Goal: Task Accomplishment & Management: Manage account settings

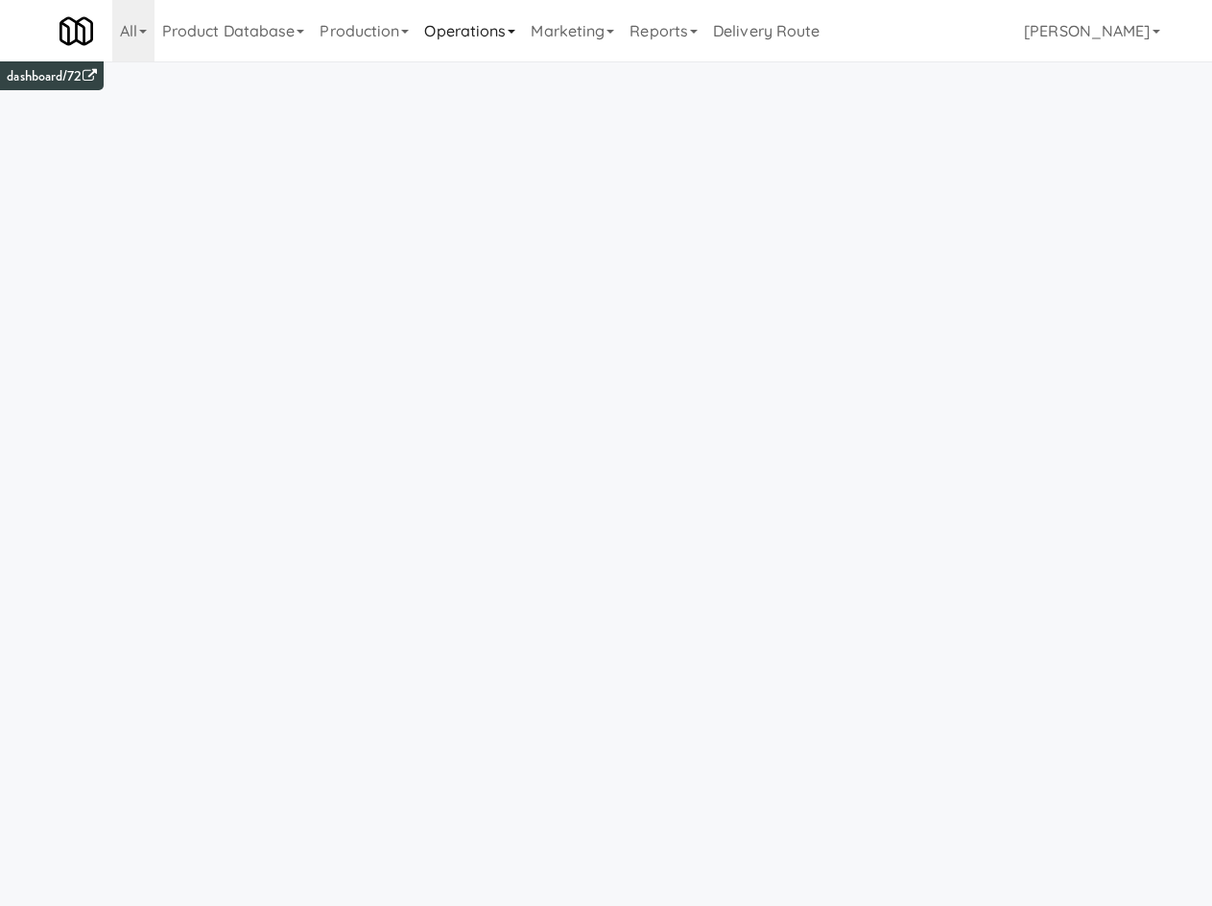
click at [497, 35] on link "Operations" at bounding box center [469, 30] width 106 height 61
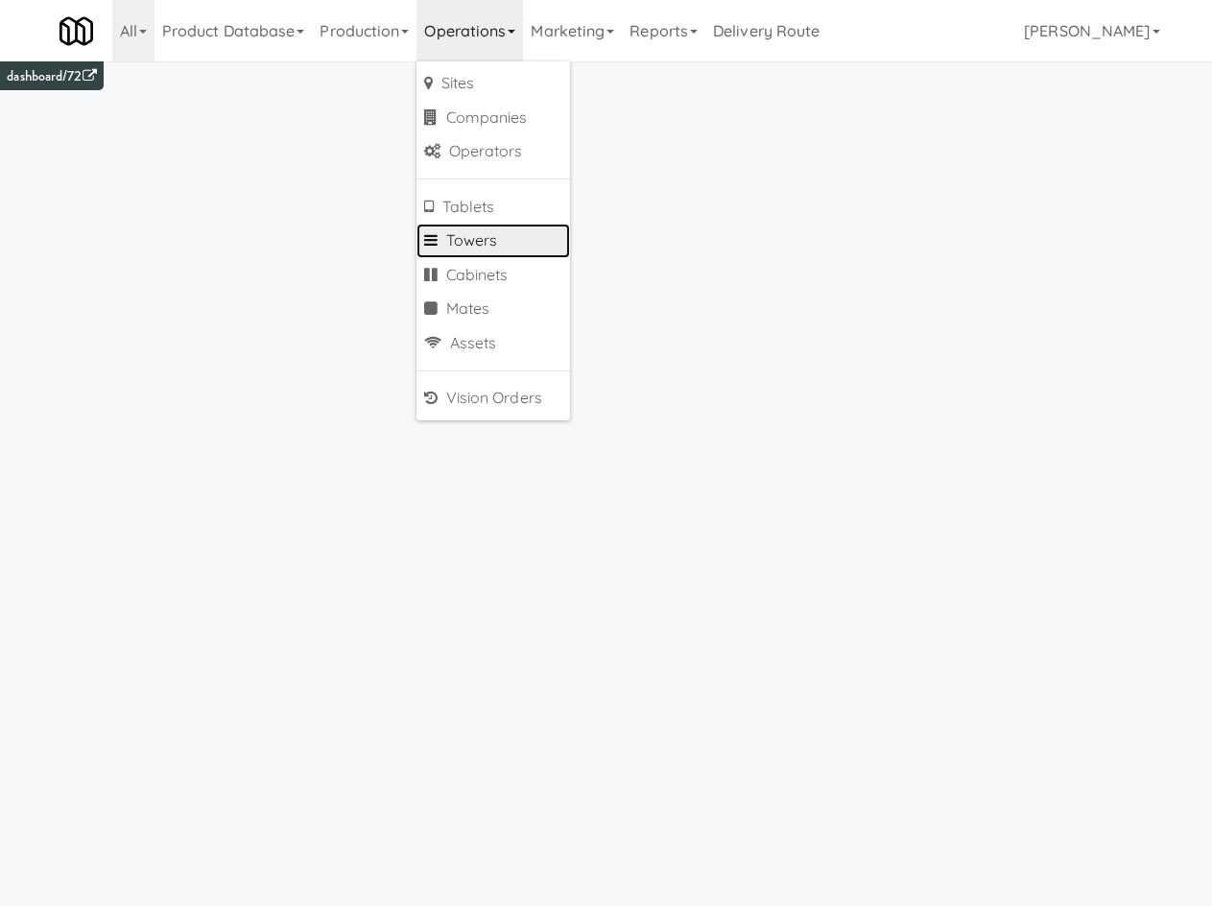
click at [520, 242] on link "Towers" at bounding box center [492, 241] width 153 height 35
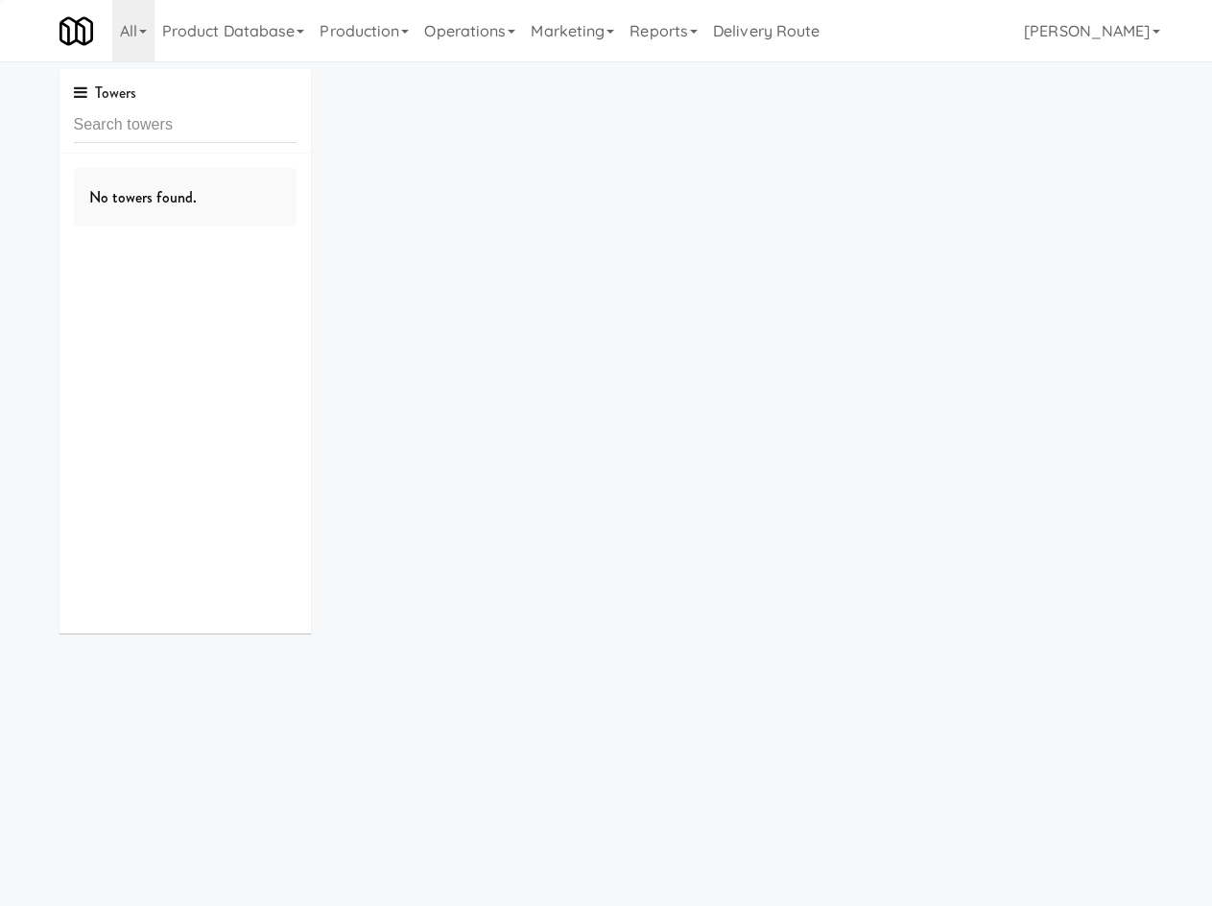
click at [195, 144] on div "Towers" at bounding box center [185, 111] width 252 height 84
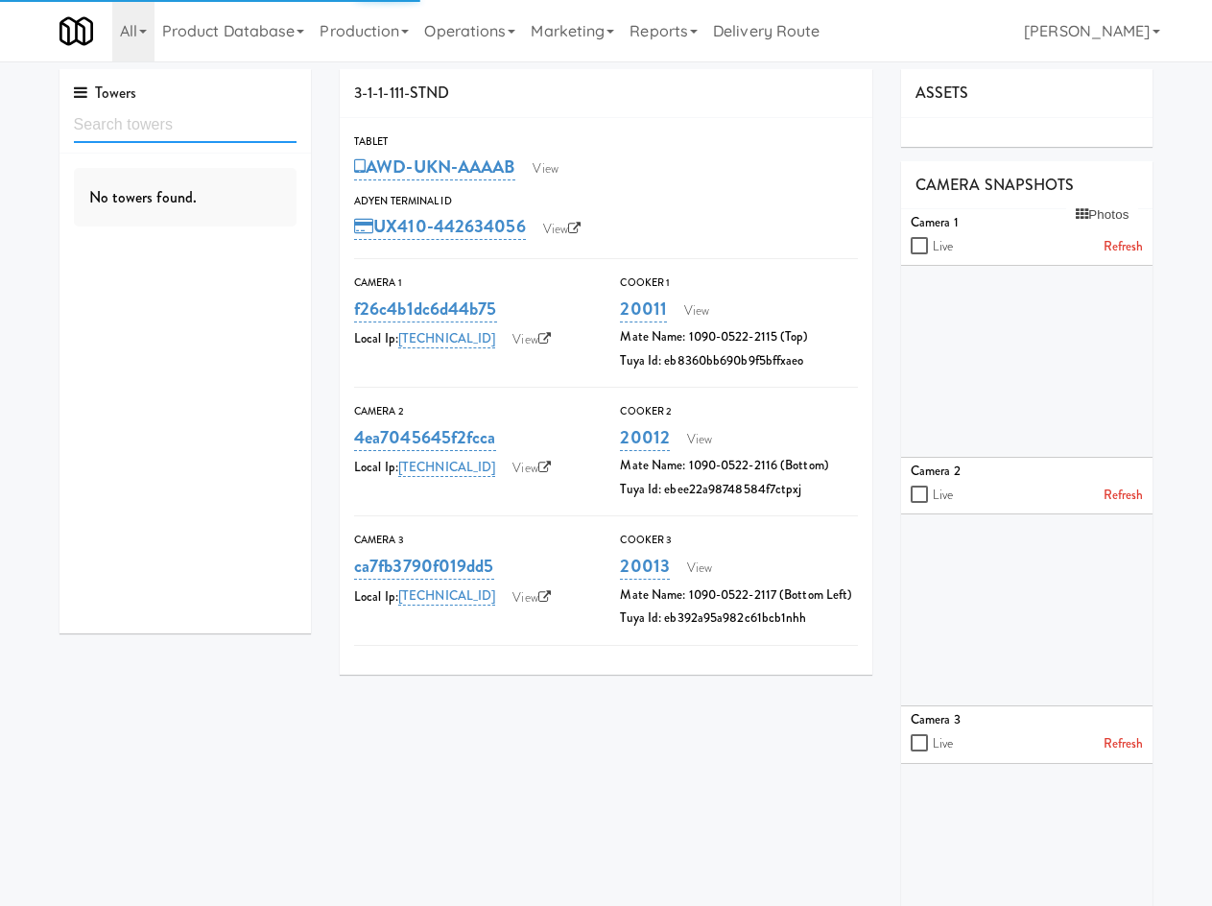
drag, startPoint x: 202, startPoint y: 120, endPoint x: 204, endPoint y: 159, distance: 39.4
click at [204, 159] on div "Towers No towers found." at bounding box center [185, 351] width 252 height 564
paste input "Tower - GEN3.0 Main-Standard"
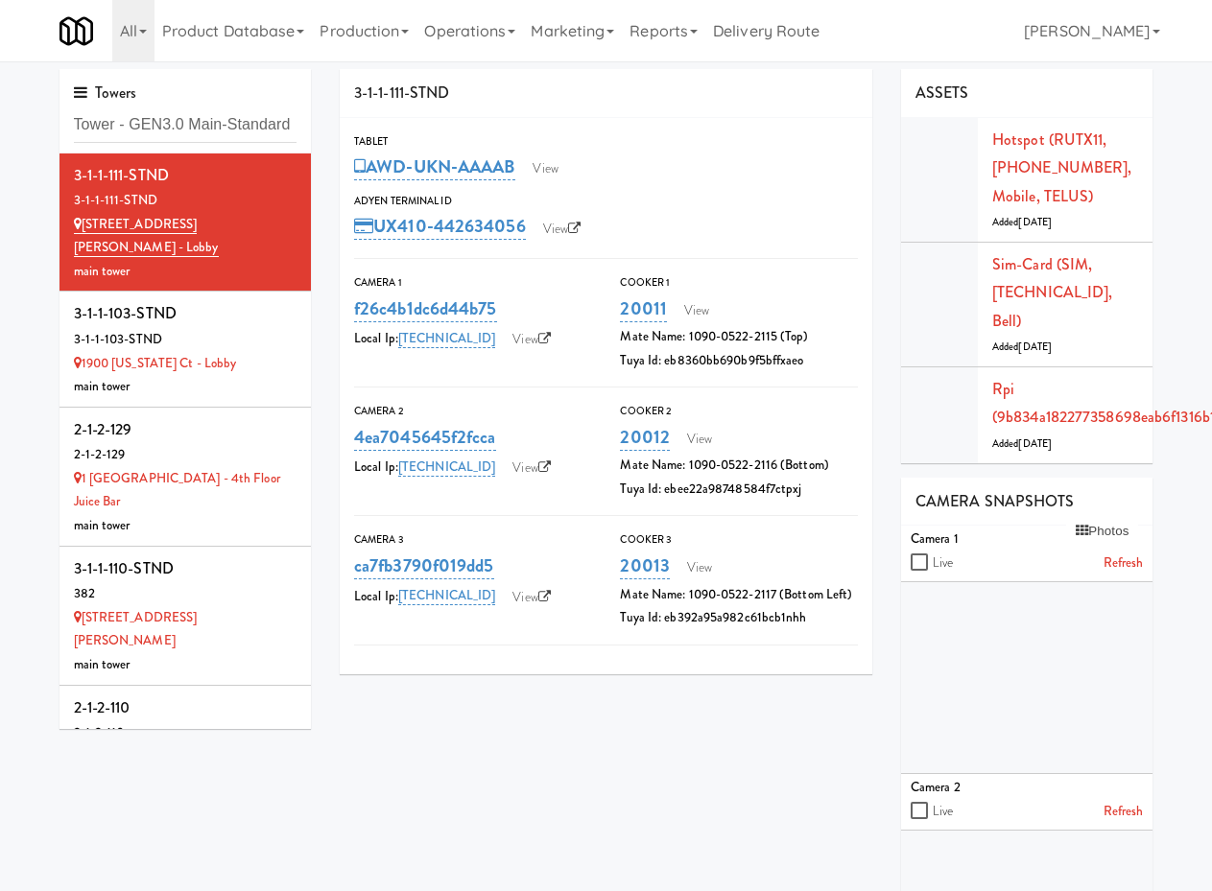
click at [173, 146] on div "Towers Tower - GEN3.0 Main-Standard" at bounding box center [185, 111] width 252 height 84
click at [180, 129] on input "Tower - GEN3.0 Main-Standard" at bounding box center [186, 124] width 224 height 35
paste input "3-1-1-106-STND"
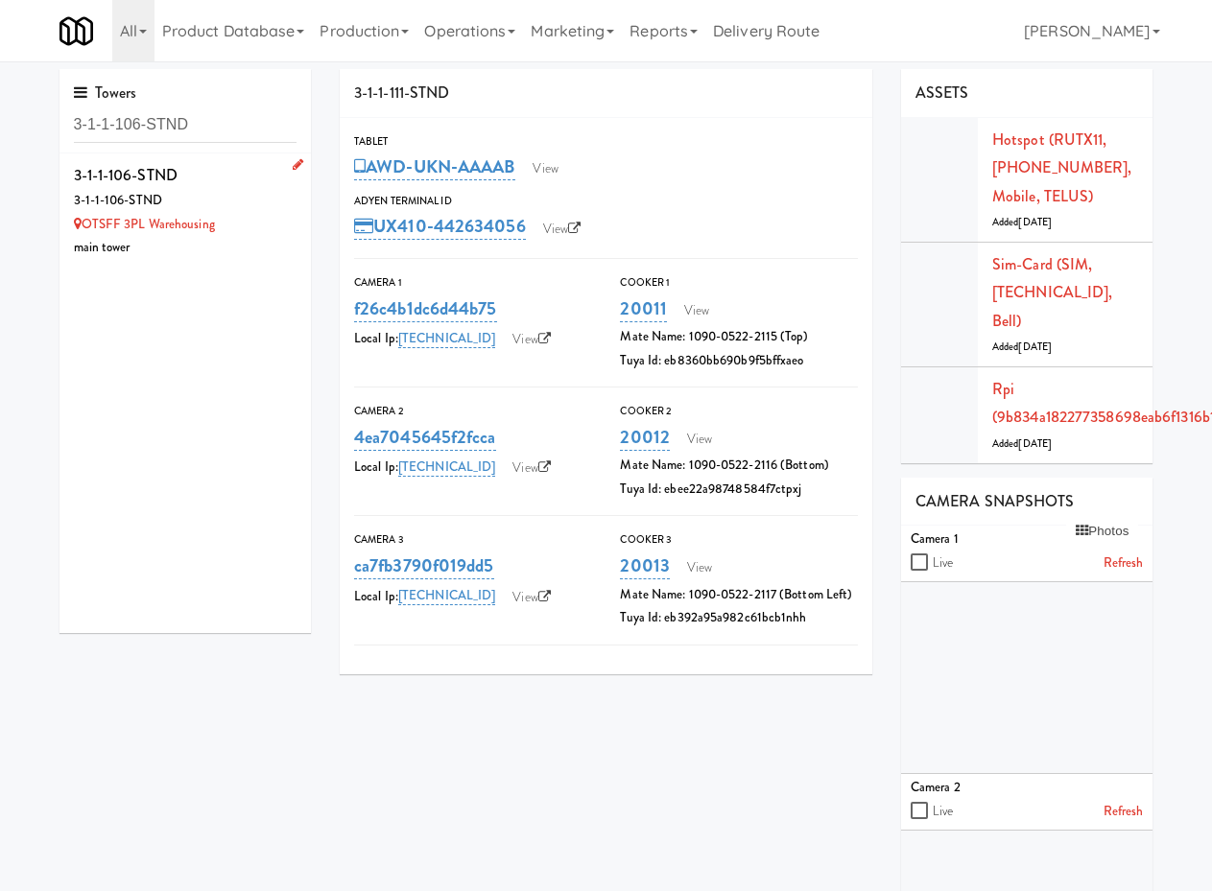
click at [217, 182] on div "3-1-1-106-STND" at bounding box center [186, 175] width 224 height 29
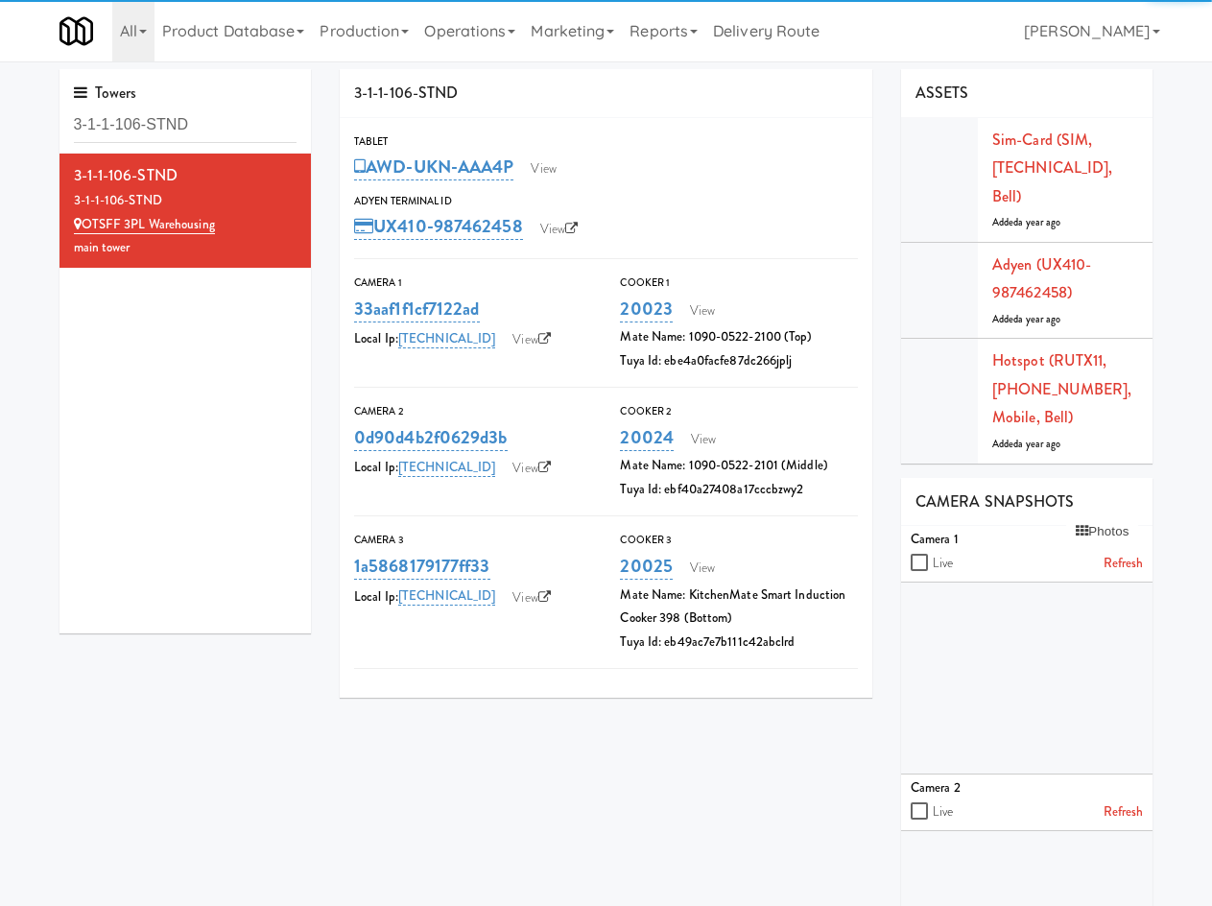
click at [226, 743] on div "Towers 3-1-1-106-STND 3-1-1-106-STND 3-1-1-106-STND OTSFF 3PL Warehousing main …" at bounding box center [606, 677] width 1122 height 1217
click at [460, 32] on link "Operations" at bounding box center [469, 30] width 106 height 61
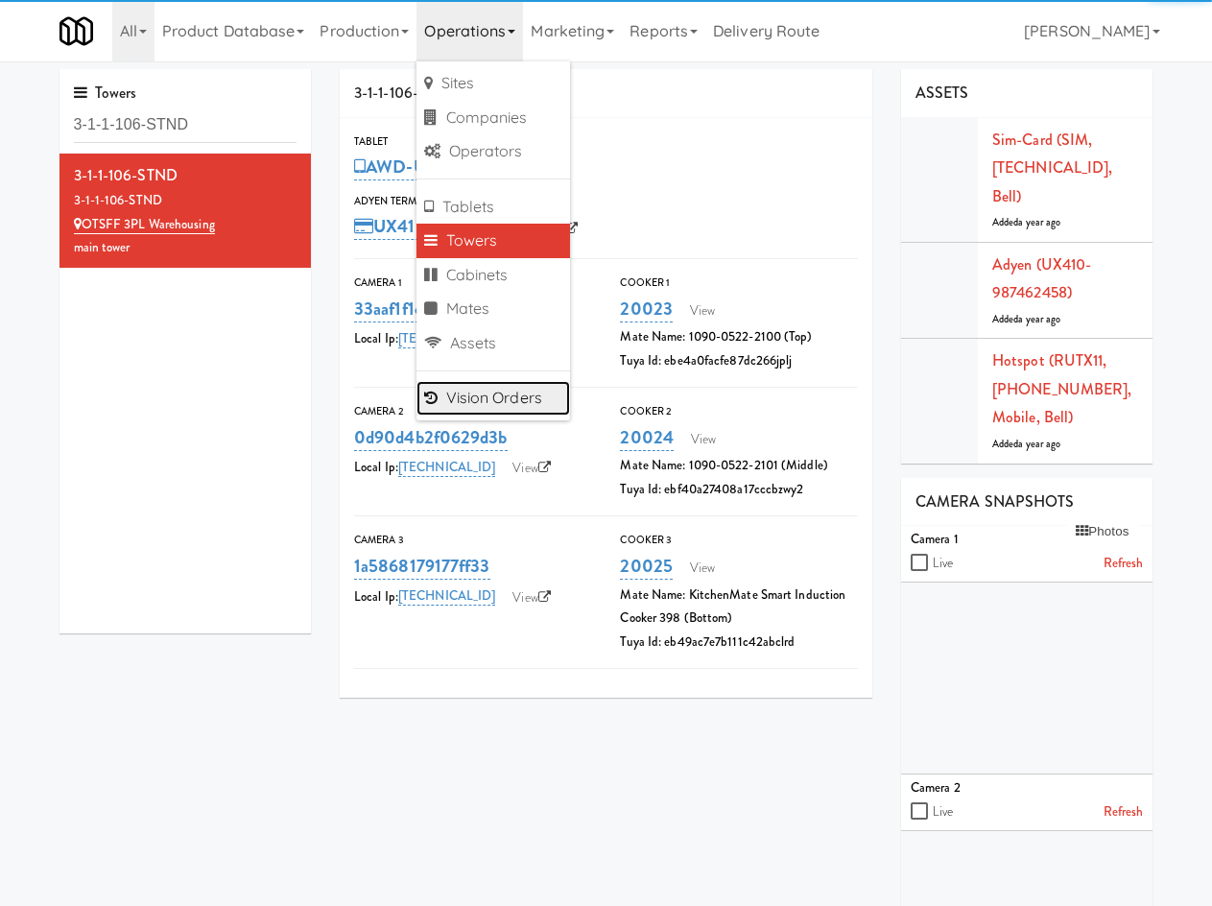
click at [523, 407] on link "Vision Orders" at bounding box center [492, 398] width 153 height 35
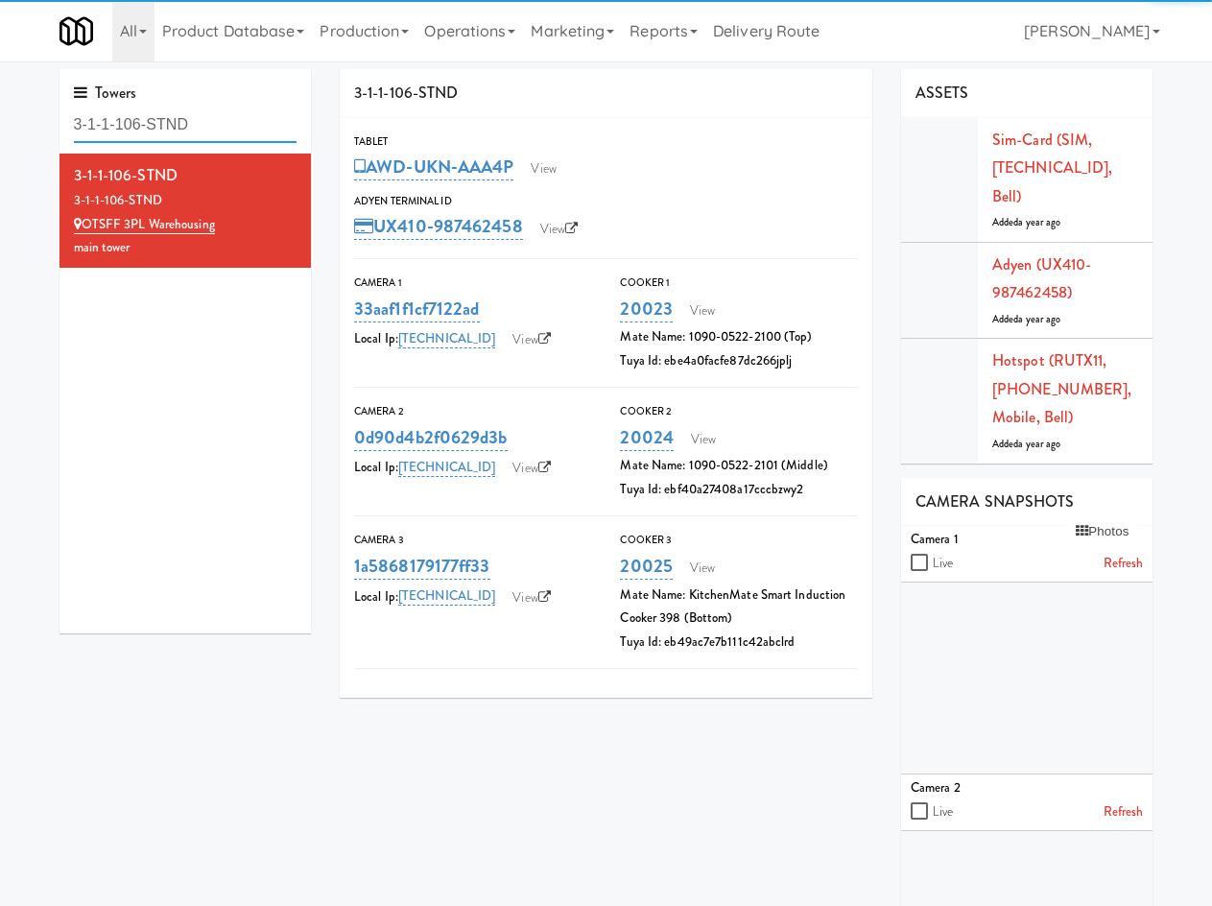
click at [236, 110] on input "3-1-1-106-STND" at bounding box center [186, 124] width 224 height 35
click at [234, 113] on input "3-1-1-106-STND" at bounding box center [186, 124] width 224 height 35
click at [219, 130] on input "3-1-1-106-STND" at bounding box center [186, 124] width 224 height 35
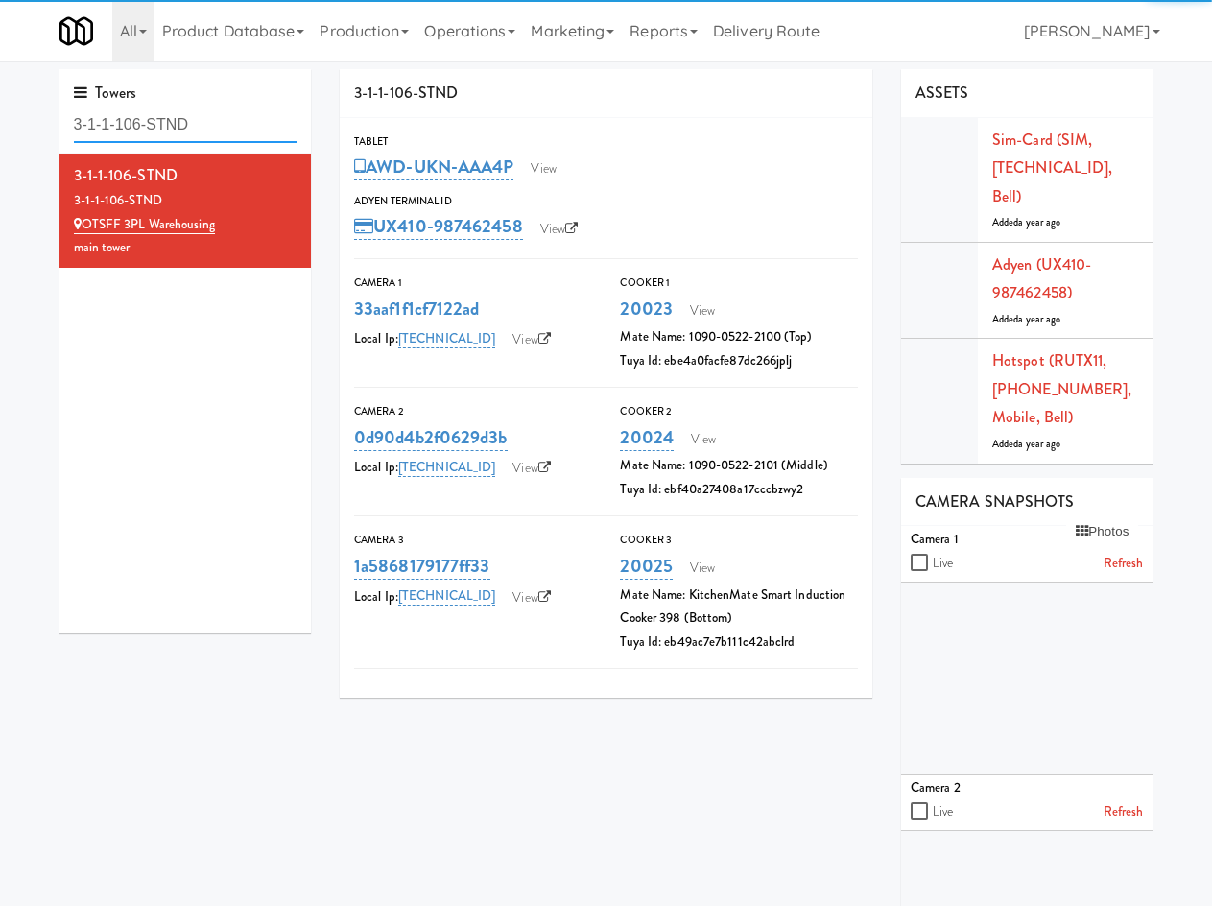
click at [219, 131] on input "3-1-1-106-STND" at bounding box center [186, 124] width 224 height 35
paste input "5995 Avebury"
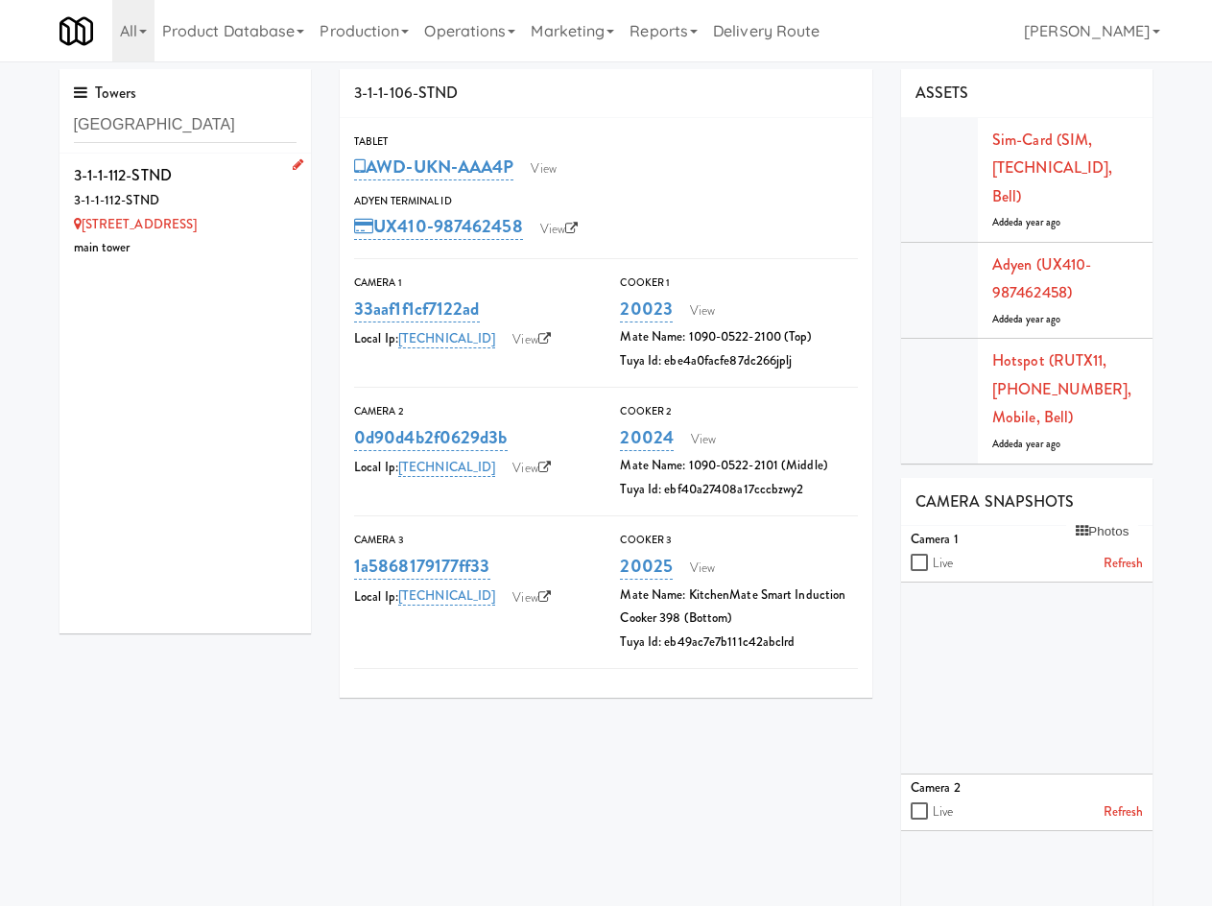
click at [217, 220] on div "5995 Avebury Road" at bounding box center [186, 225] width 224 height 24
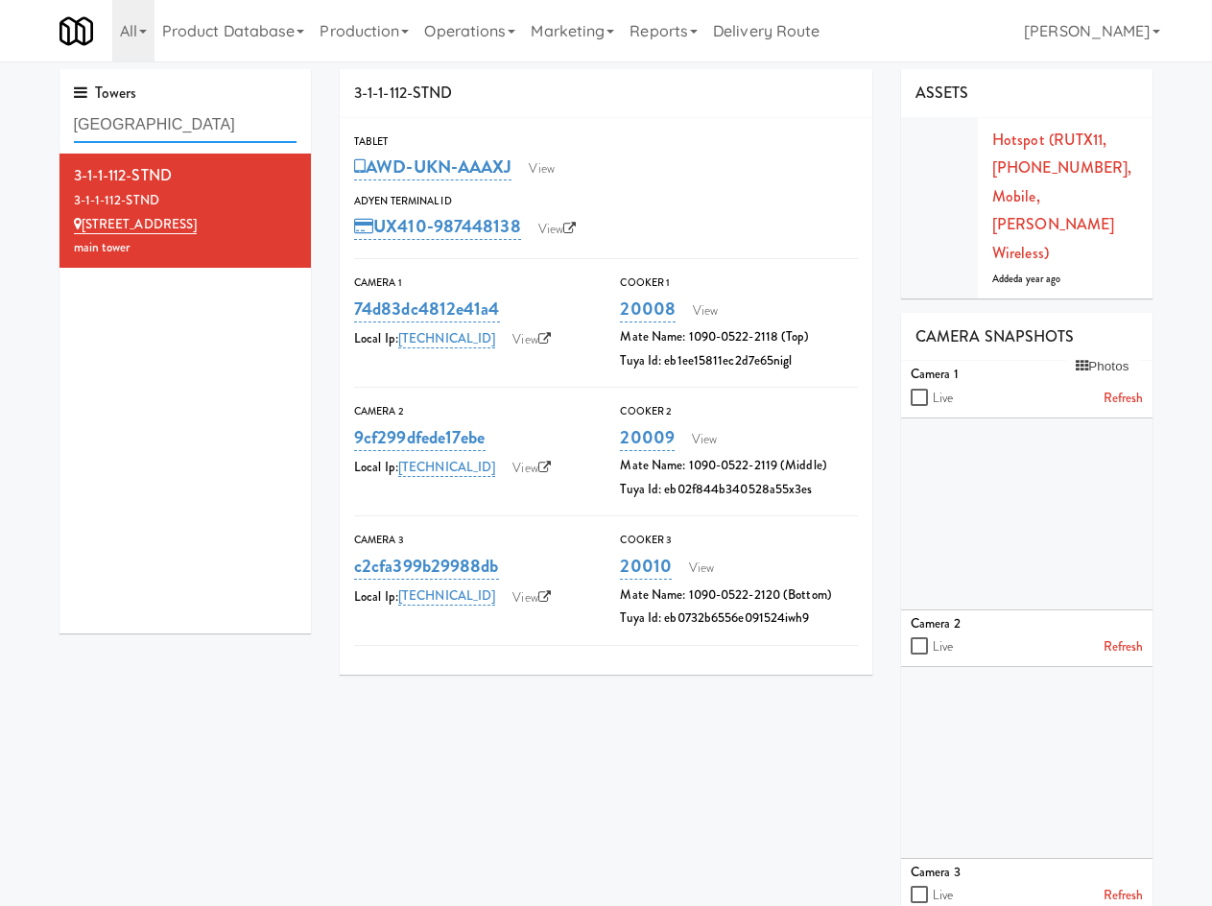
click at [149, 141] on input "5995 Avebury" at bounding box center [186, 124] width 224 height 35
click at [148, 141] on input "5995 Avebury" at bounding box center [186, 124] width 224 height 35
paste input "3-1-1-124-STND"
type input "3-1-1-124-STND"
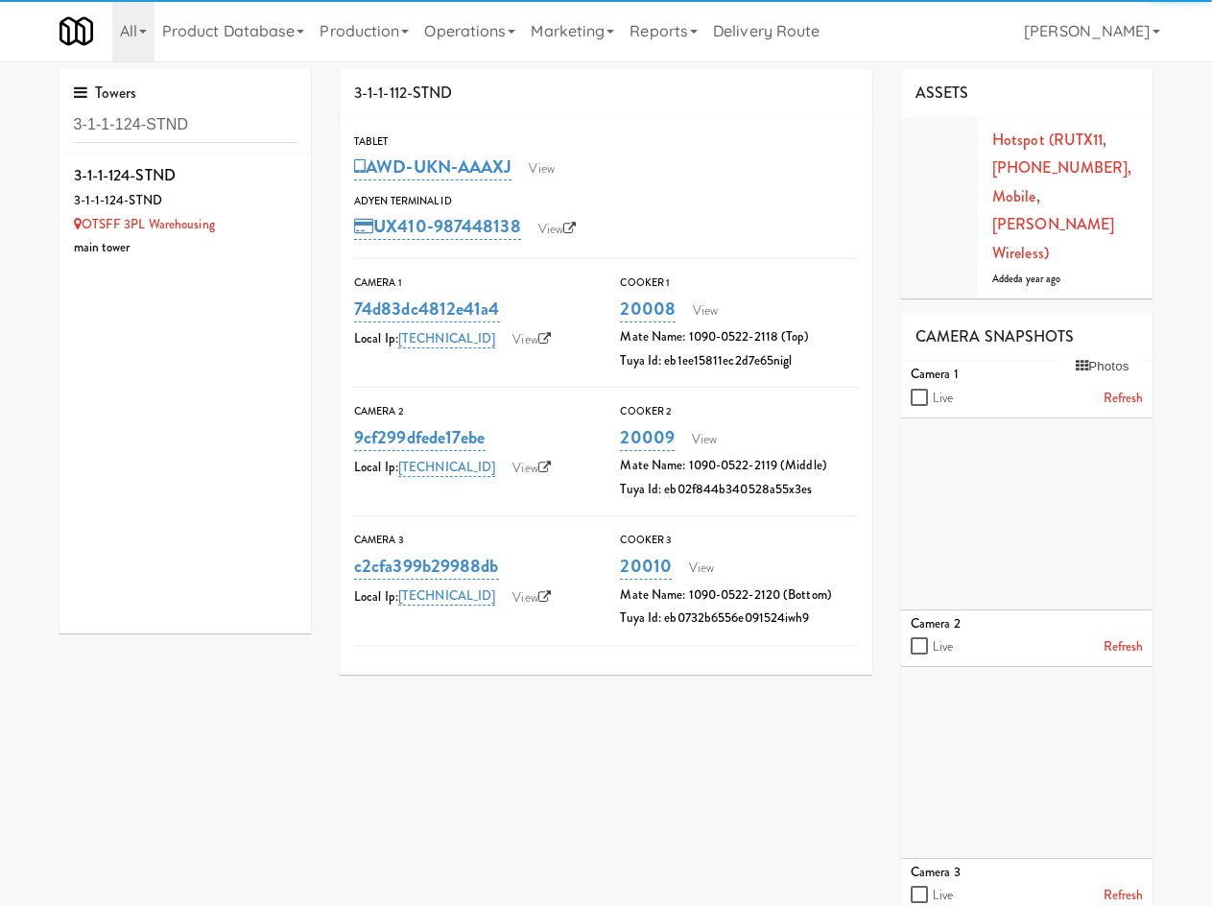
click at [248, 213] on div "OTSFF 3PL Warehousing" at bounding box center [186, 225] width 224 height 24
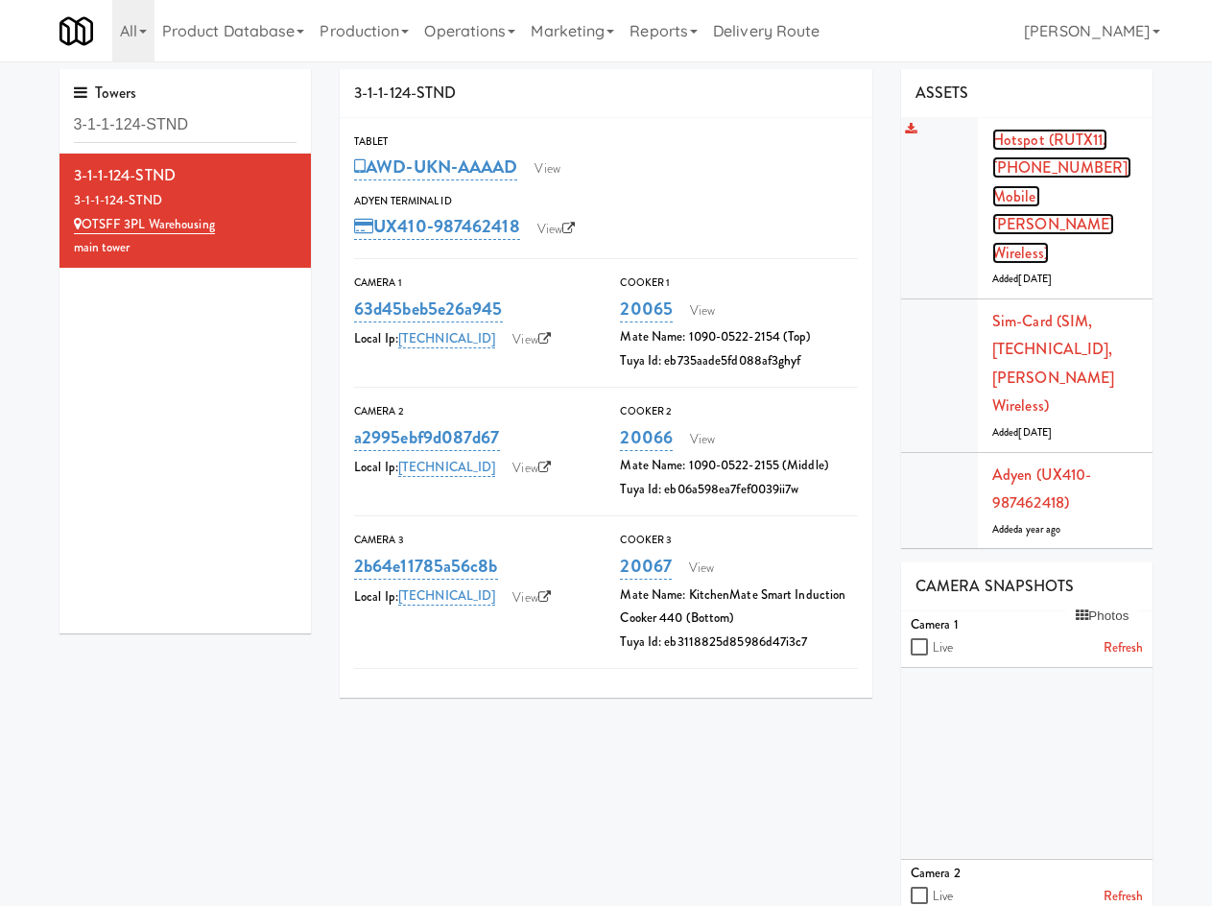
click at [1030, 142] on link "Hotspot (RUTX11, 6000658672, Mobile, Rogers Wireless)" at bounding box center [1062, 196] width 140 height 135
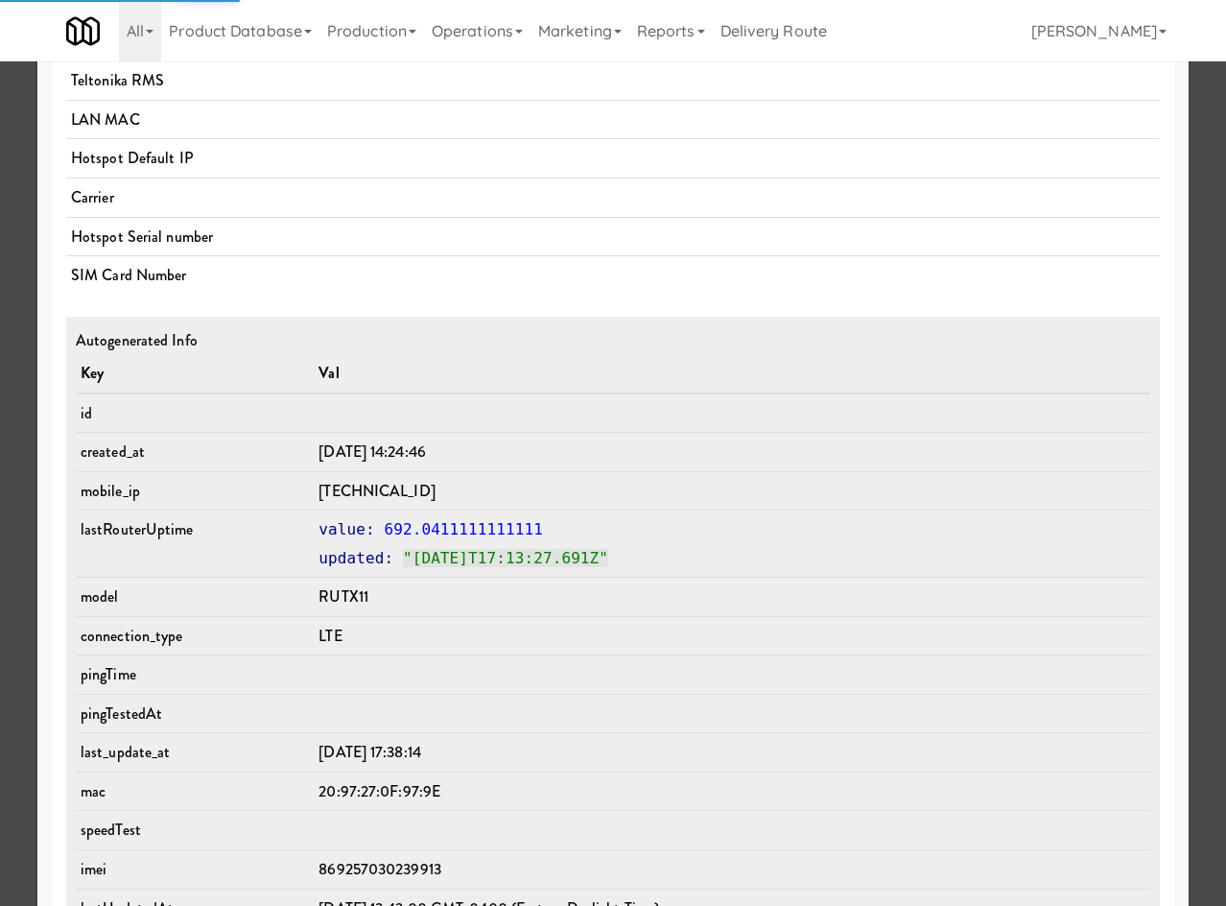
scroll to position [1085, 0]
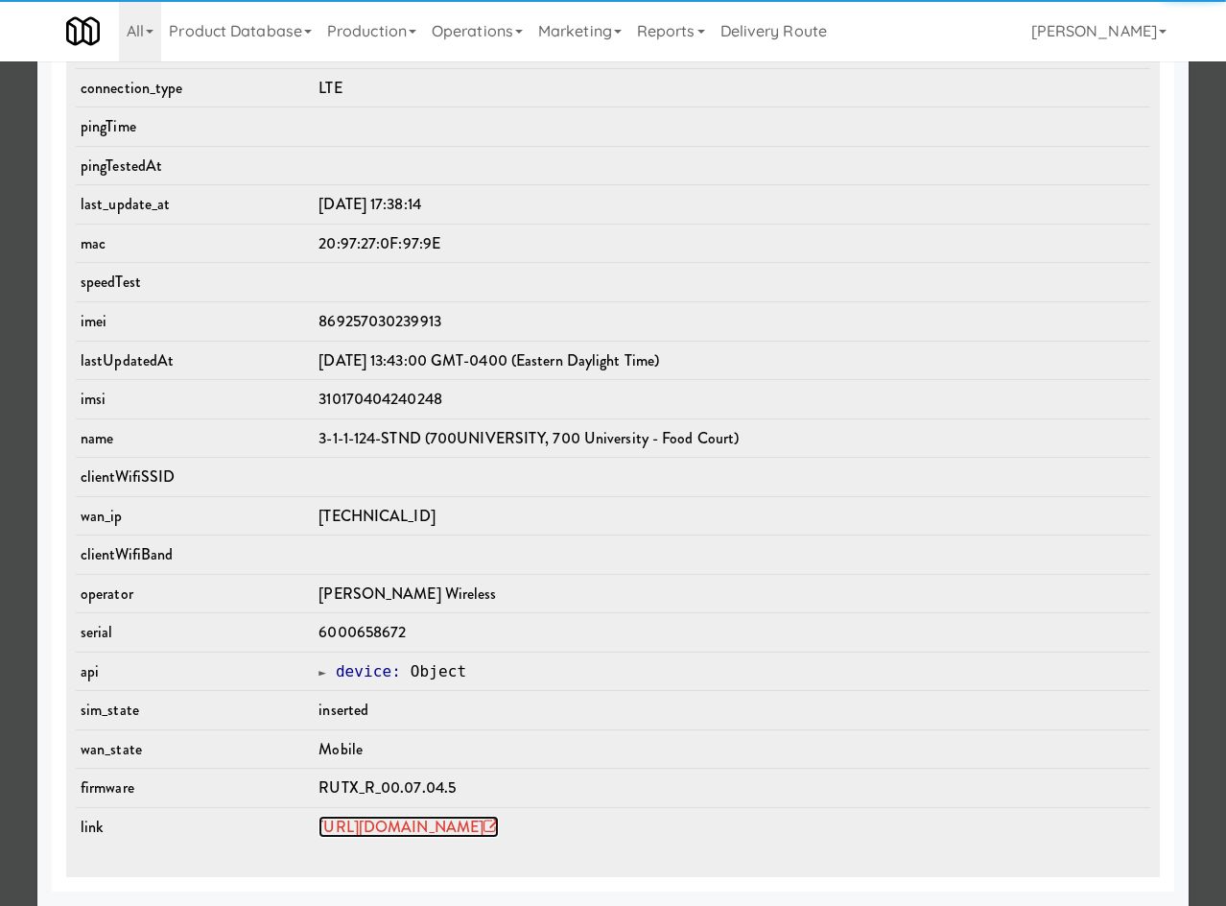
click at [460, 821] on link "https://rms.teltonika-networks.com/devices/889099" at bounding box center [409, 826] width 180 height 22
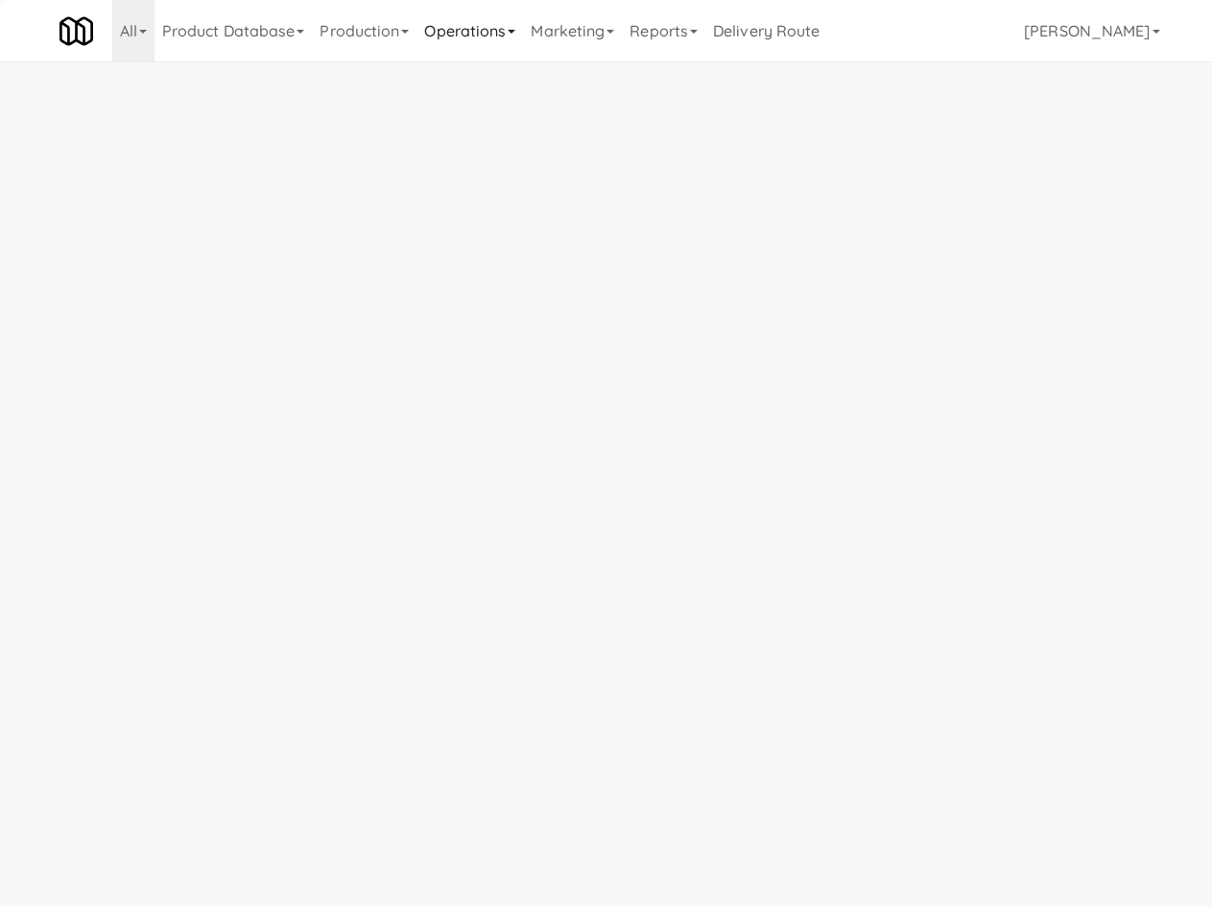
click at [504, 48] on link "Operations" at bounding box center [469, 30] width 106 height 61
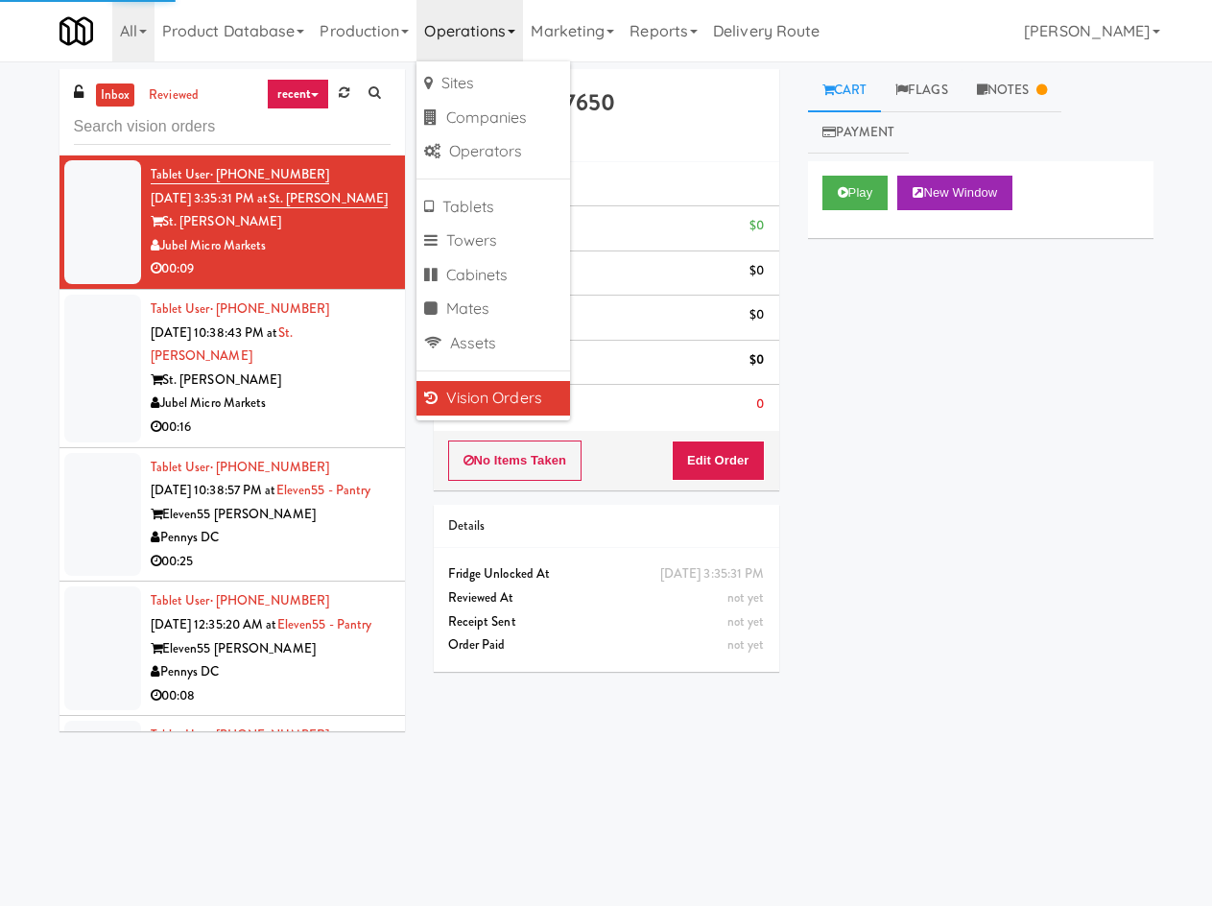
drag, startPoint x: 491, startPoint y: 403, endPoint x: 436, endPoint y: 333, distance: 89.4
click at [490, 403] on link "Vision Orders" at bounding box center [492, 398] width 153 height 35
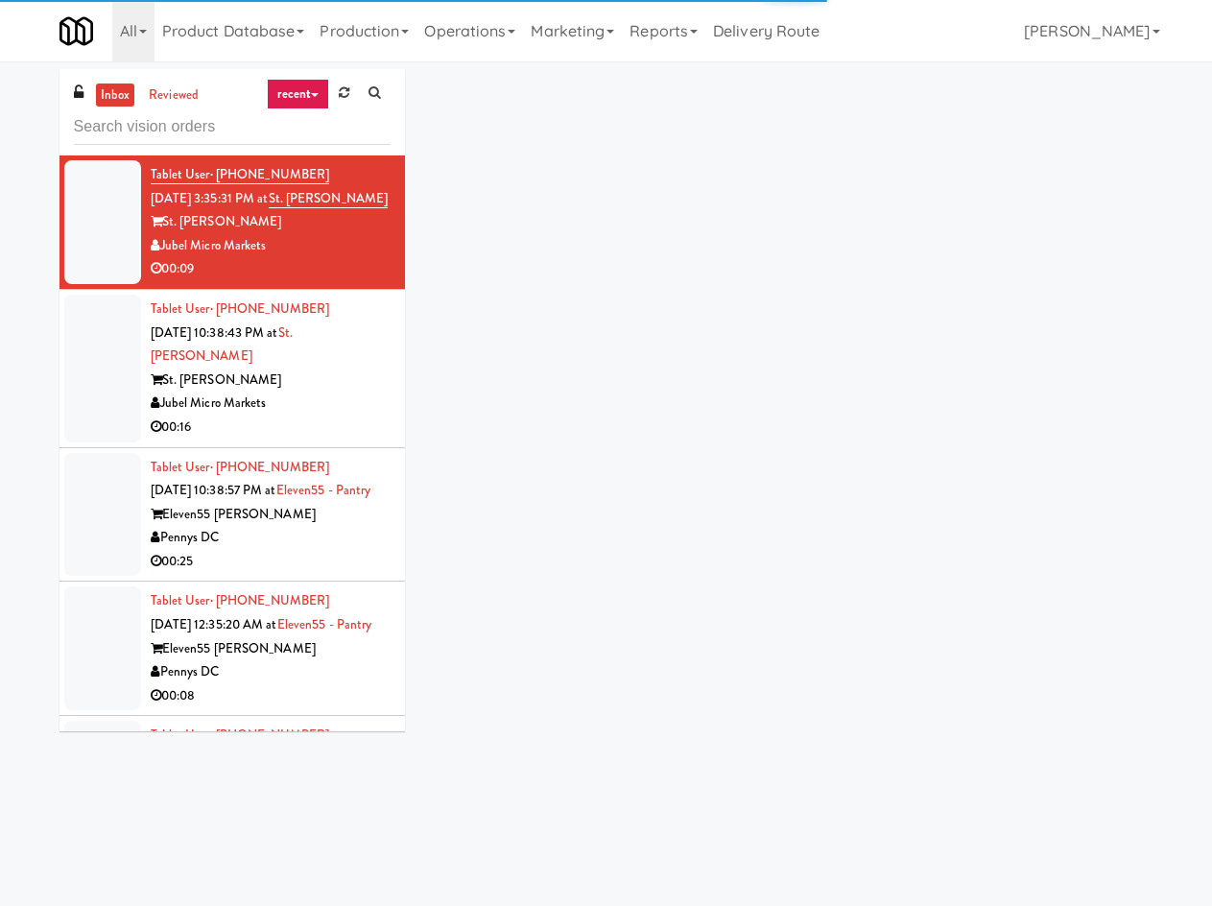
click at [201, 103] on ul "inbox reviewed" at bounding box center [149, 95] width 117 height 24
click at [187, 98] on link "reviewed" at bounding box center [173, 95] width 59 height 24
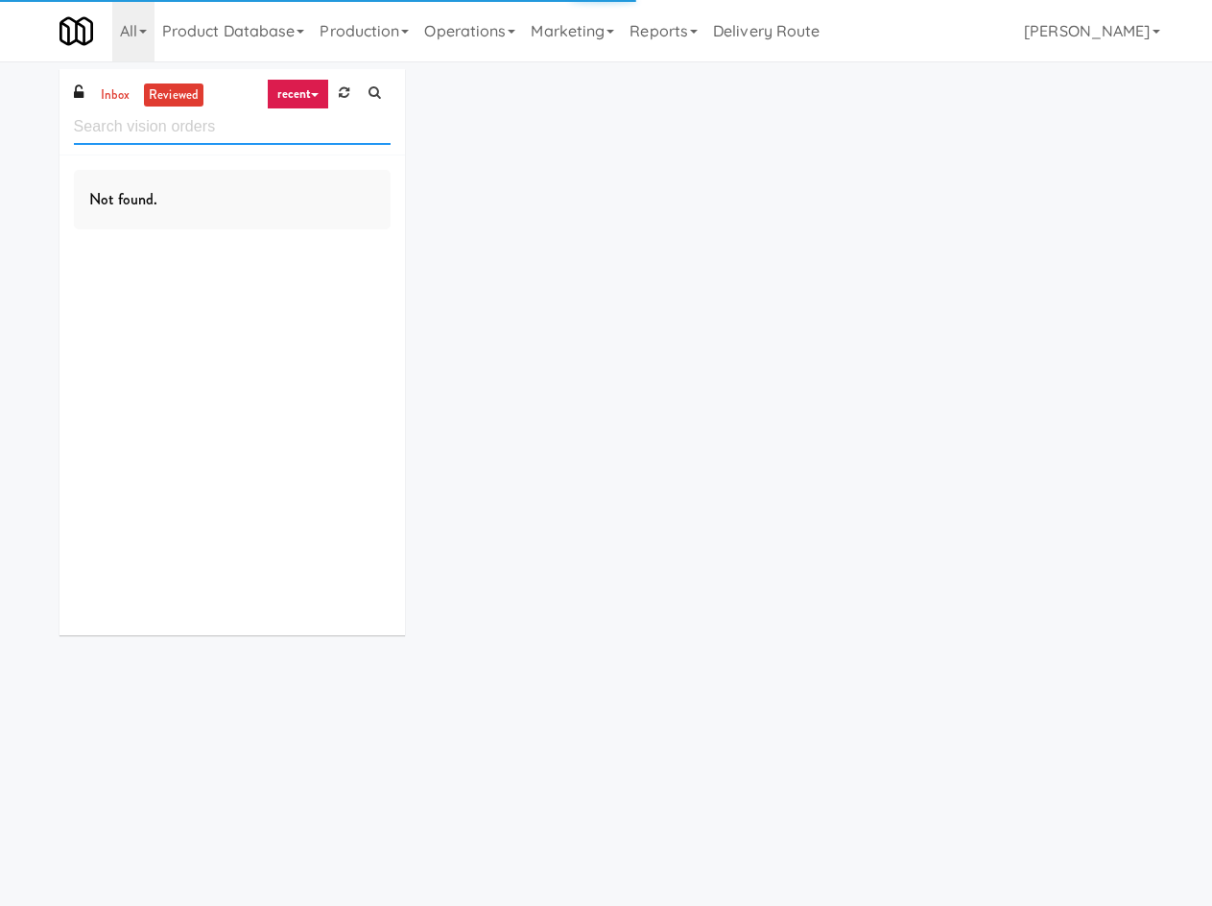
click at [187, 132] on input "text" at bounding box center [232, 126] width 317 height 35
paste input "5750 Explorer ""
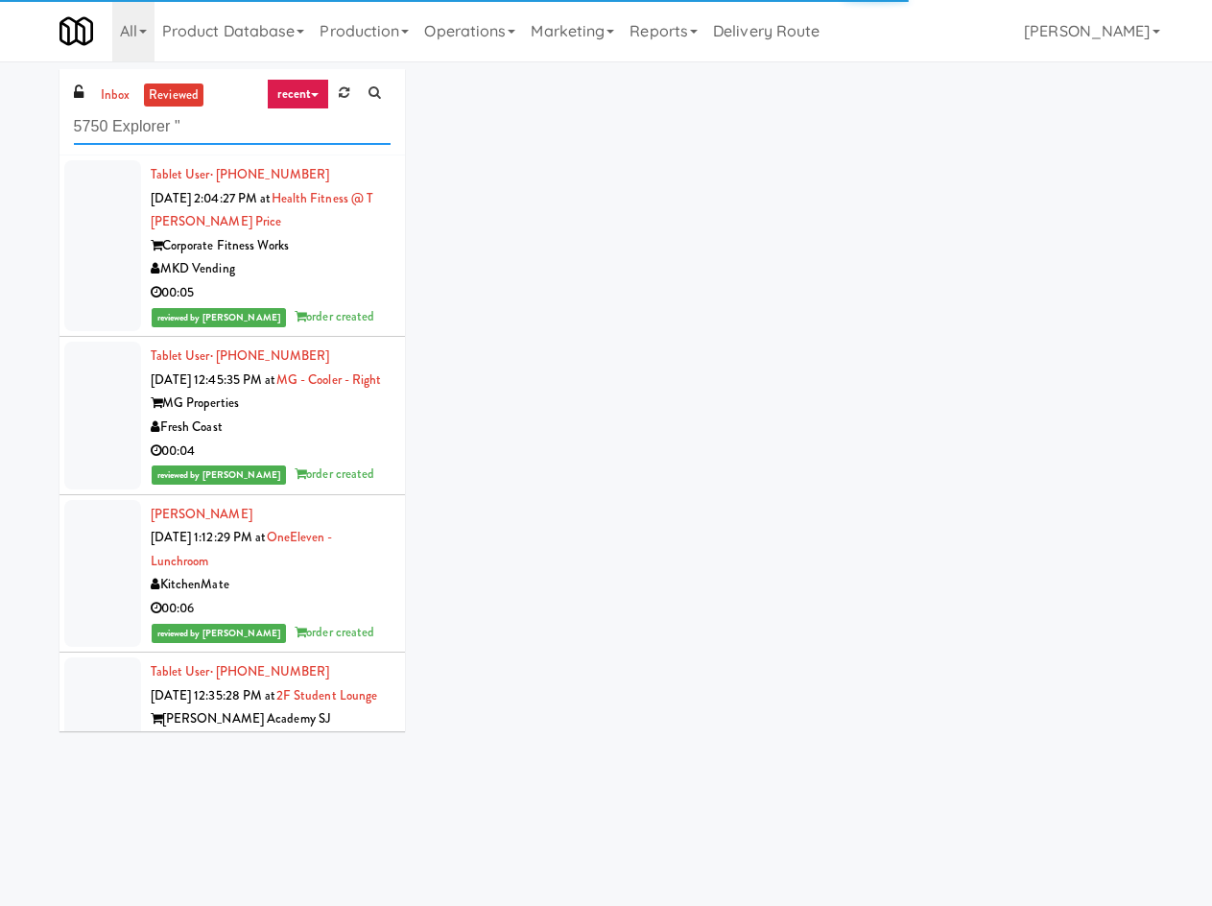
click at [188, 129] on input "5750 Explorer "" at bounding box center [232, 126] width 317 height 35
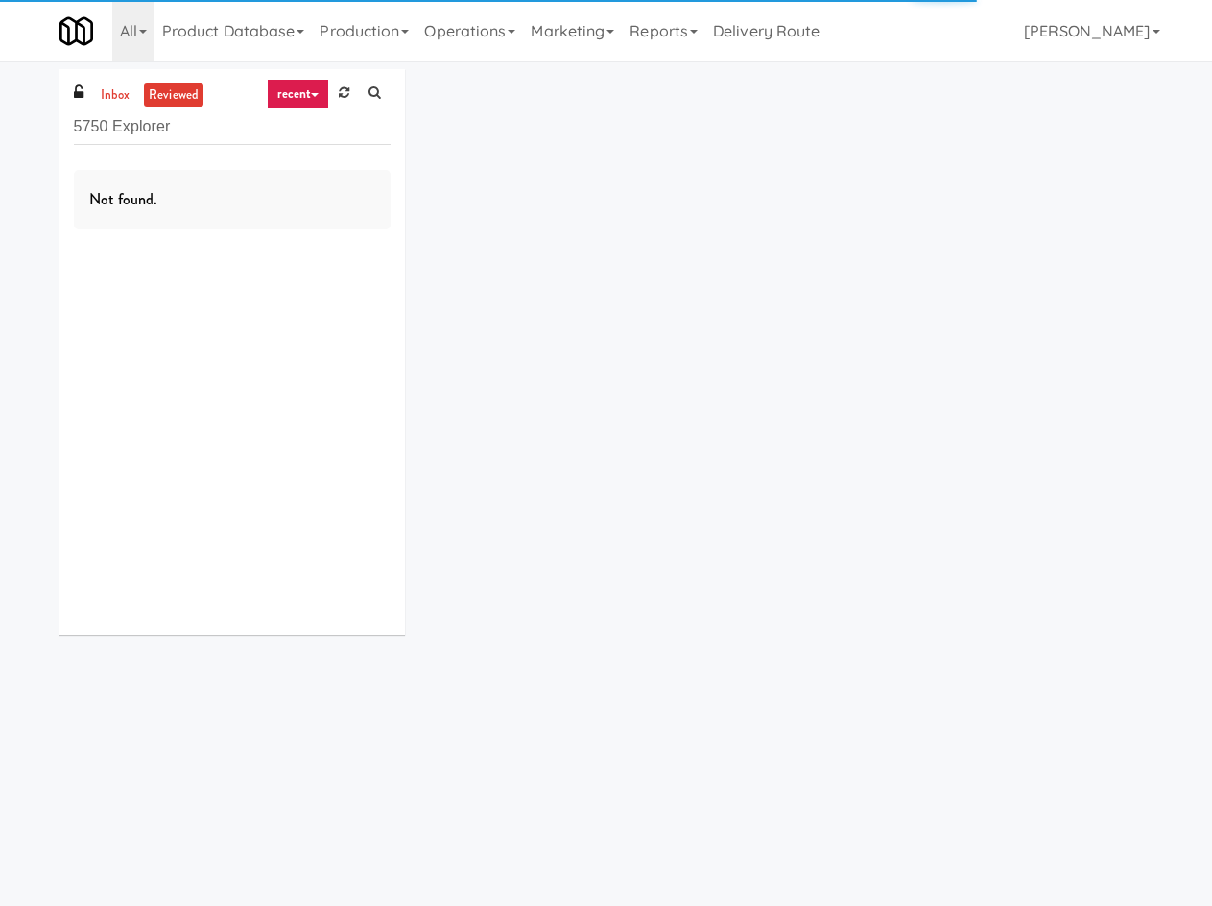
click at [287, 106] on link "recent" at bounding box center [298, 94] width 63 height 31
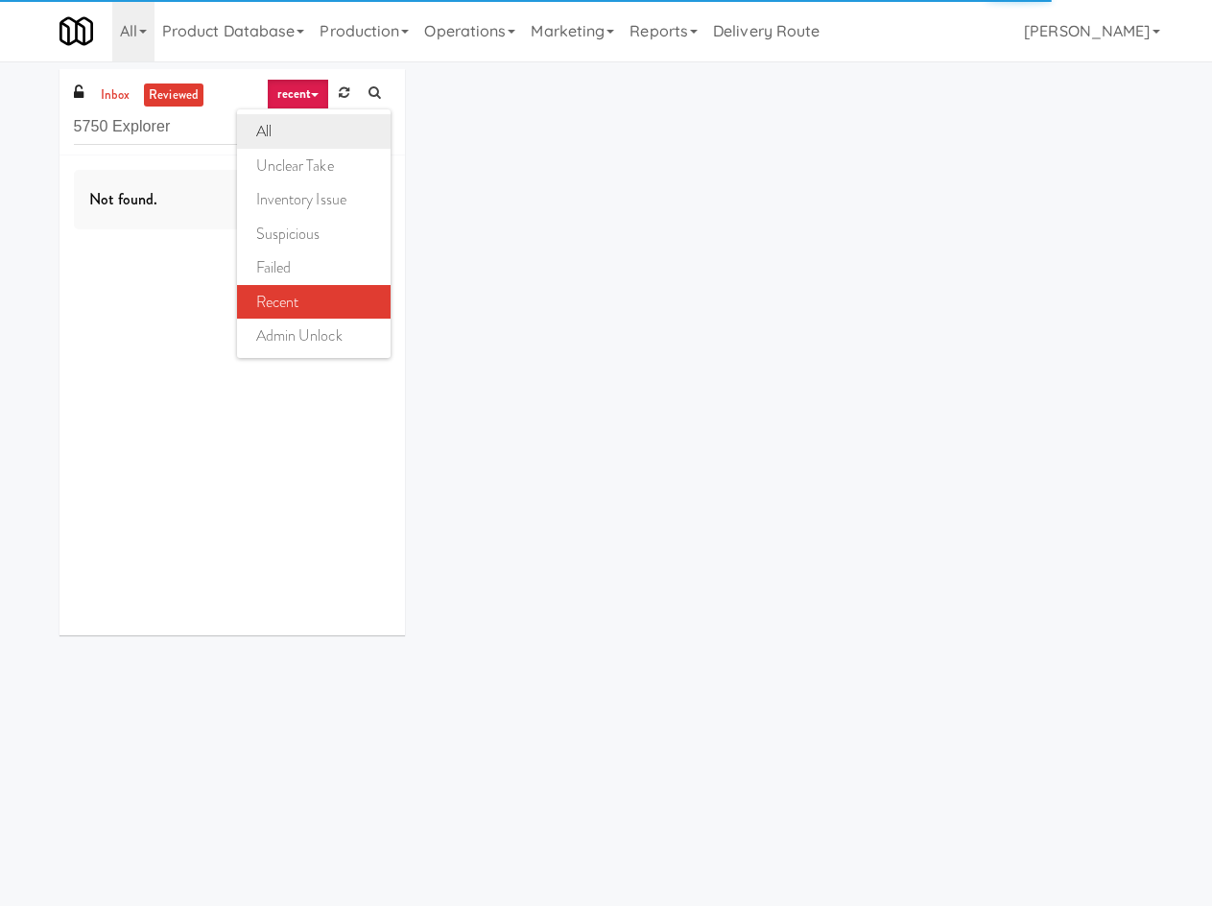
click at [293, 138] on link "all" at bounding box center [313, 131] width 153 height 35
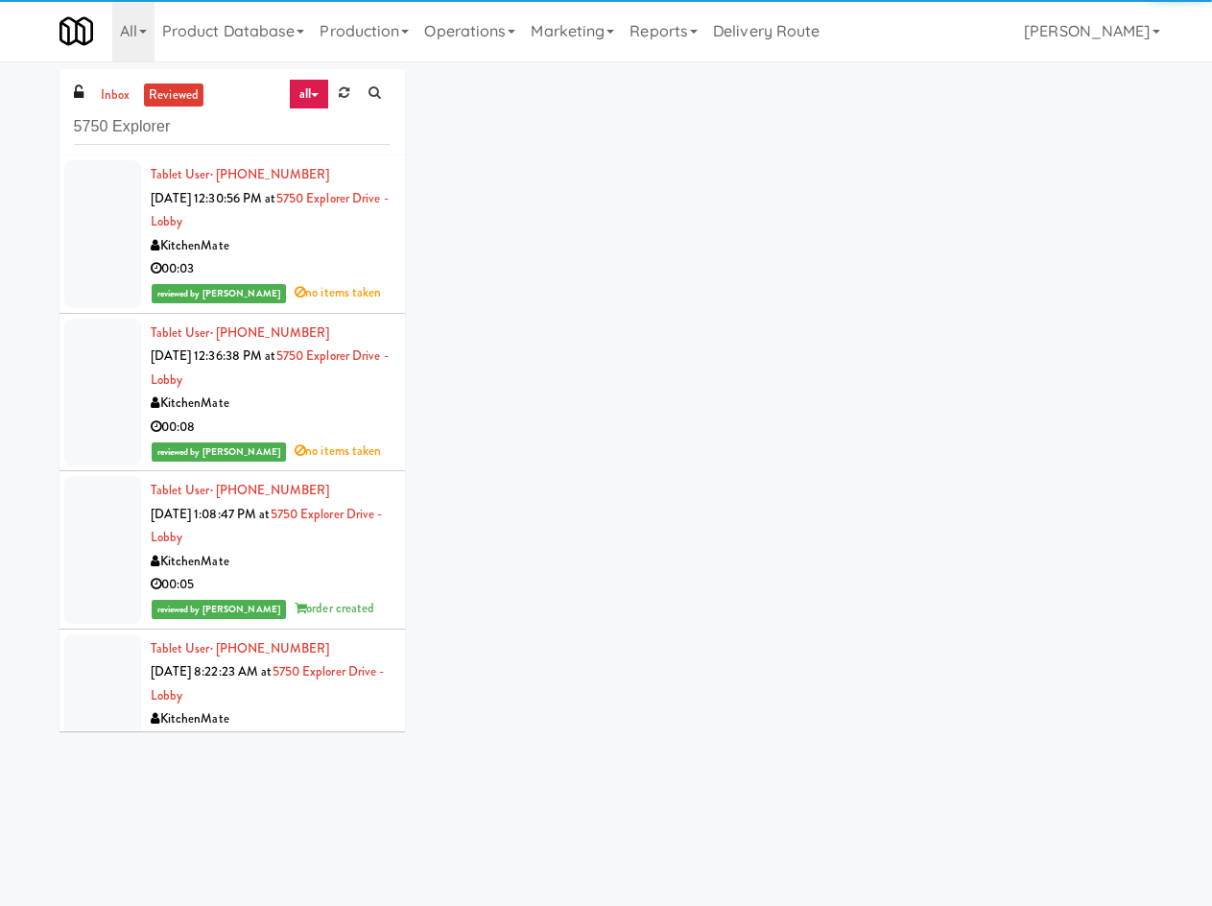
click at [329, 407] on div "KitchenMate" at bounding box center [271, 403] width 240 height 24
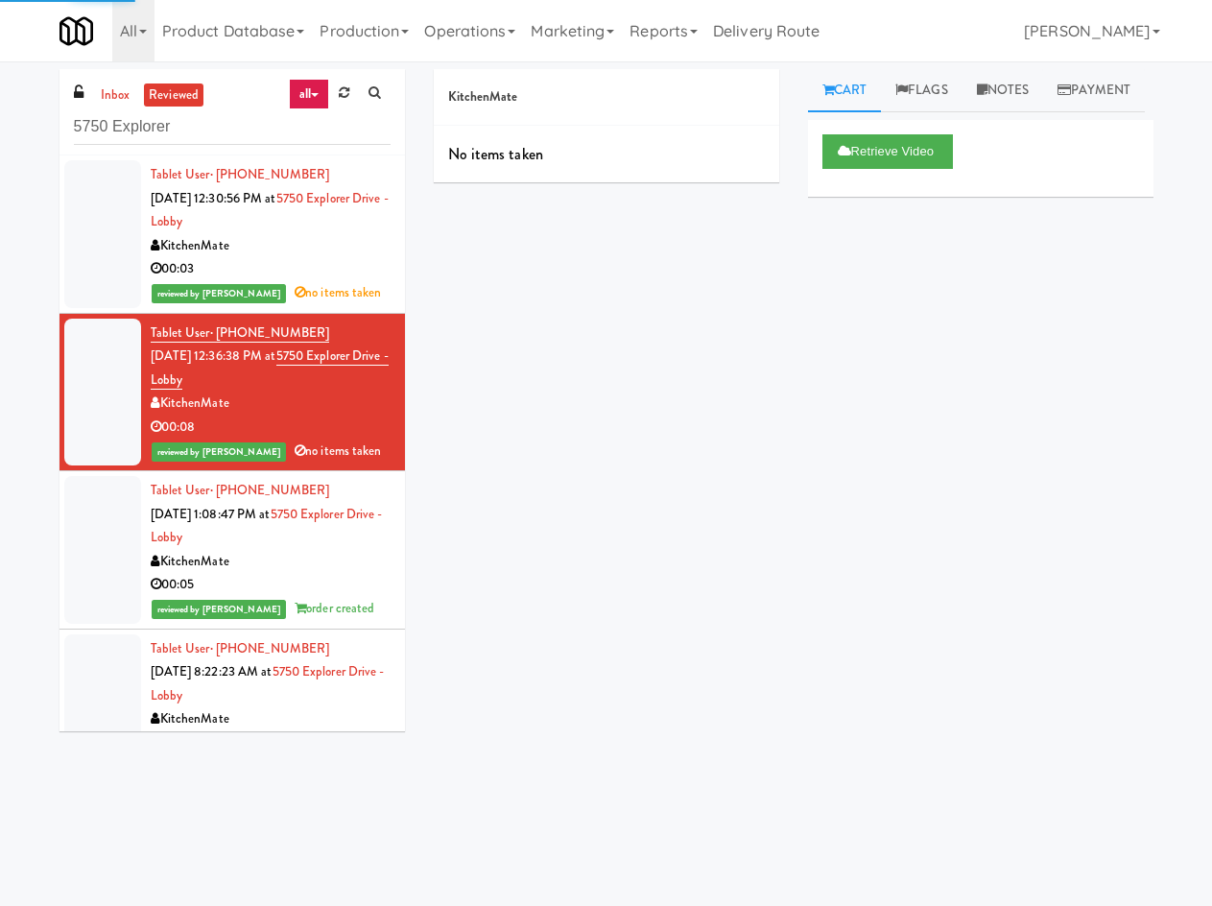
click at [320, 553] on div "KitchenMate" at bounding box center [271, 562] width 240 height 24
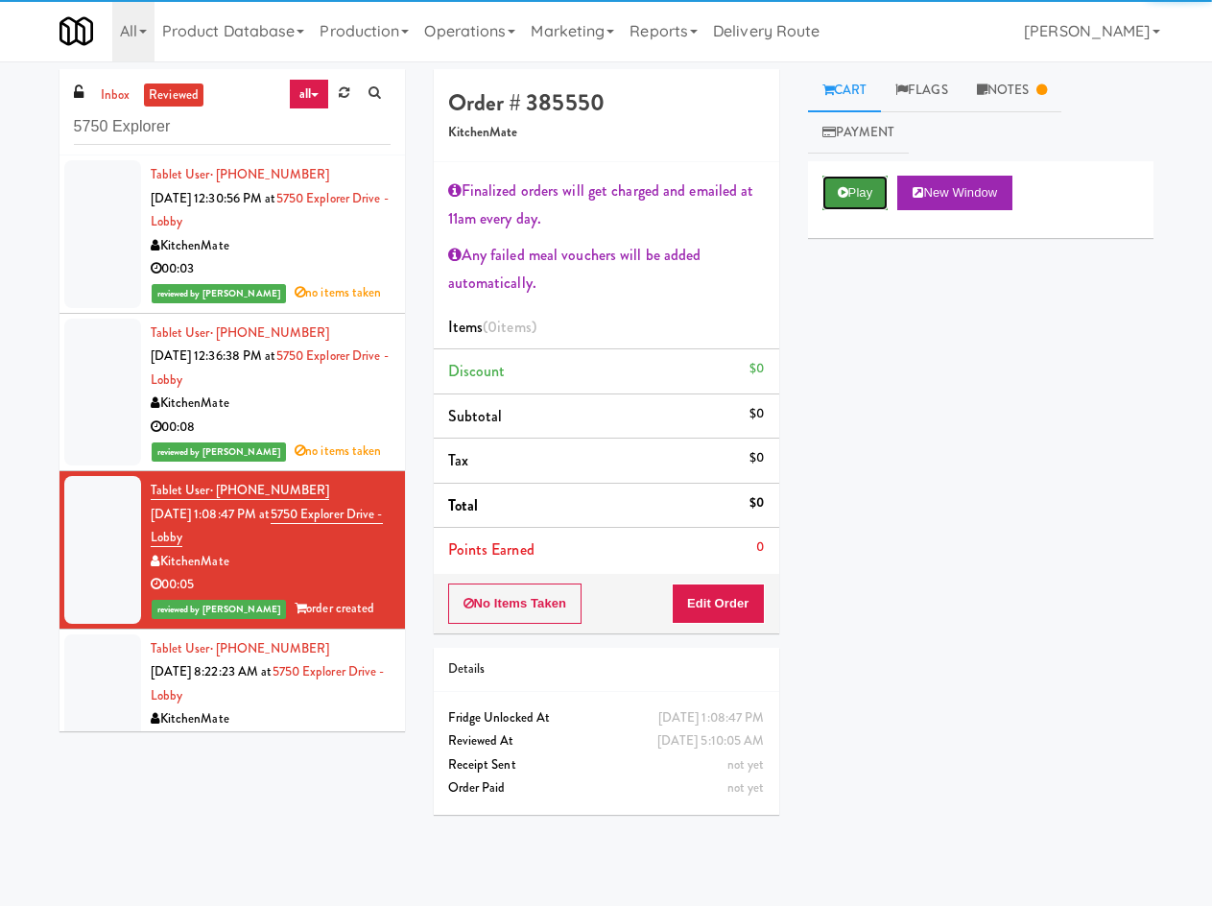
click at [864, 190] on button "Play" at bounding box center [855, 193] width 66 height 35
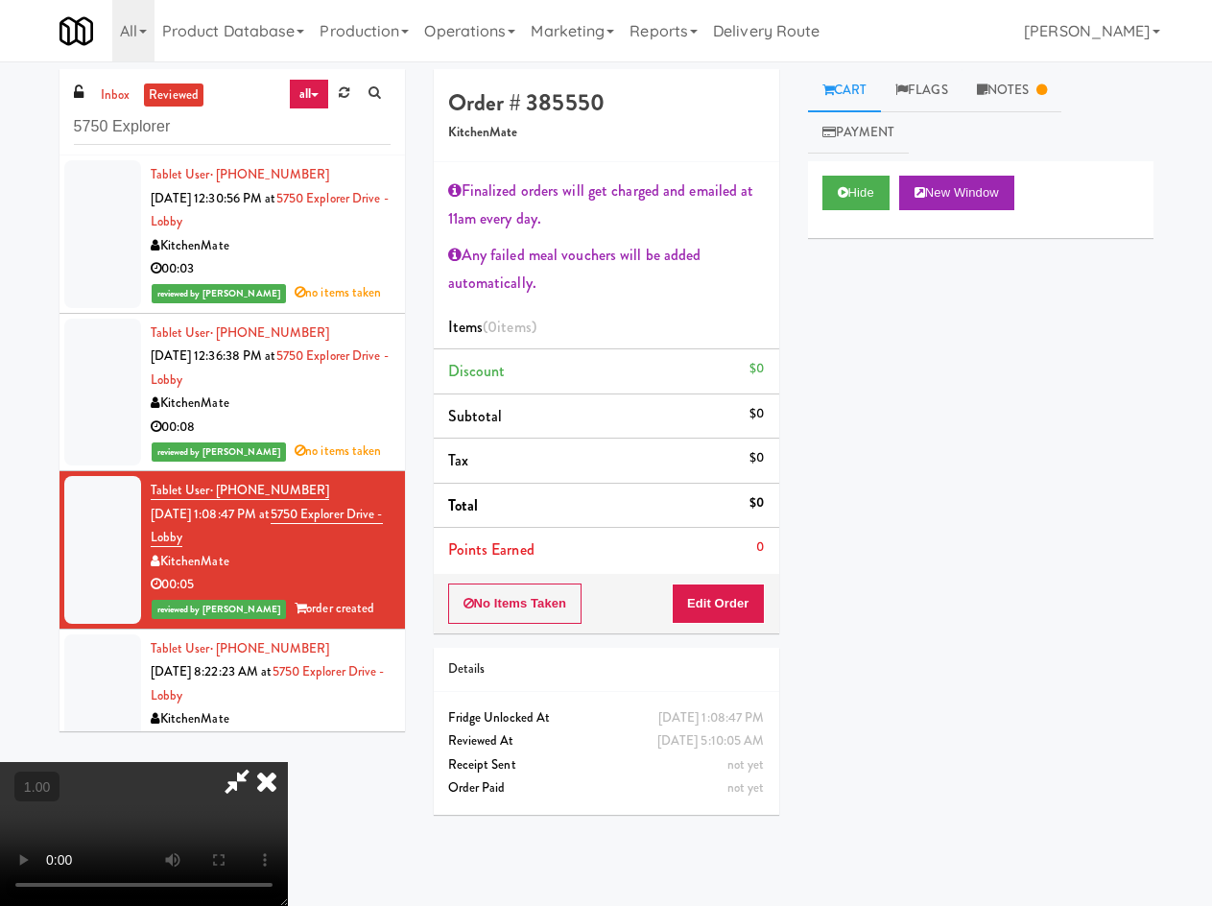
click at [288, 762] on icon at bounding box center [267, 781] width 42 height 38
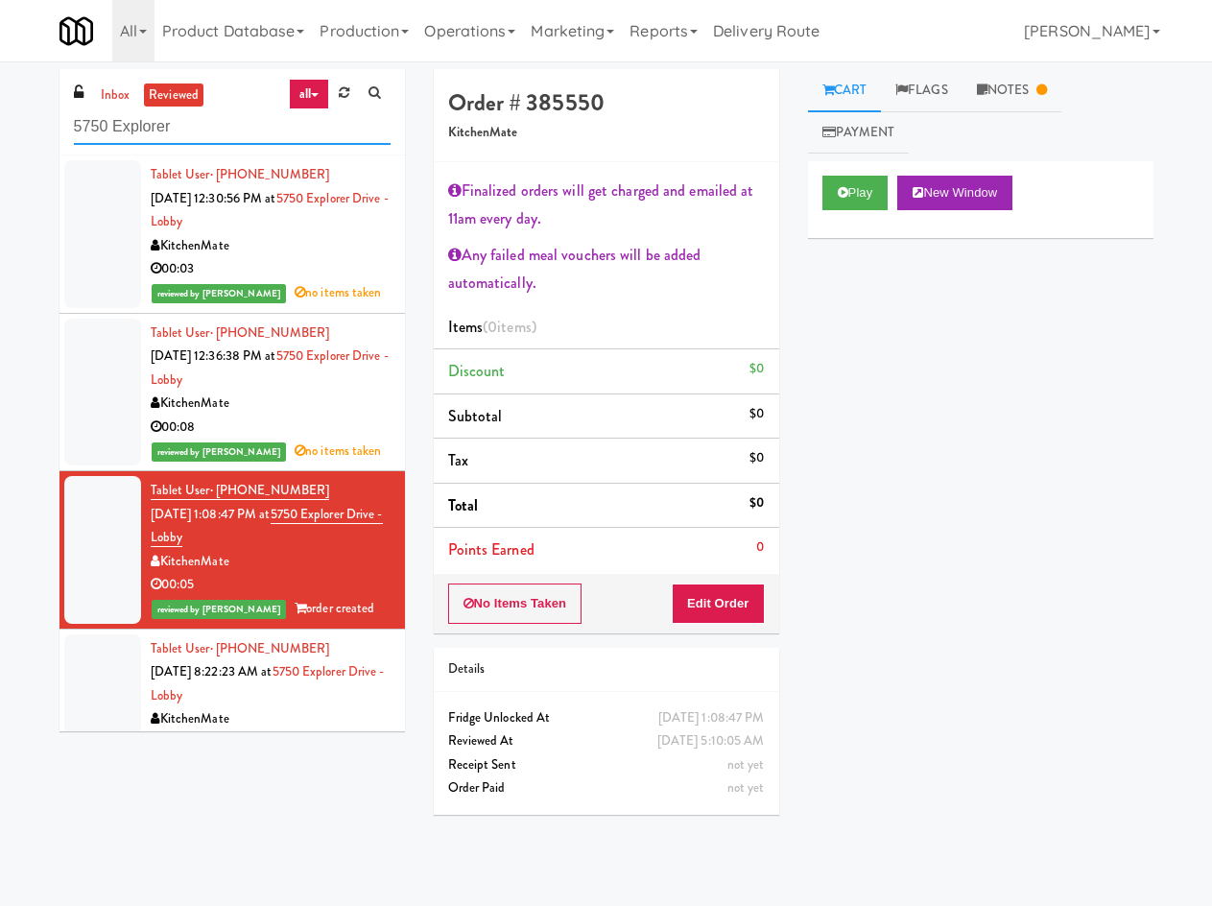
click at [217, 130] on input "5750 Explorer" at bounding box center [232, 126] width 317 height 35
click at [217, 129] on input "5750 Explorer" at bounding box center [232, 126] width 317 height 35
paste input "995 Avebury"
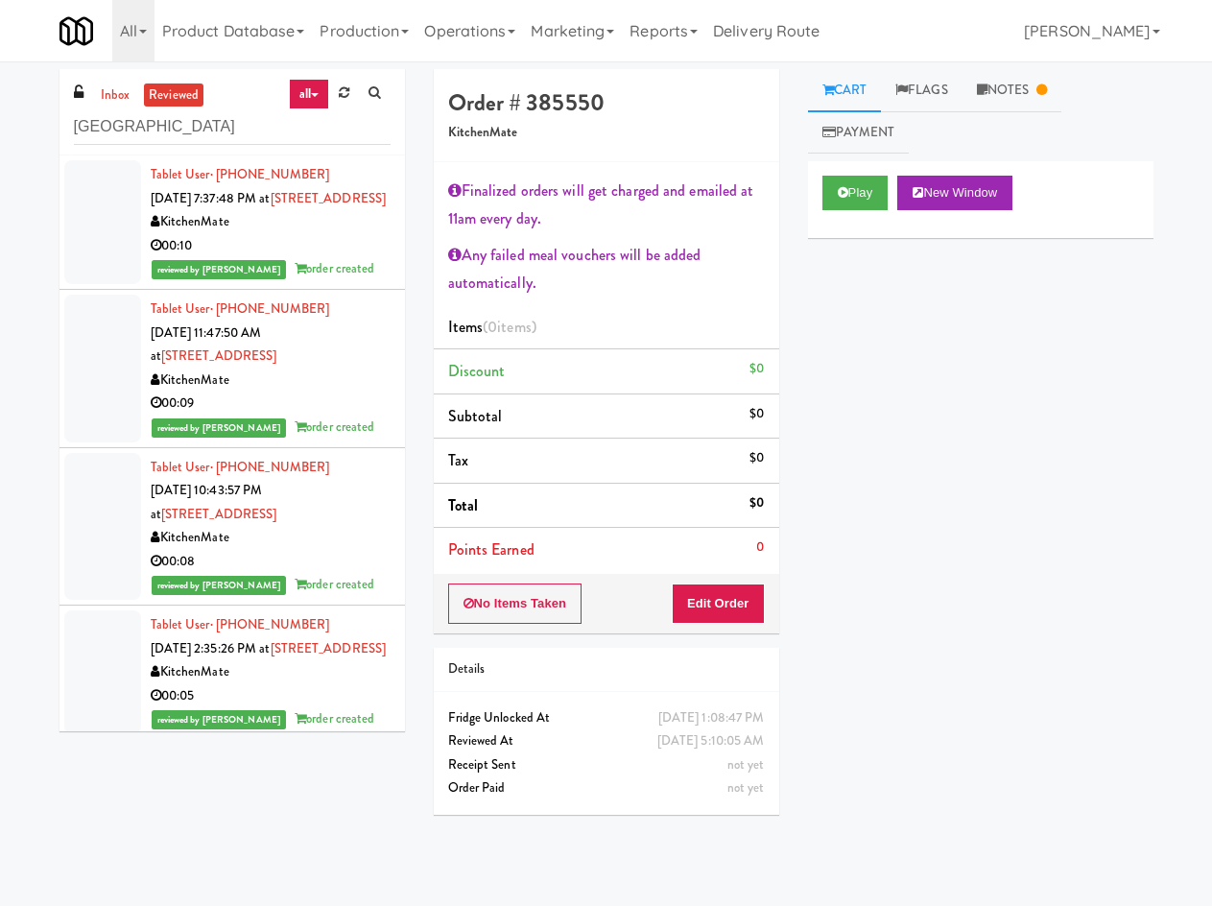
click at [318, 234] on div "KitchenMate" at bounding box center [271, 222] width 240 height 24
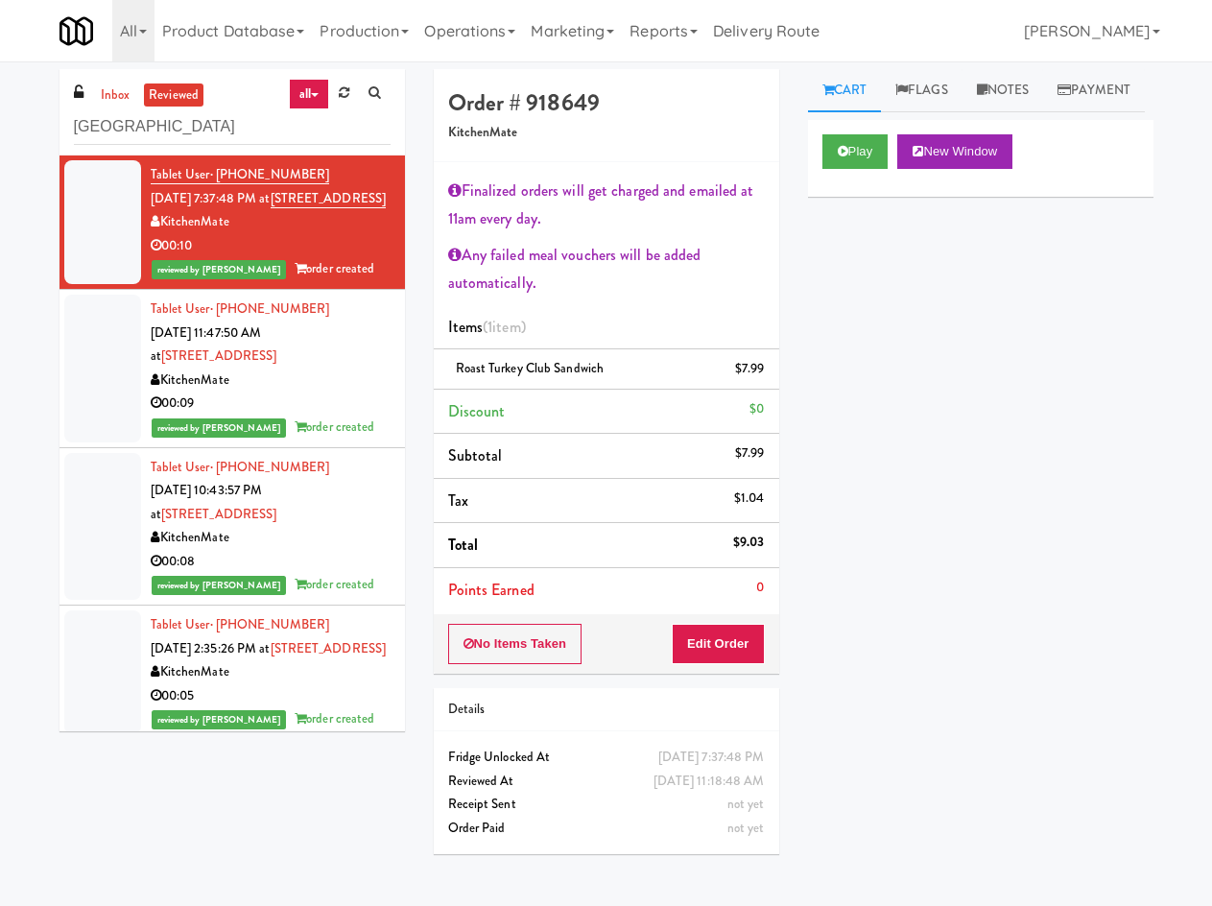
click at [341, 390] on div "Tablet User · (519) 520-1233 Apr 30, 2025 11:47:50 AM at 5995 Avebury Road Kitc…" at bounding box center [271, 368] width 240 height 142
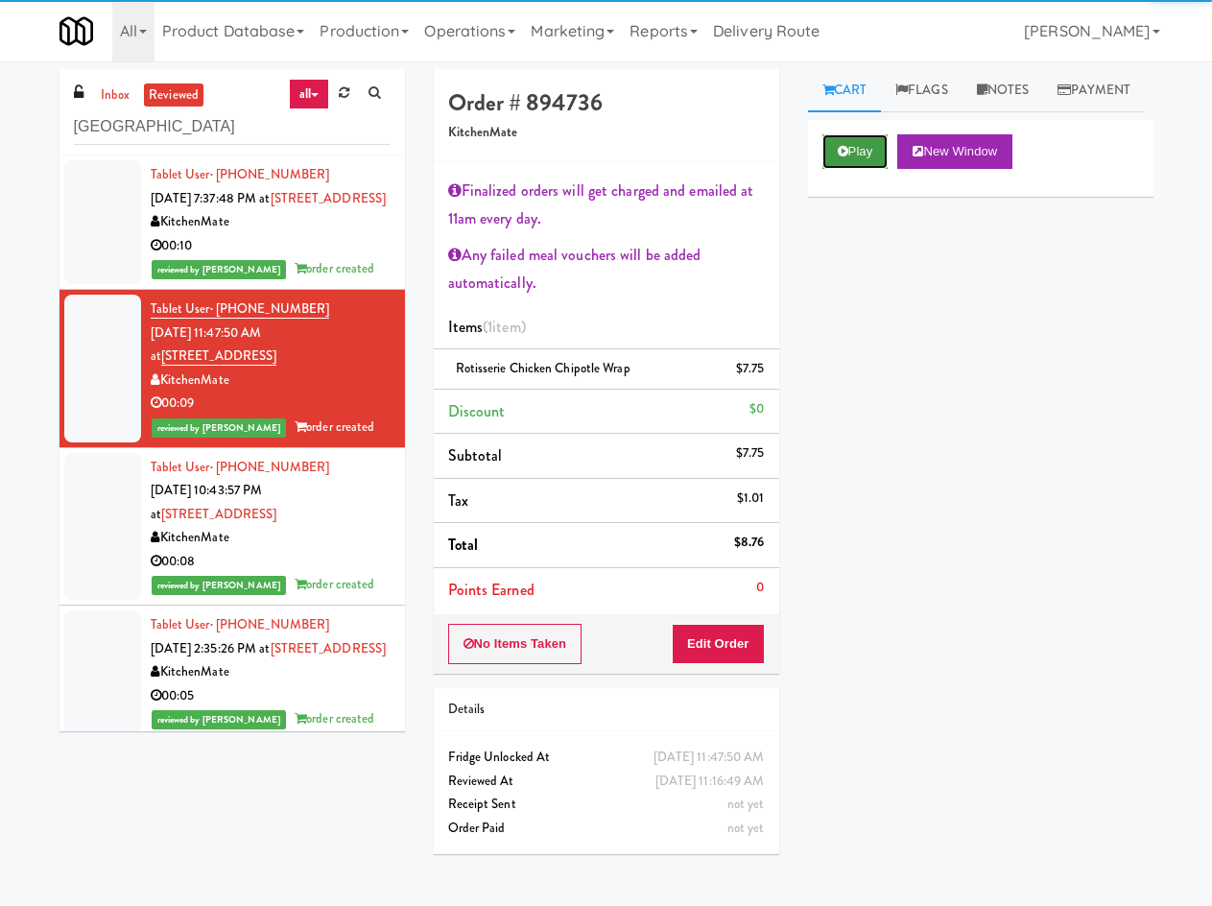
click at [849, 169] on button "Play" at bounding box center [855, 151] width 66 height 35
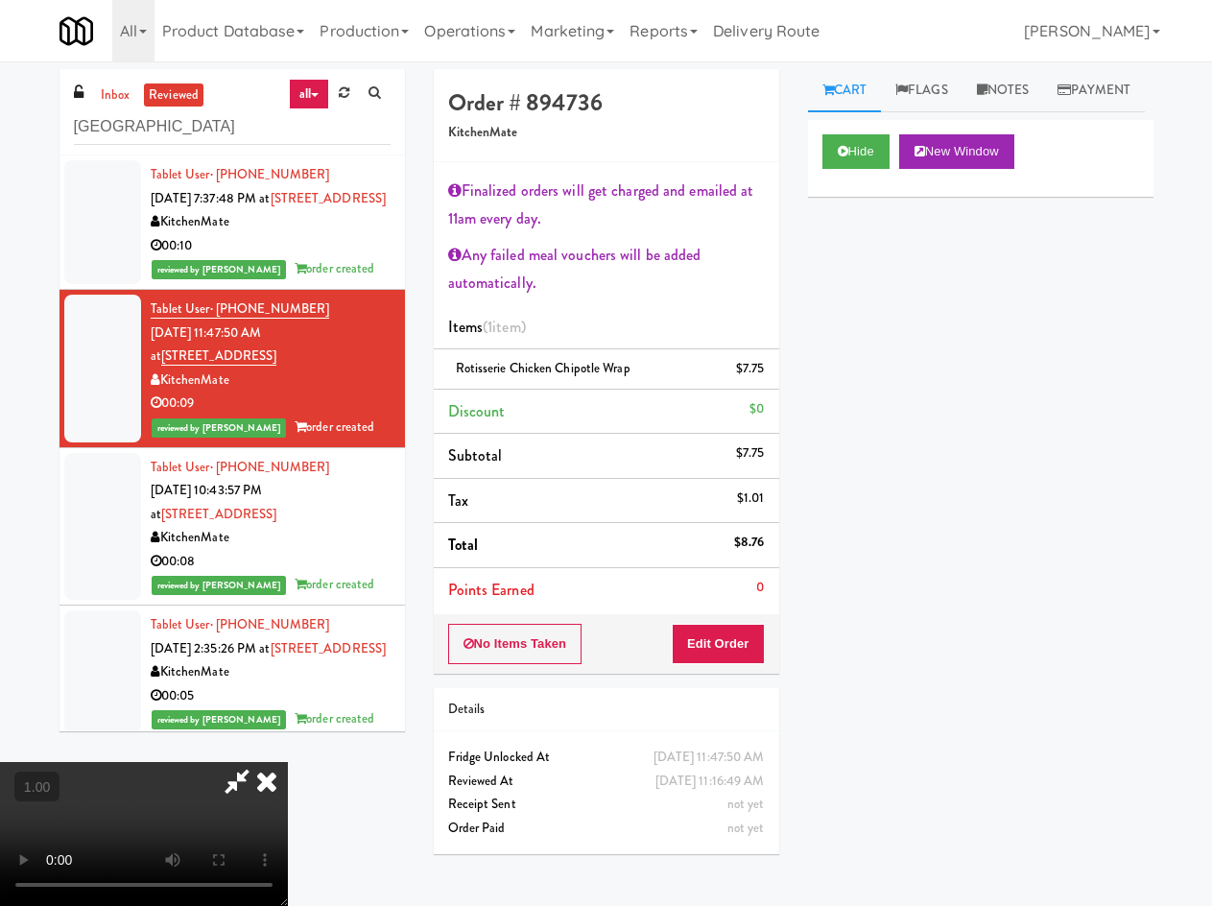
drag, startPoint x: 711, startPoint y: 105, endPoint x: 694, endPoint y: 110, distance: 18.2
click at [288, 762] on icon at bounding box center [267, 781] width 42 height 38
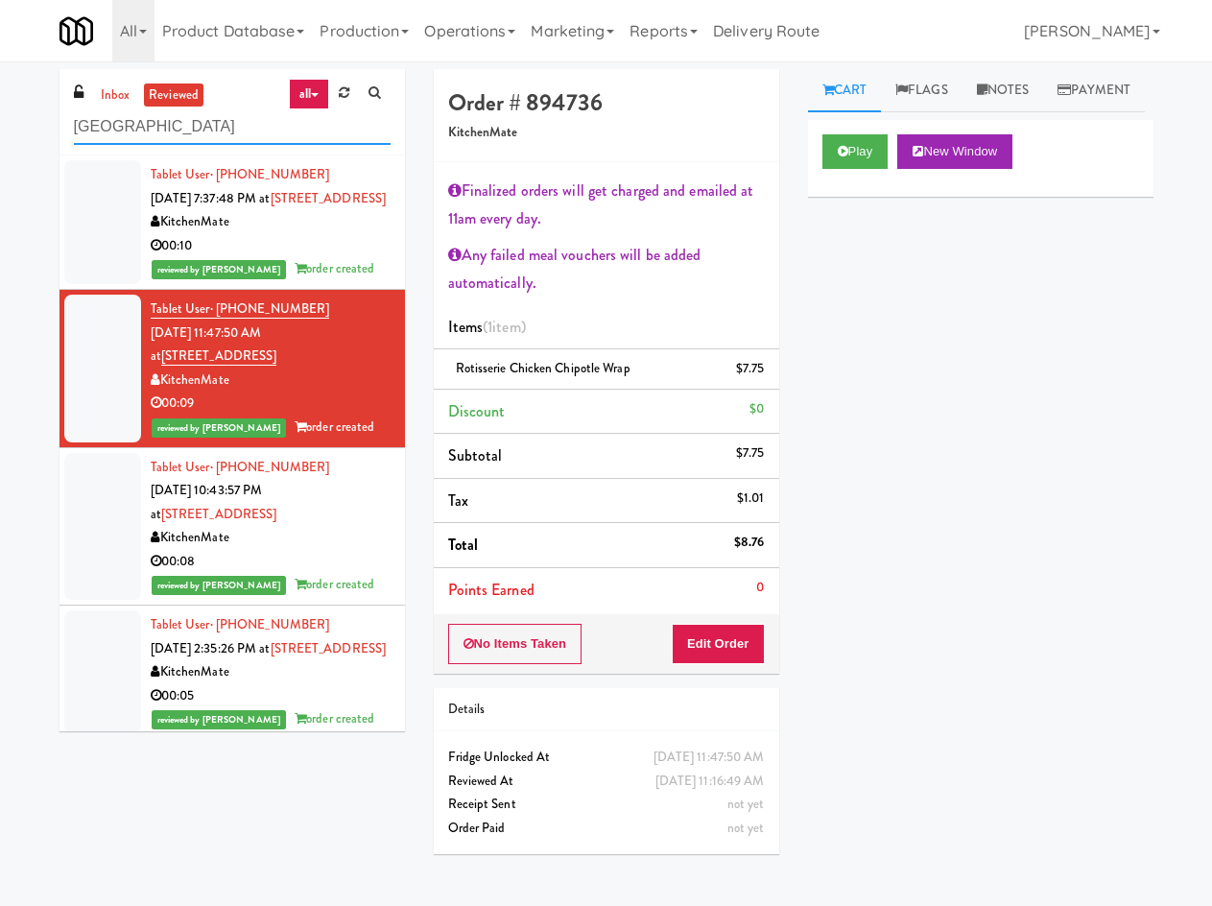
click at [173, 136] on input "5995 Avebury" at bounding box center [232, 126] width 317 height 35
click at [173, 135] on input "5995 Avebury" at bounding box center [232, 126] width 317 height 35
paste input "700 Universit"
type input "700 University"
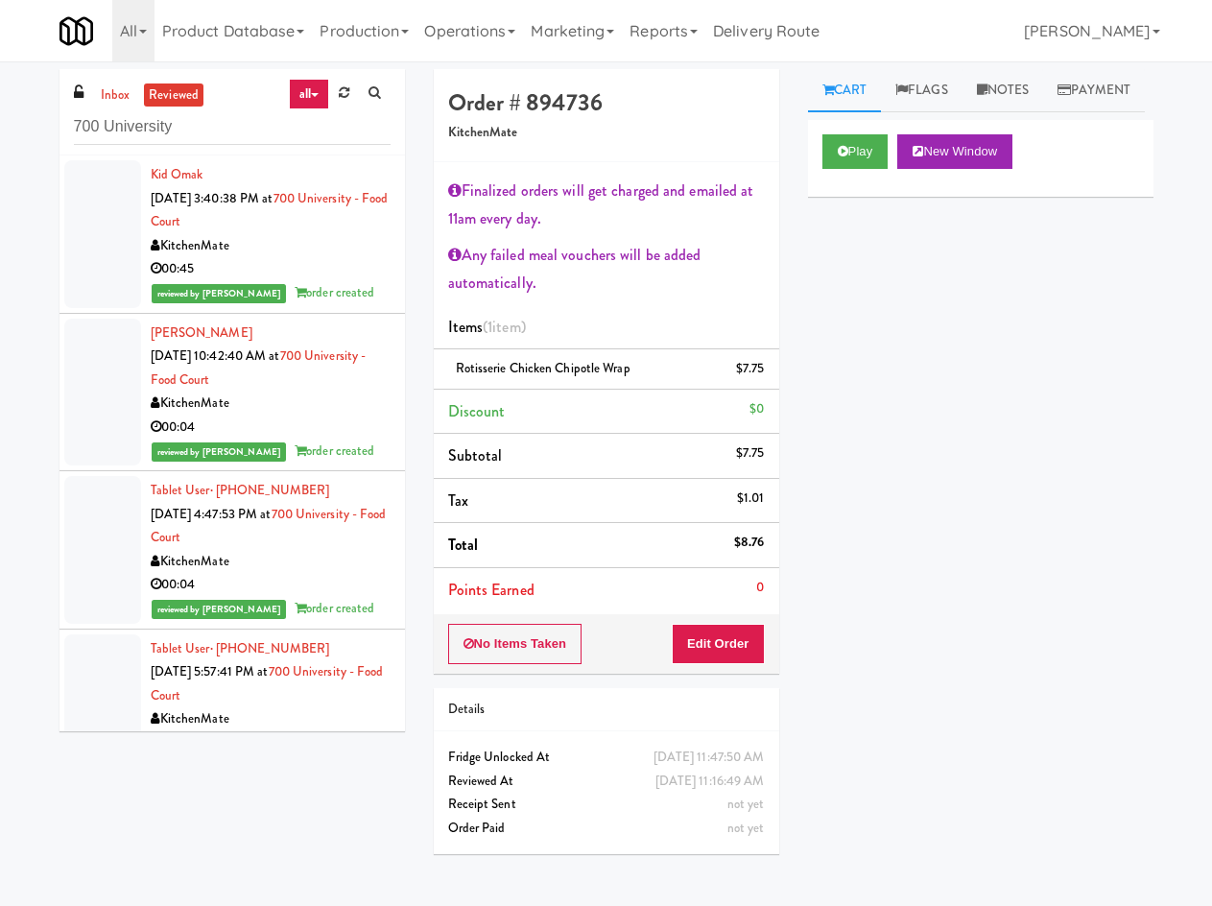
click at [341, 393] on div "KitchenMate" at bounding box center [271, 403] width 240 height 24
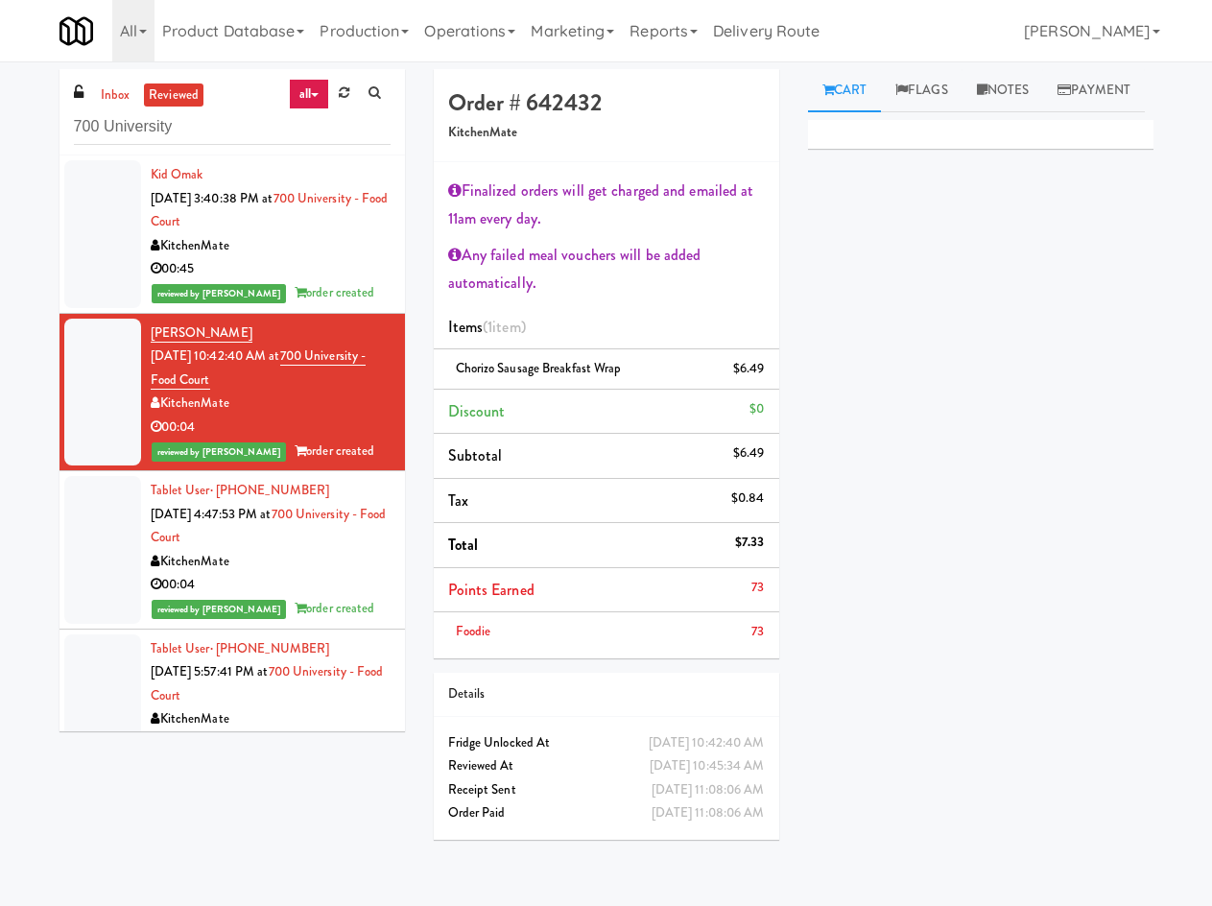
click at [335, 569] on div "KitchenMate" at bounding box center [271, 562] width 240 height 24
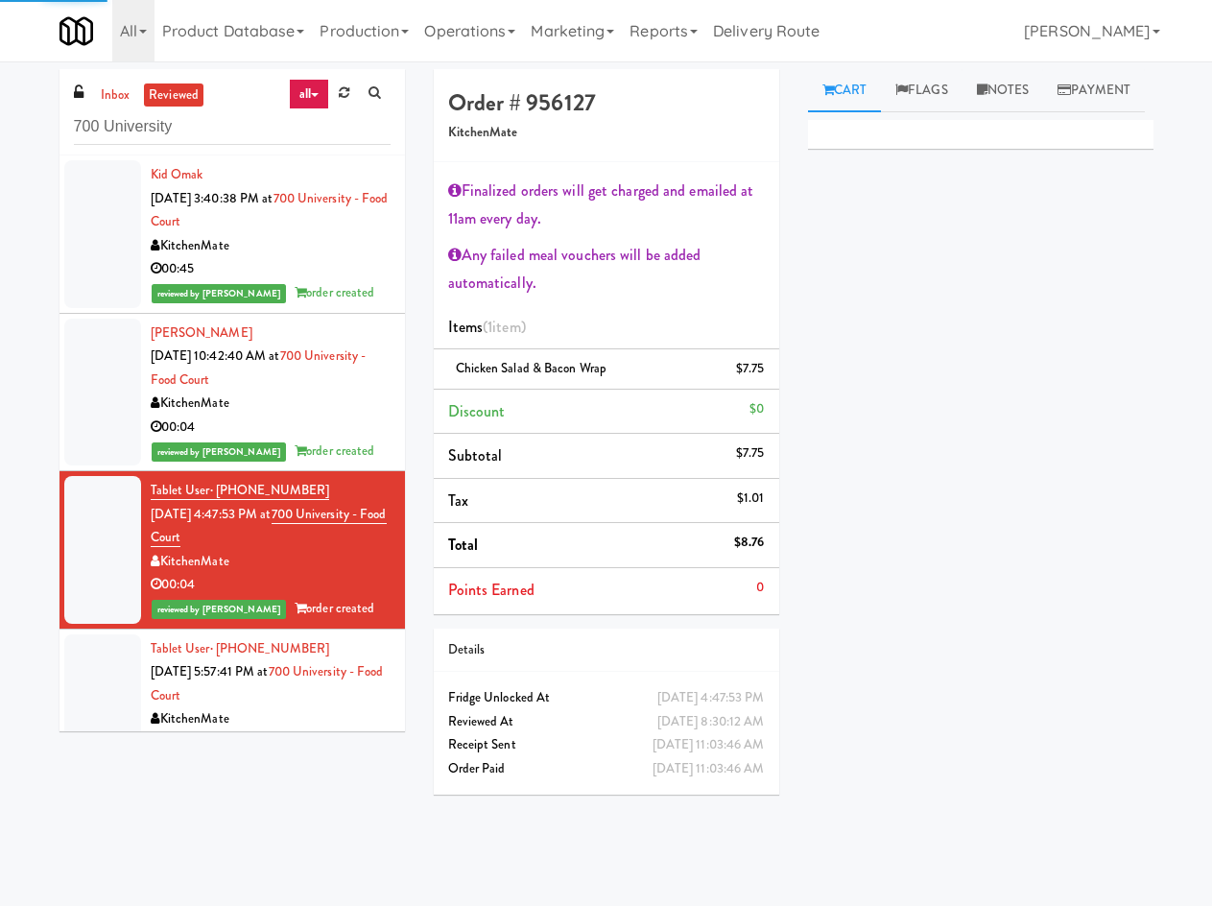
scroll to position [895, 0]
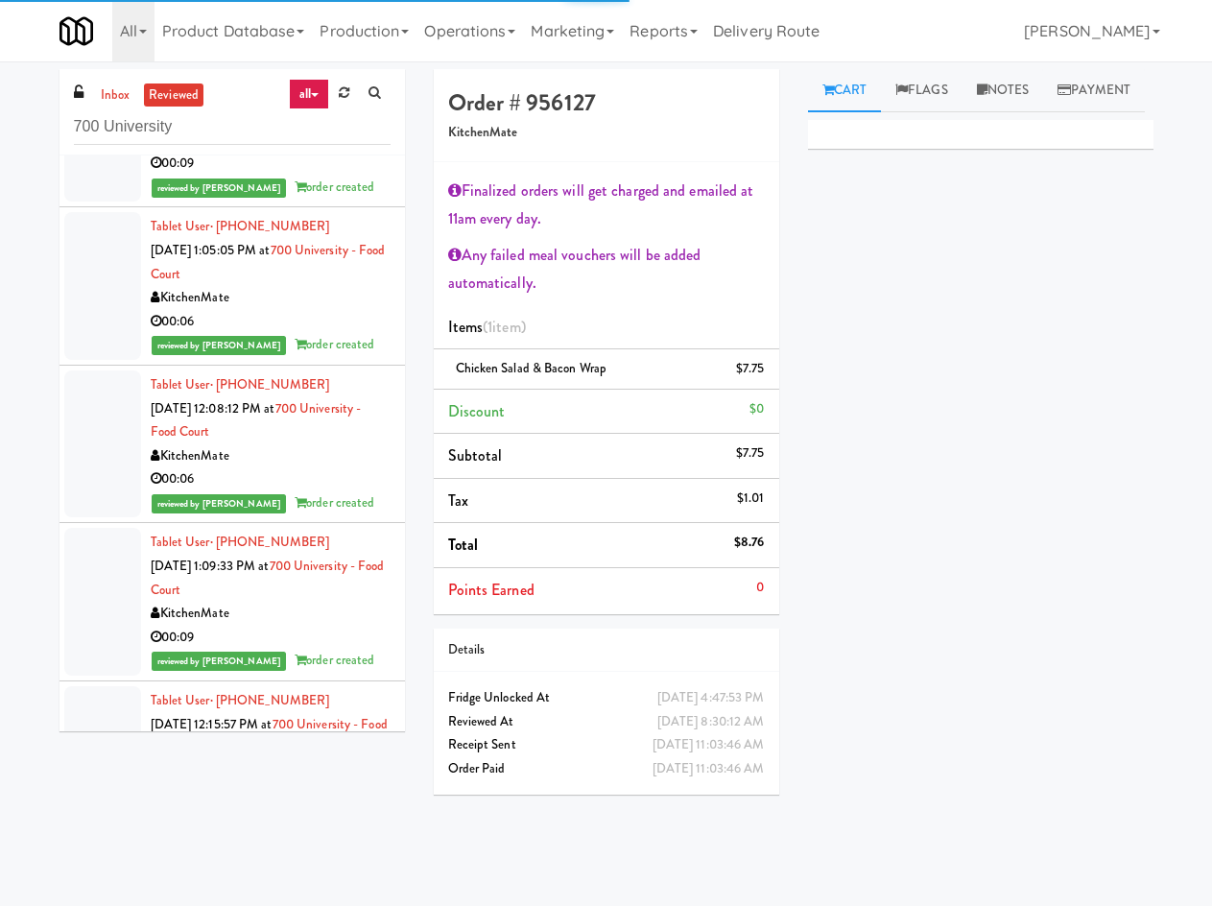
click at [342, 470] on div "00:06" at bounding box center [271, 479] width 240 height 24
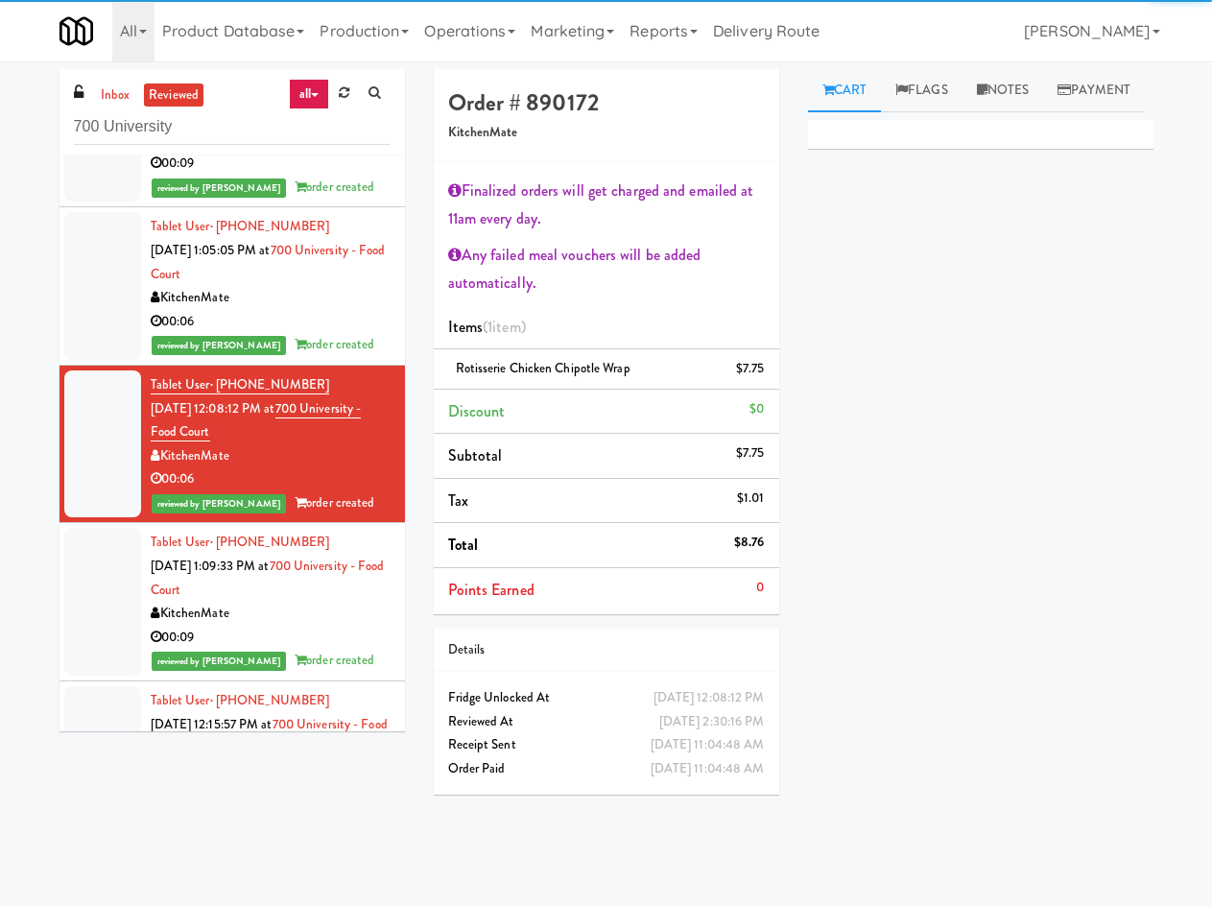
click at [349, 631] on div "00:09" at bounding box center [271, 638] width 240 height 24
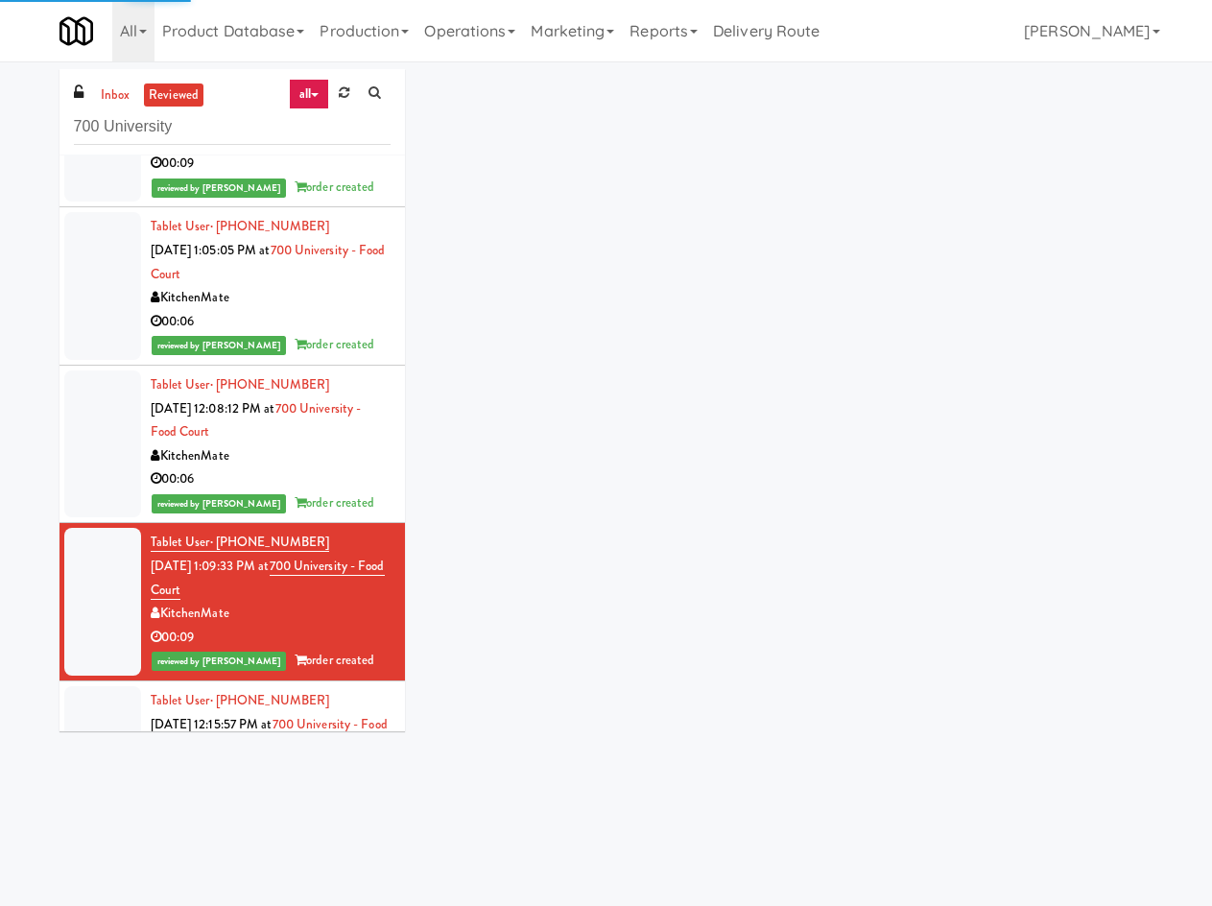
scroll to position [1791, 0]
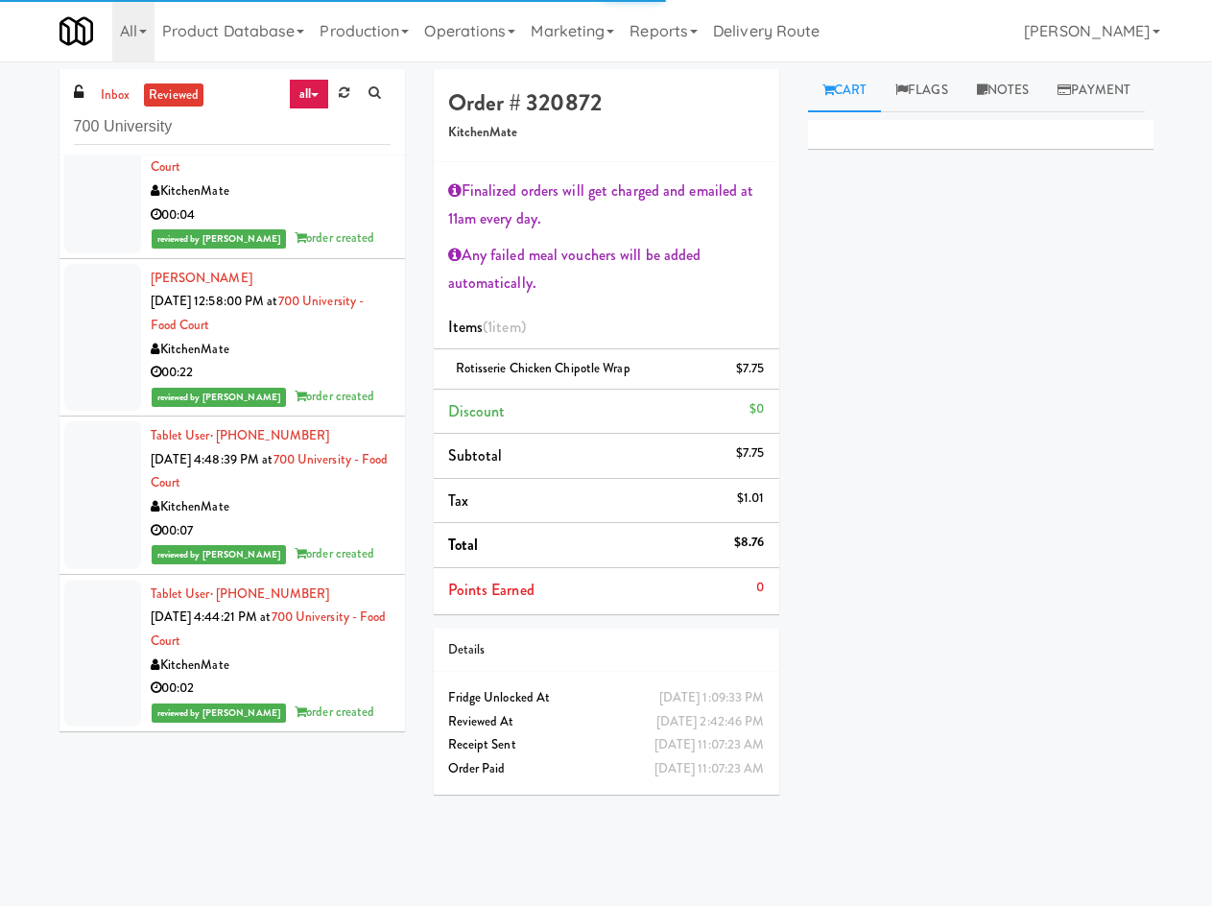
click at [345, 647] on div "Tablet User · (617) 967-0609 Mar 11, 2025 4:44:21 PM at 700 University - Food C…" at bounding box center [271, 653] width 240 height 142
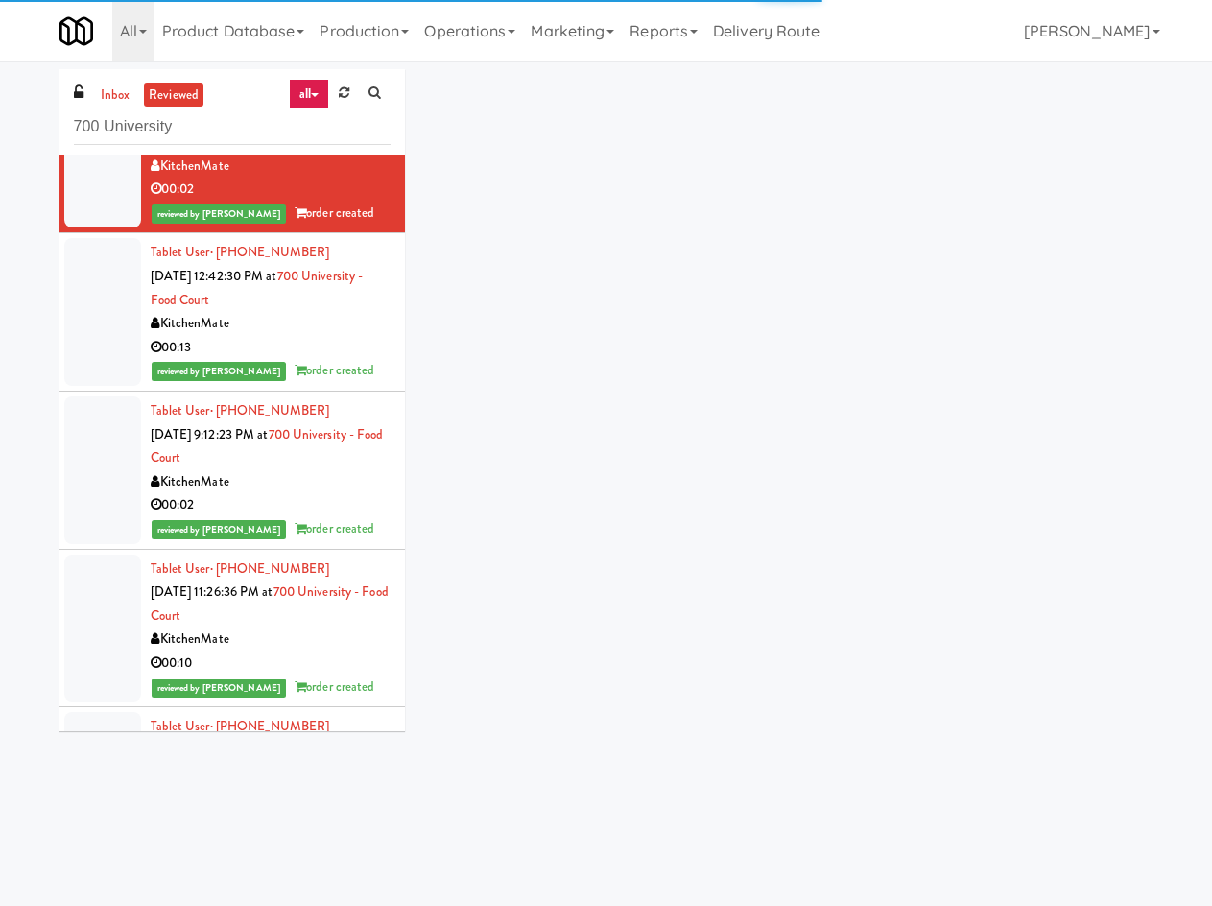
scroll to position [2463, 0]
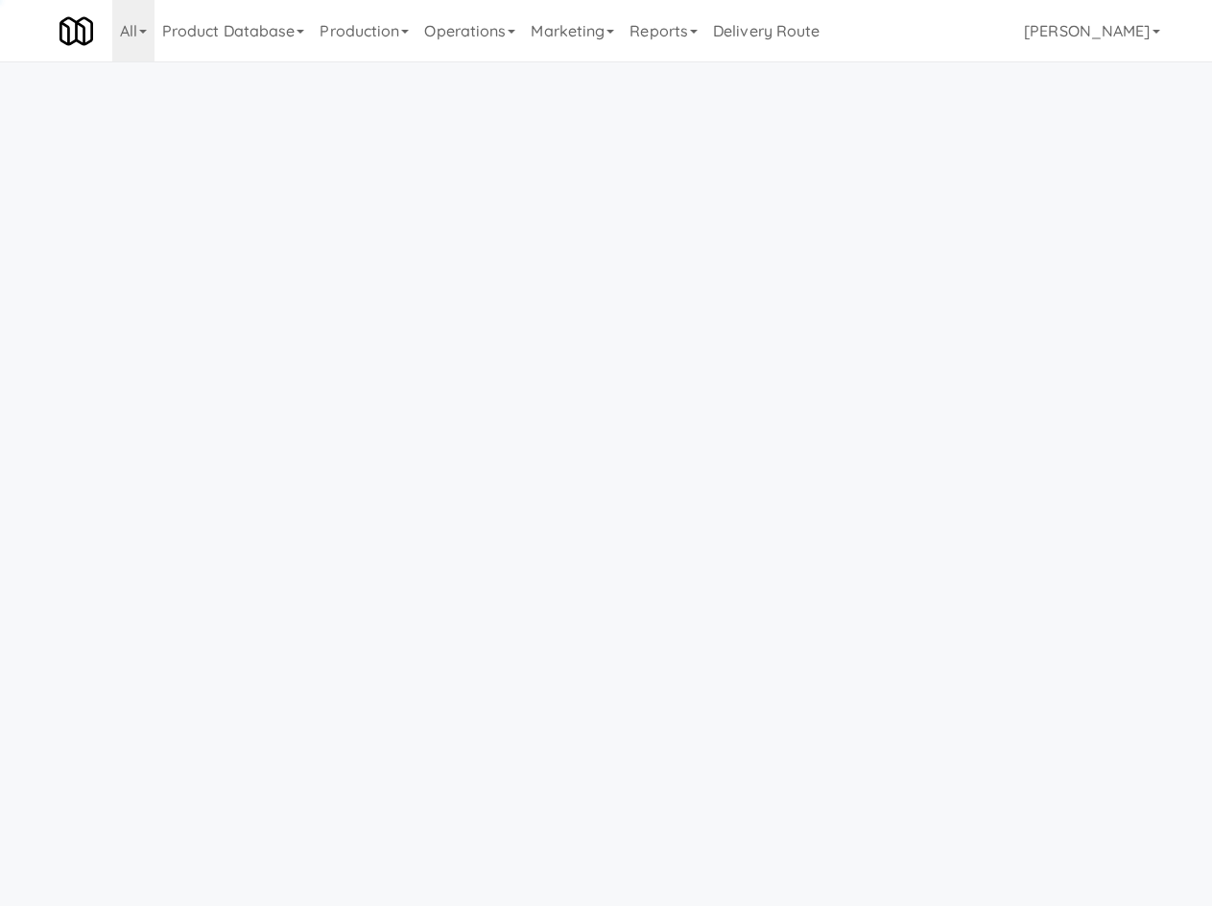
click at [506, 38] on link "Operations" at bounding box center [469, 30] width 106 height 61
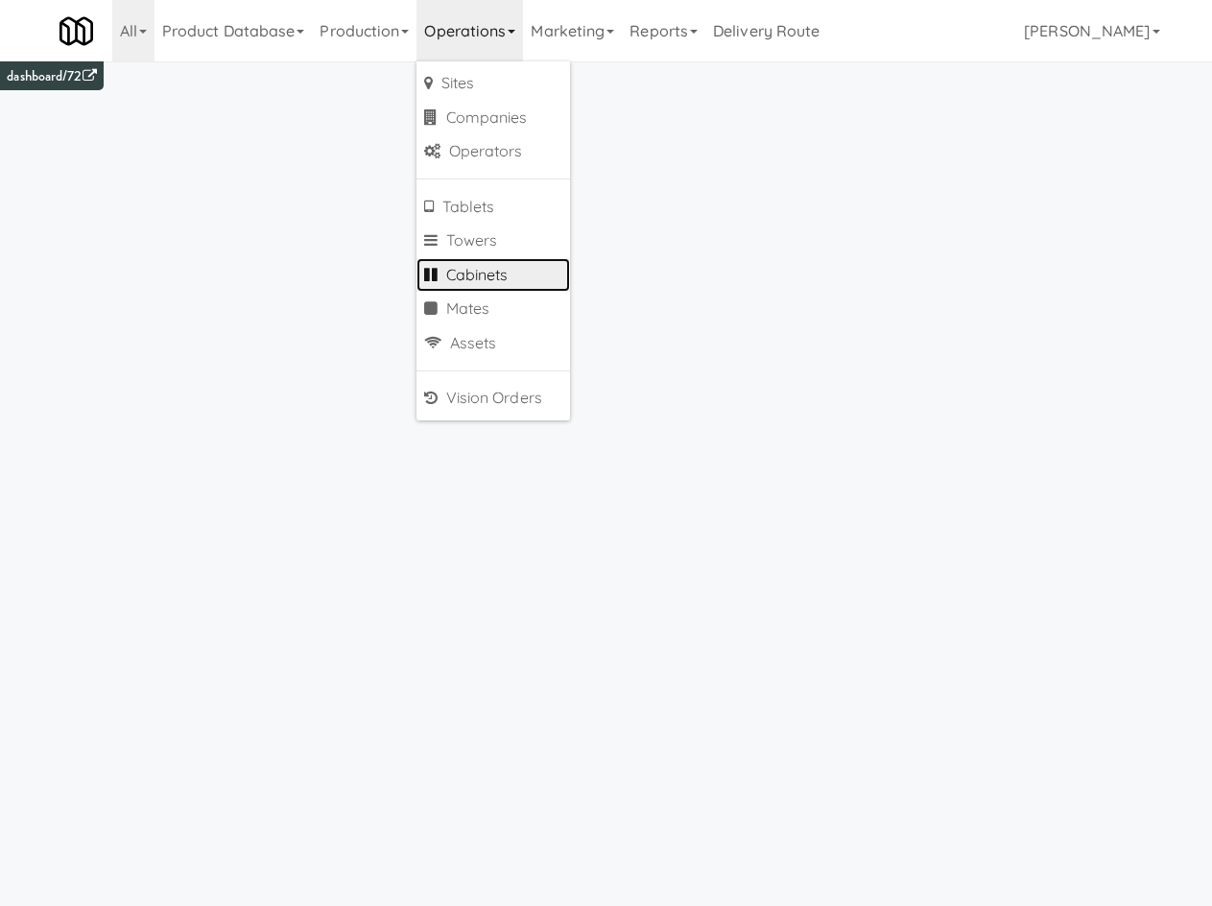
click at [525, 277] on link "Cabinets" at bounding box center [492, 275] width 153 height 35
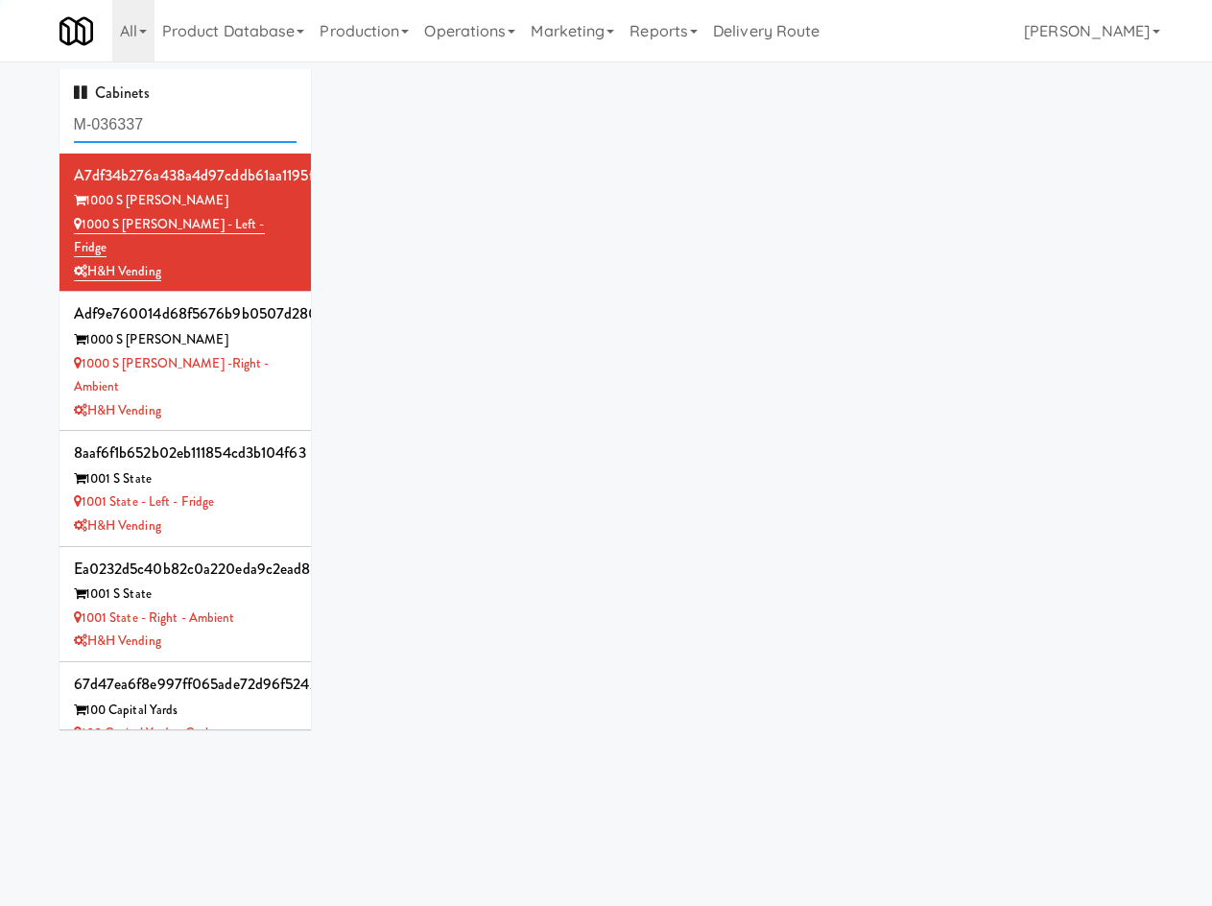
type input "M-036337"
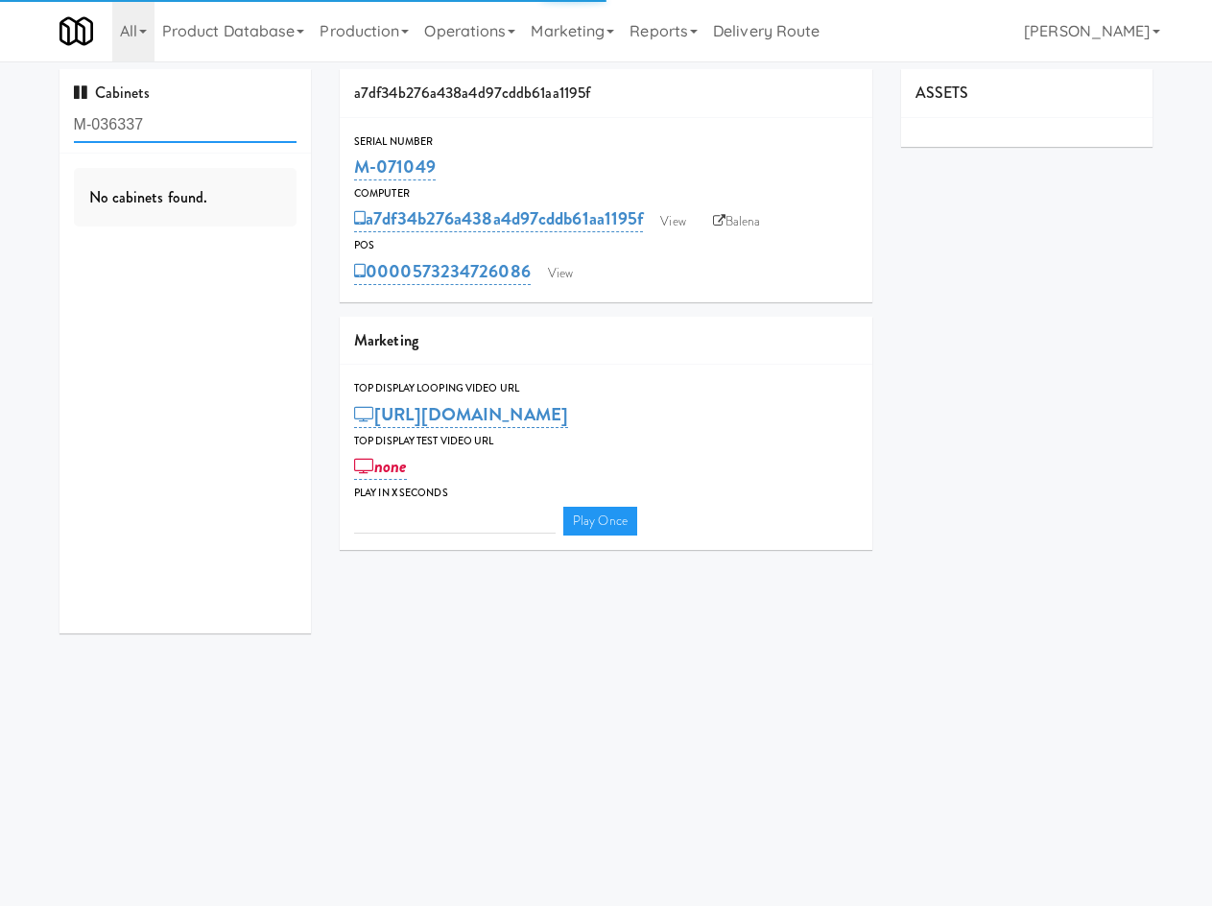
type input "3"
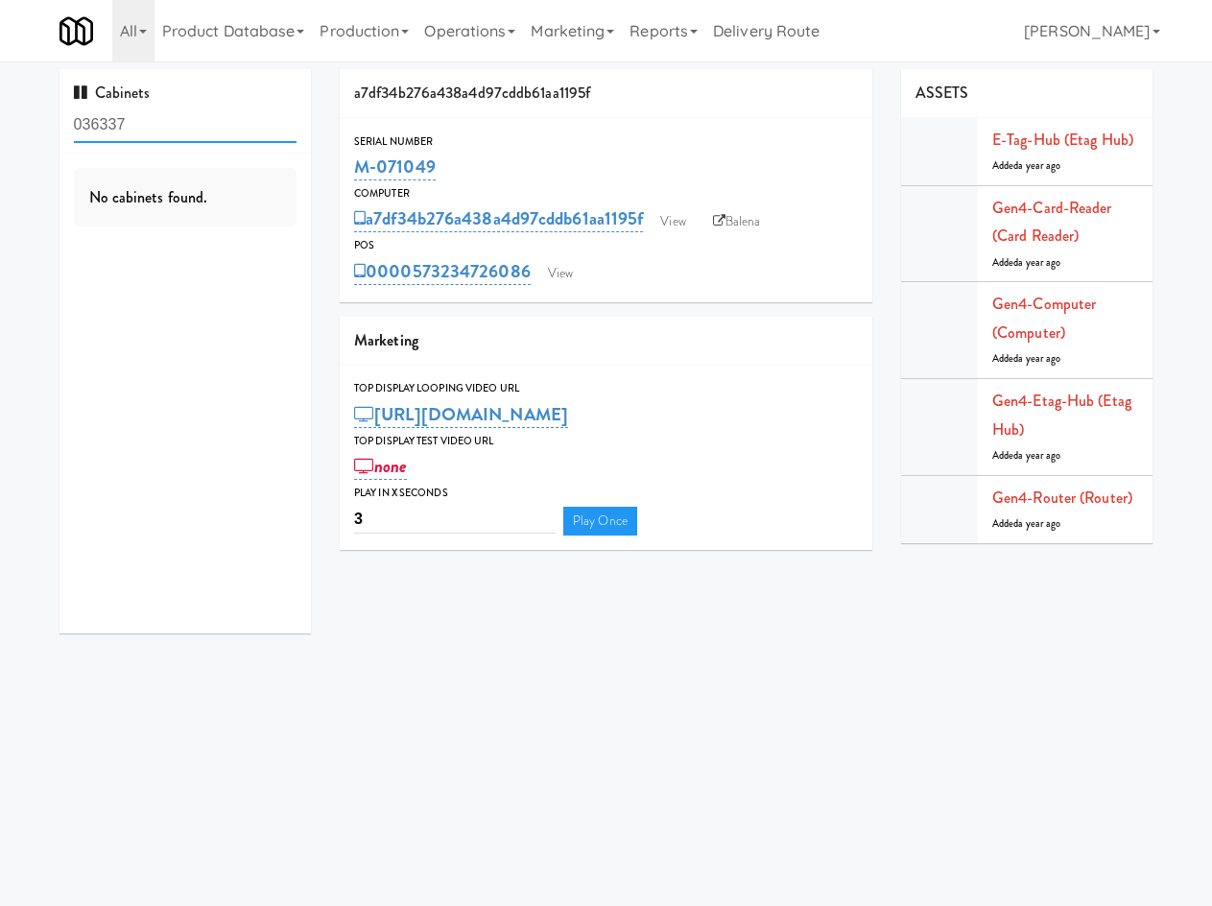
click at [136, 126] on input "036337" at bounding box center [186, 124] width 224 height 35
click at [136, 125] on input "036337" at bounding box center [186, 124] width 224 height 35
paste input "M-061291"
type input "061291"
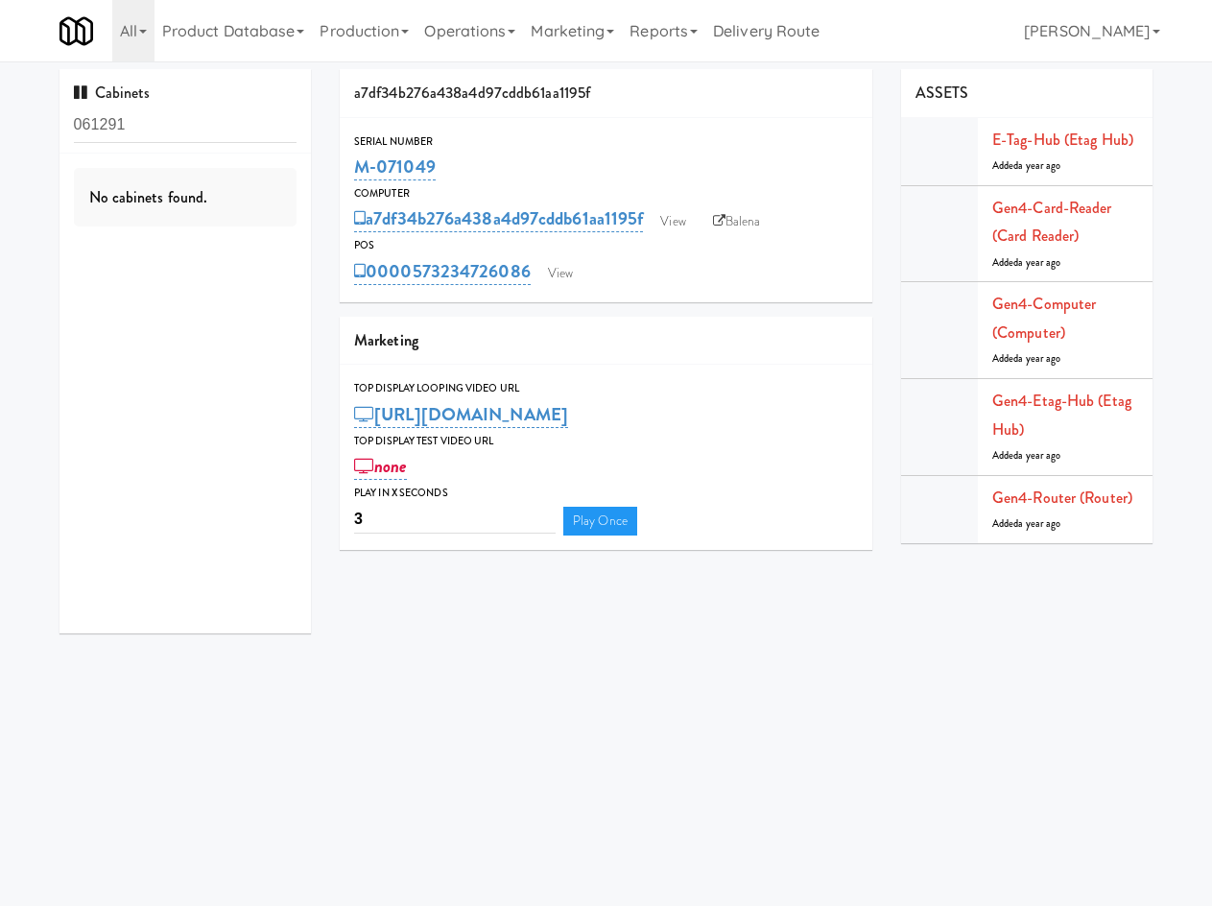
drag, startPoint x: 453, startPoint y: 35, endPoint x: 445, endPoint y: 140, distance: 105.8
click at [453, 35] on link "Operations" at bounding box center [469, 30] width 106 height 61
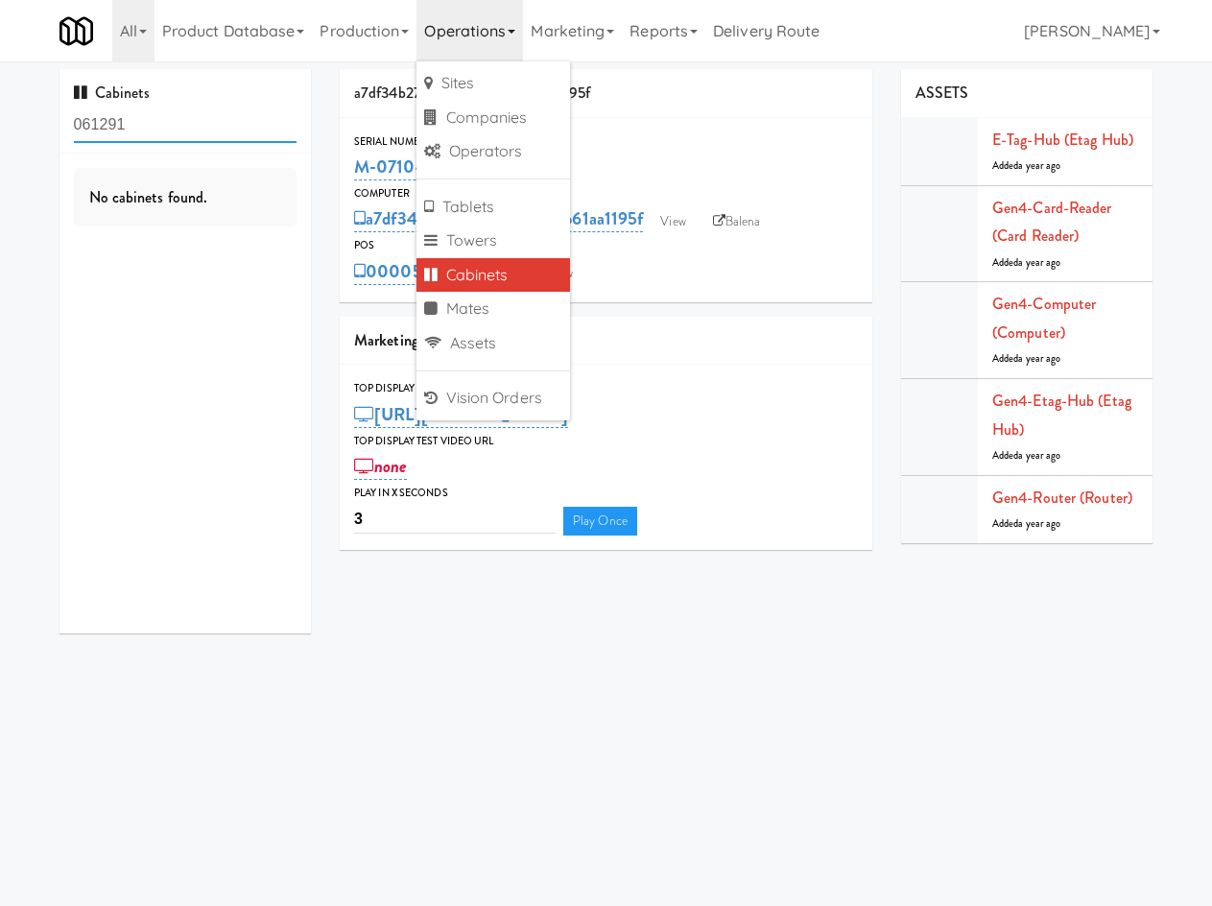
click at [255, 135] on input "061291" at bounding box center [186, 124] width 224 height 35
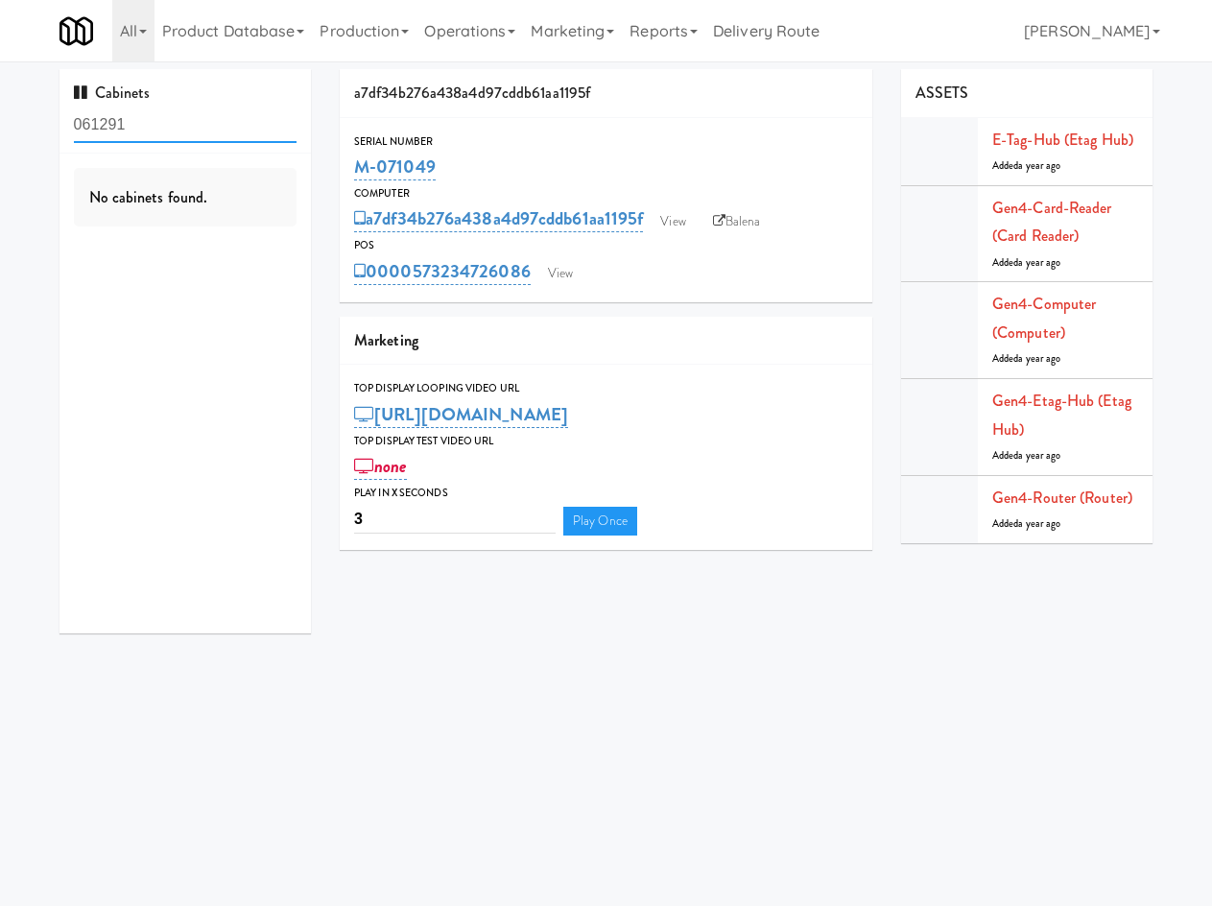
click at [250, 117] on input "061291" at bounding box center [186, 124] width 224 height 35
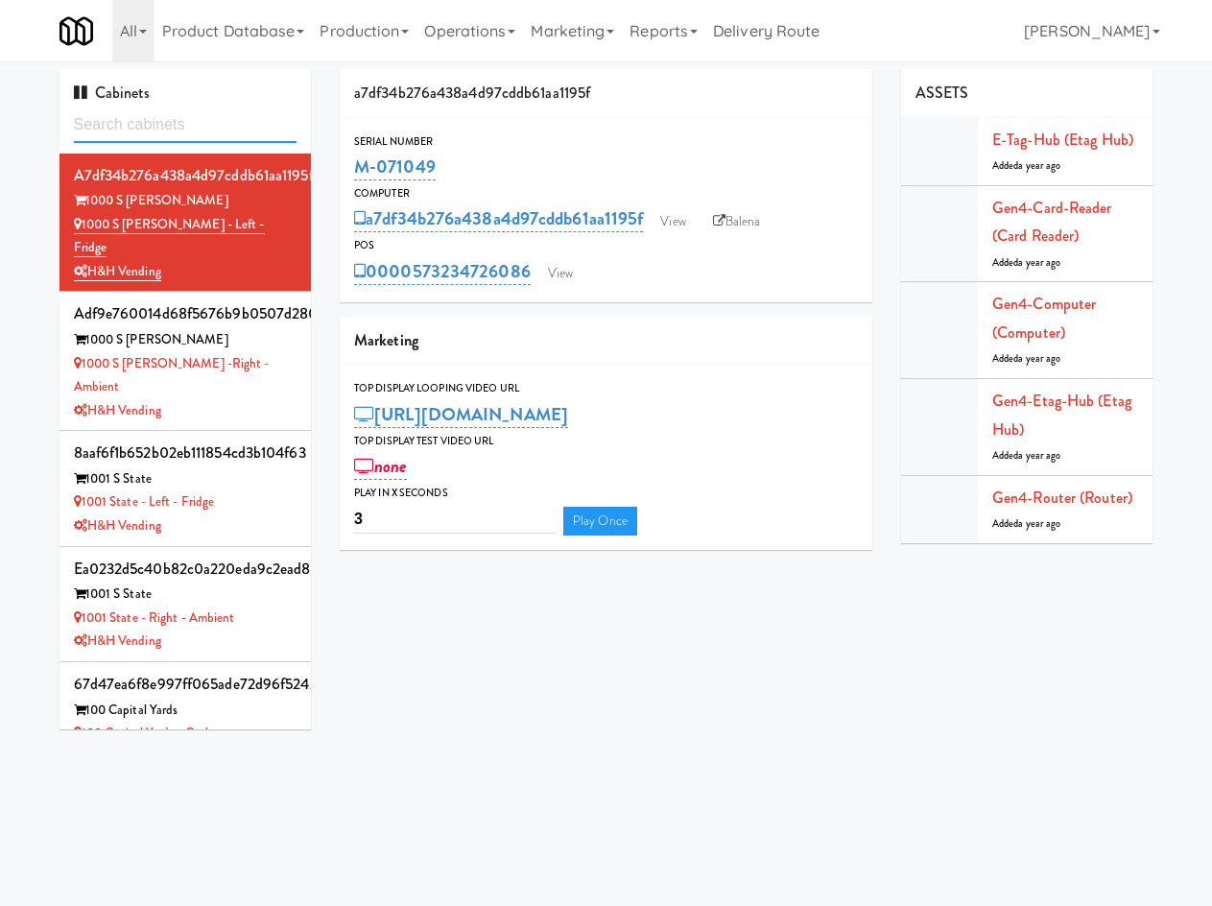
paste input "M-061291"
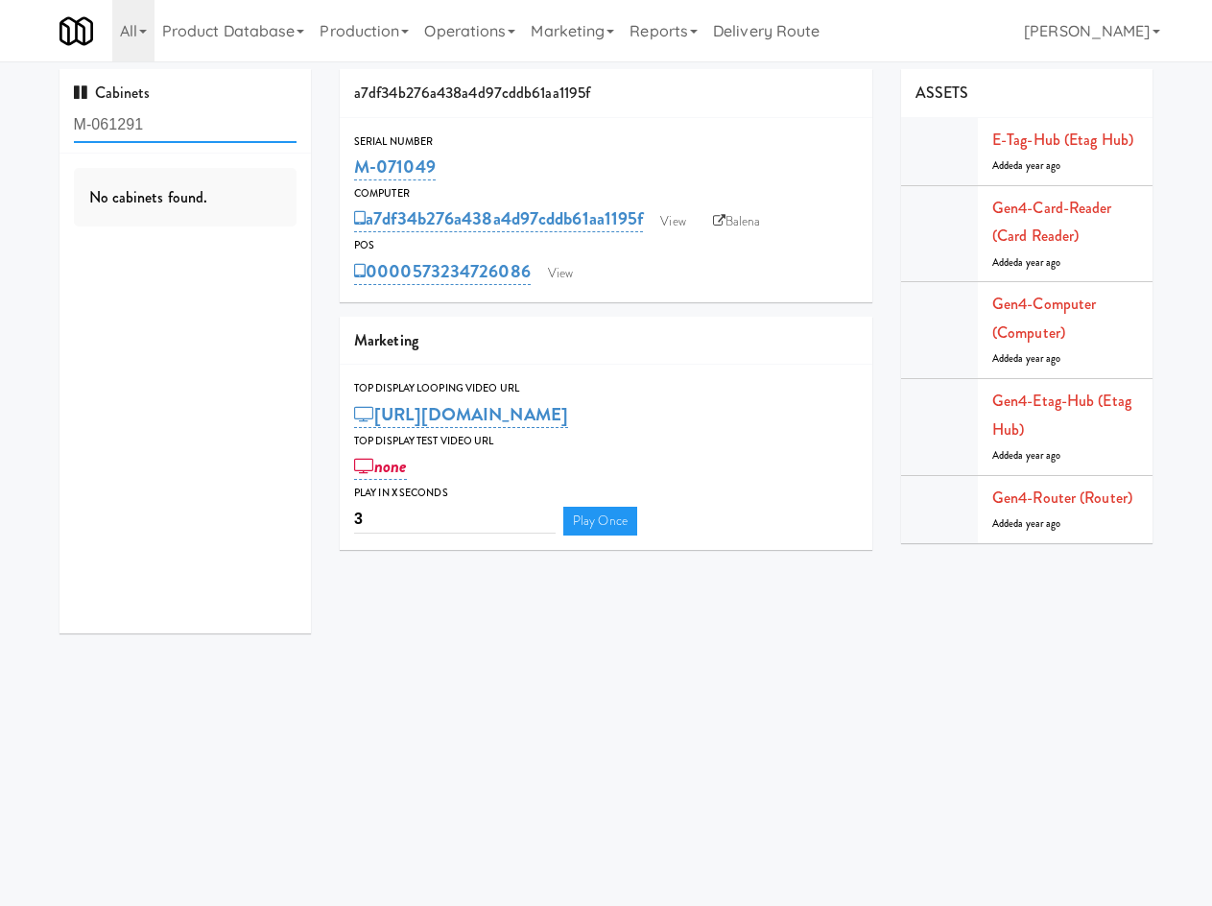
type input "M-061291"
drag, startPoint x: 936, startPoint y: 717, endPoint x: 878, endPoint y: 266, distance: 454.7
click at [936, 717] on body "Okay Okay Select date: previous 2025-Sep next Su Mo Tu We Th Fr Sa 31 1 2 3 4 5…" at bounding box center [606, 514] width 1212 height 906
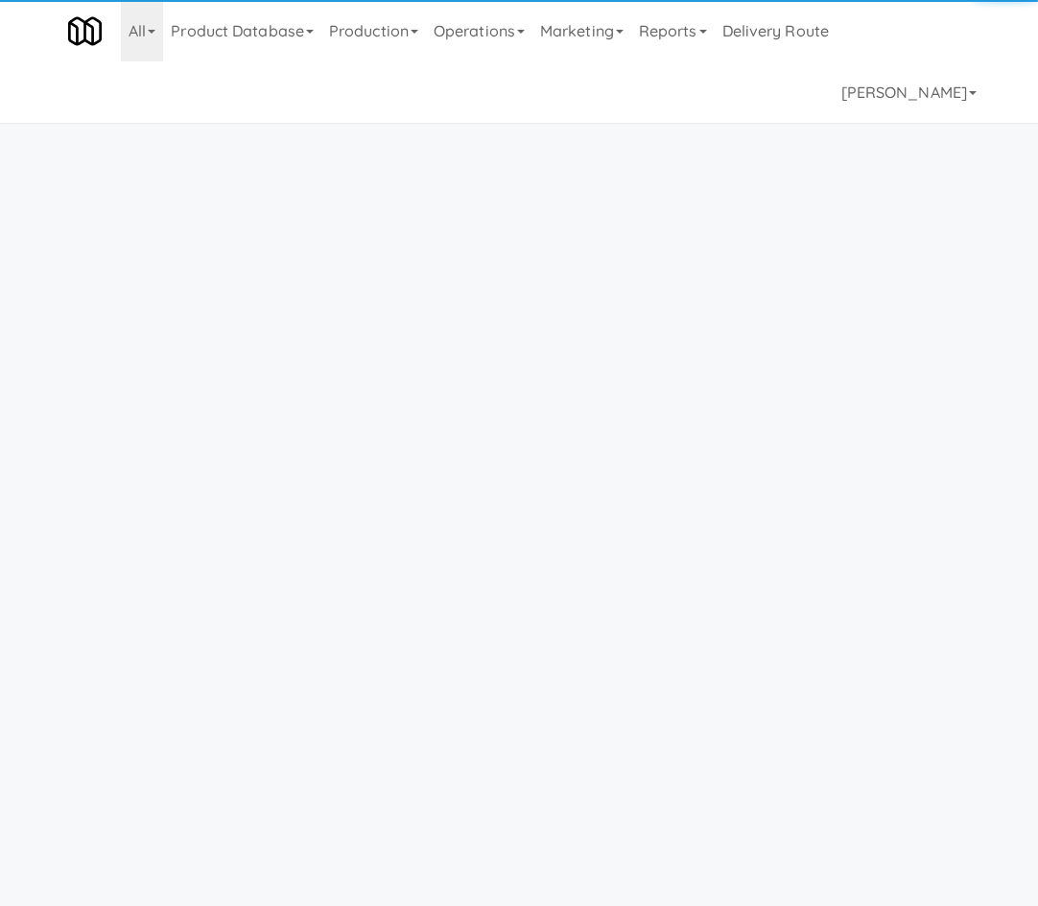
click at [507, 25] on link "Operations" at bounding box center [479, 30] width 106 height 61
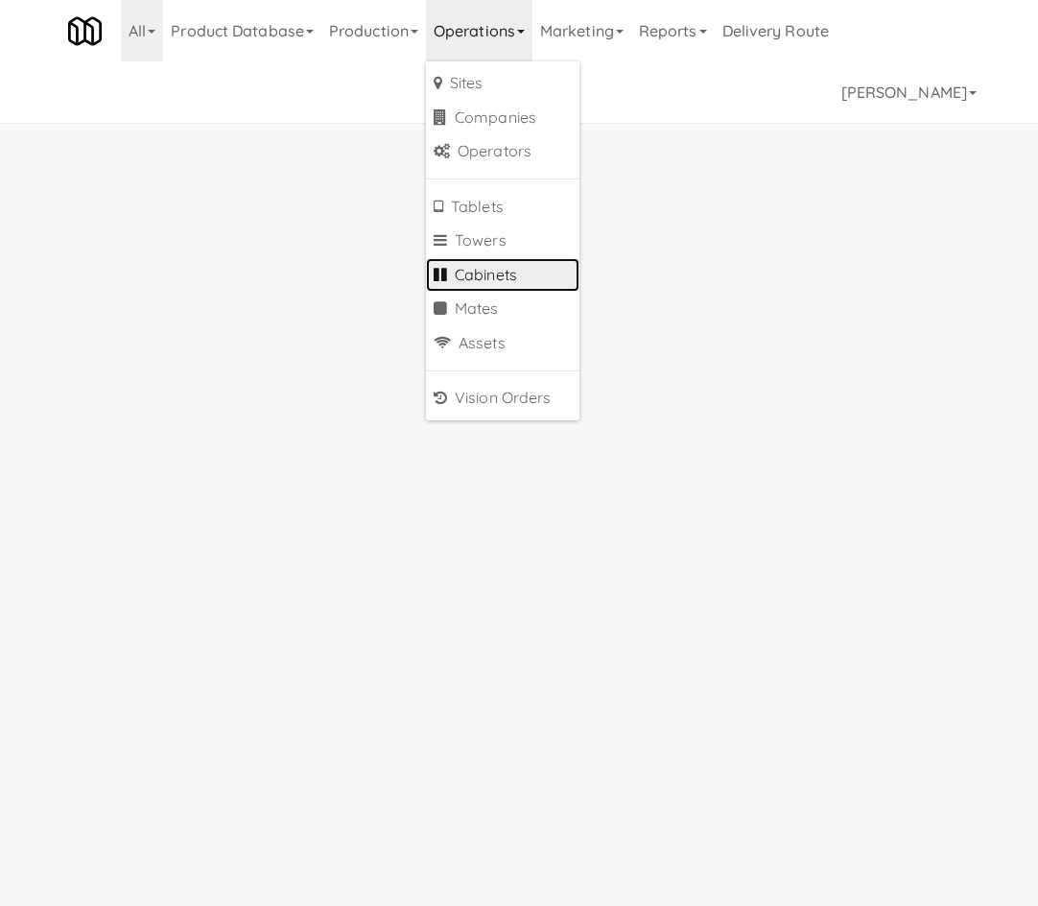
click at [516, 282] on link "Cabinets" at bounding box center [502, 275] width 153 height 35
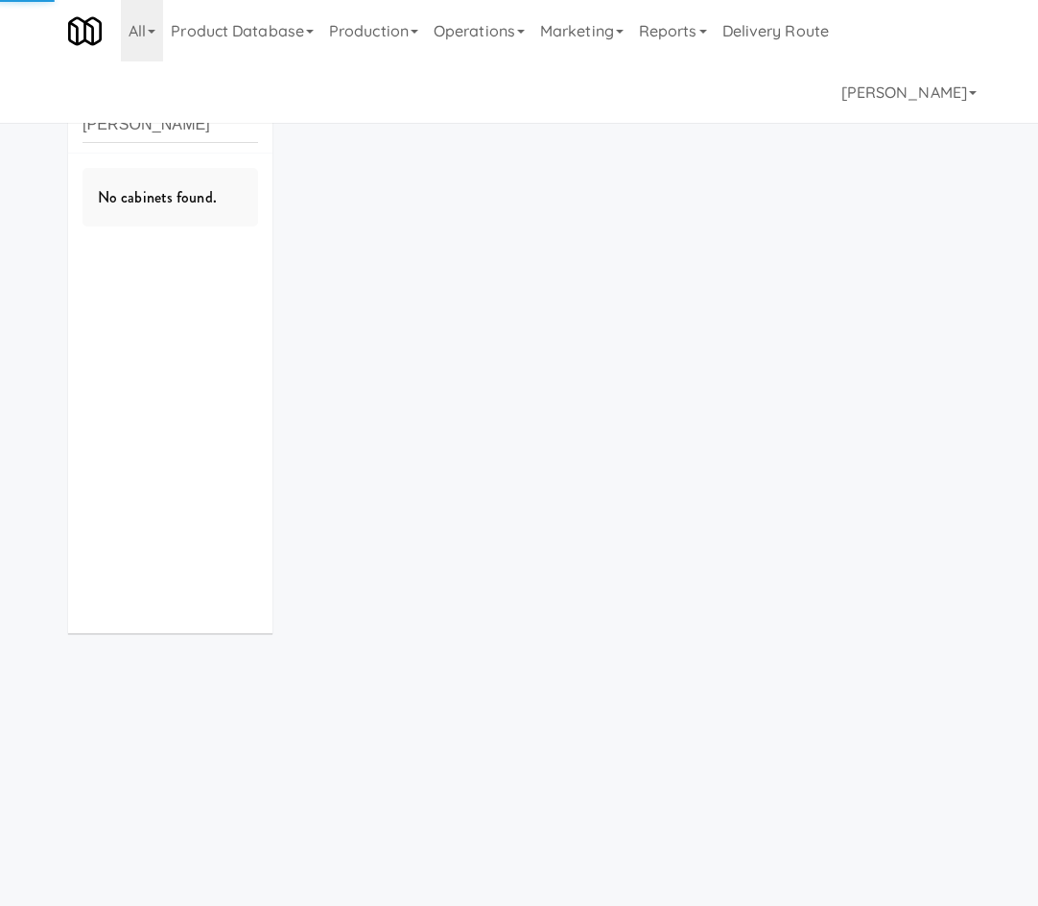
type input "Piscataway Roberte"
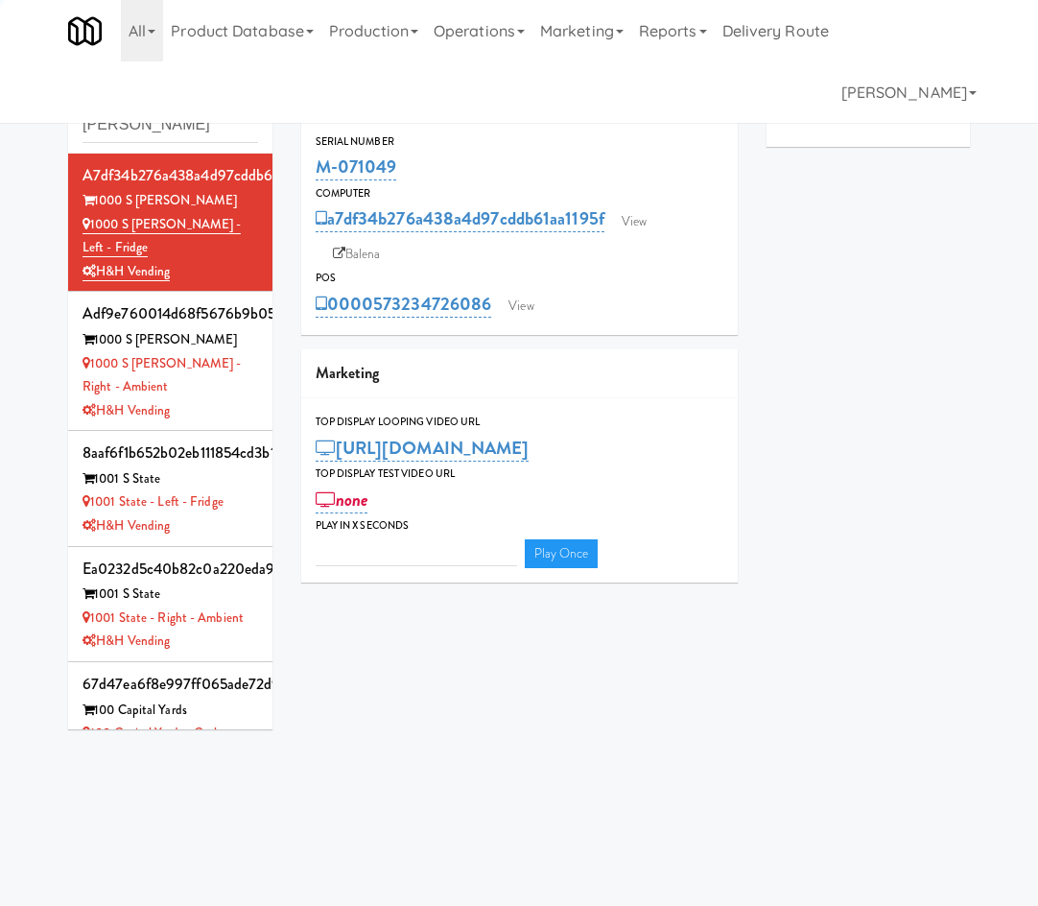
type input "3"
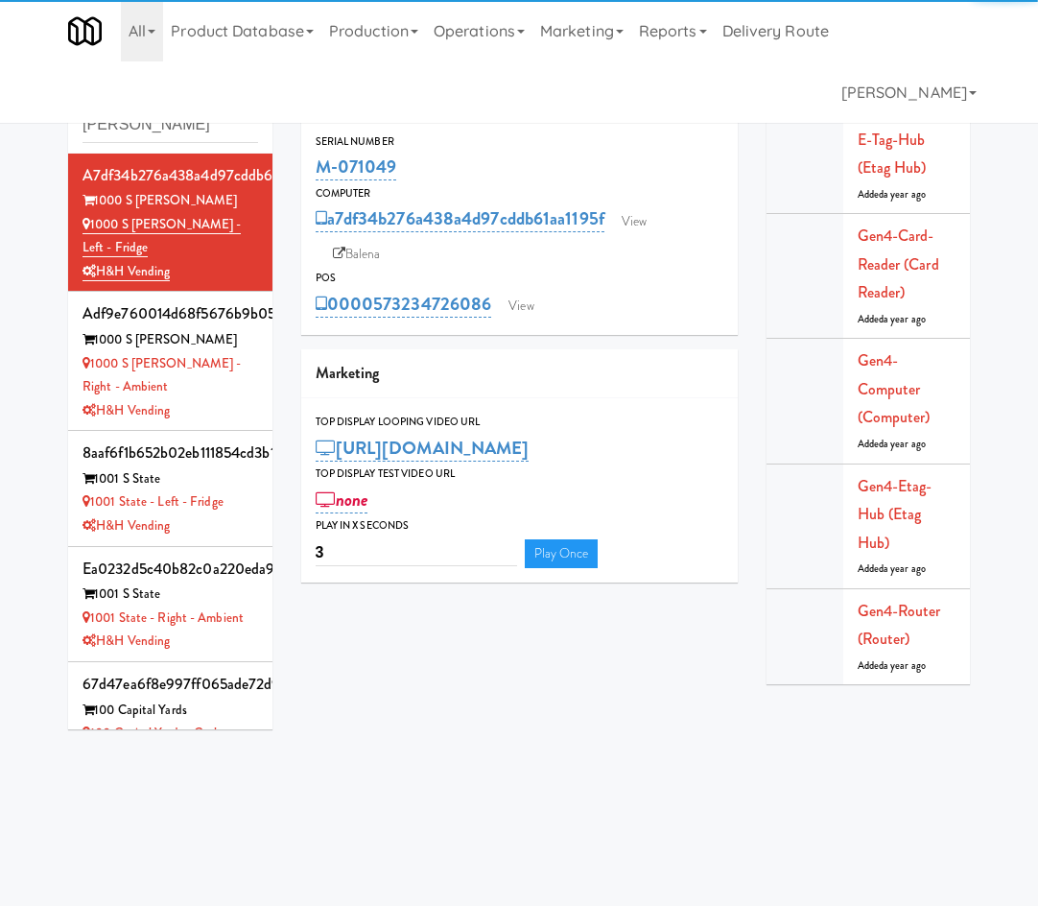
click at [170, 124] on input "Piscataway Roberte" at bounding box center [171, 124] width 176 height 35
type input "Piscataway"
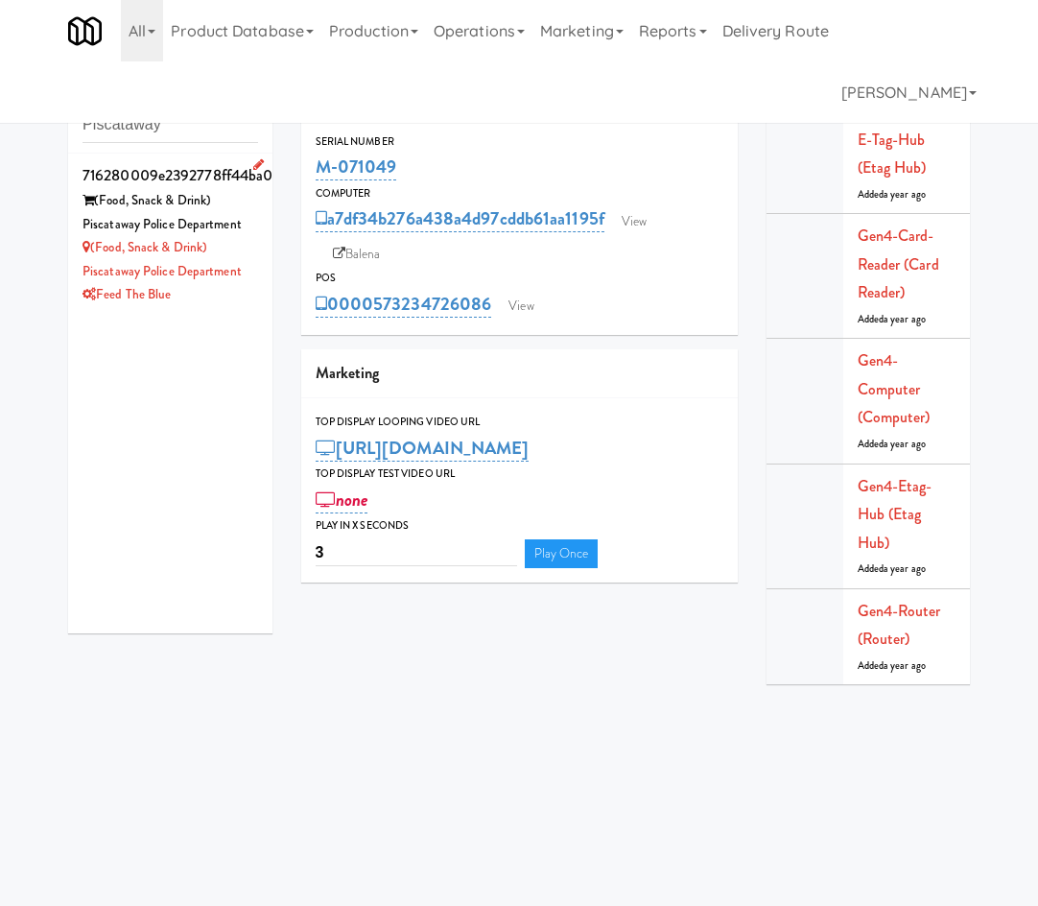
click at [165, 182] on div "716280009e2392778ff44ba0bd0ab4cc" at bounding box center [171, 175] width 176 height 29
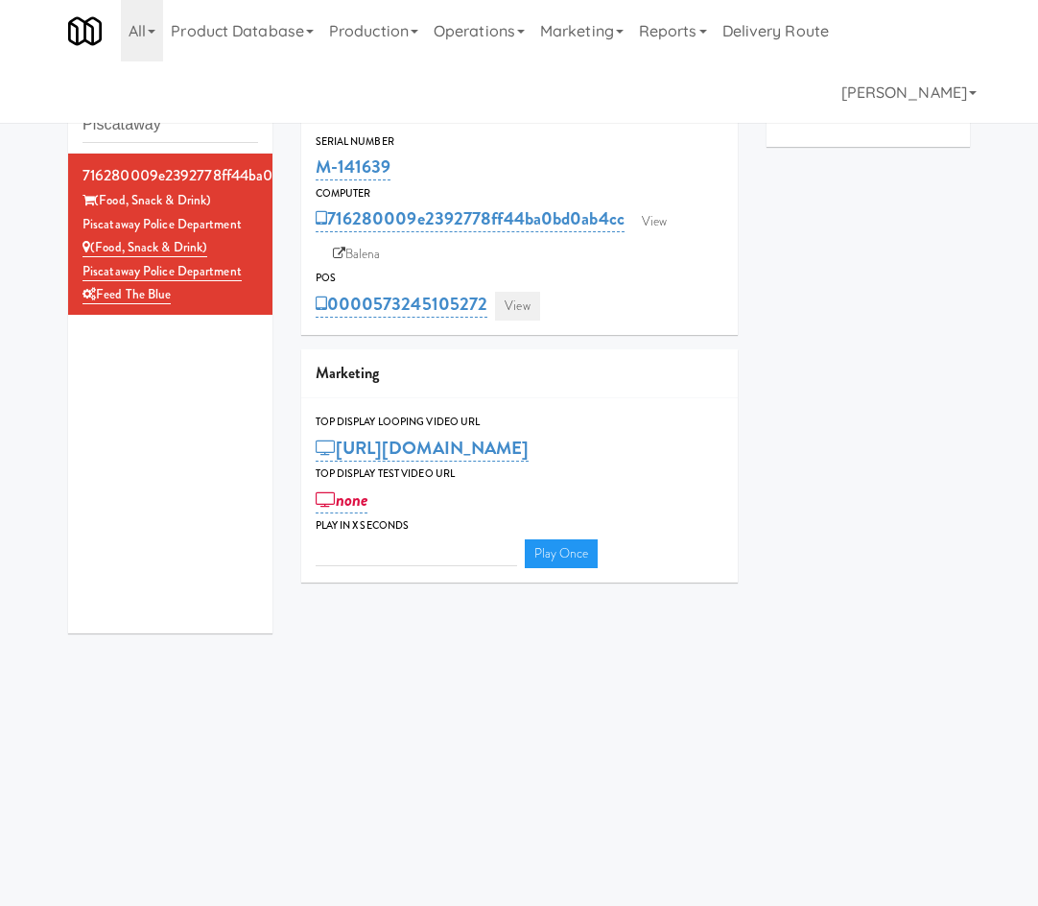
type input "3"
click at [514, 307] on link "View" at bounding box center [517, 306] width 44 height 29
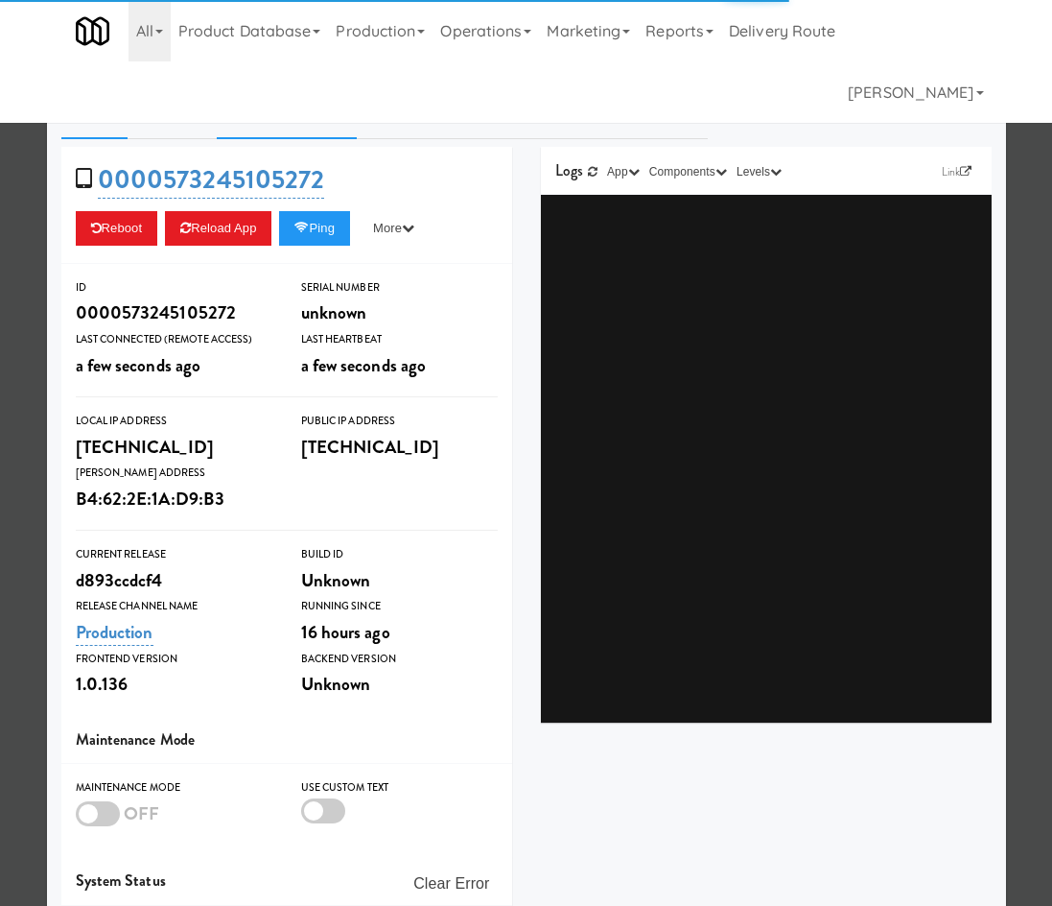
click at [312, 117] on link "System Check" at bounding box center [287, 115] width 140 height 48
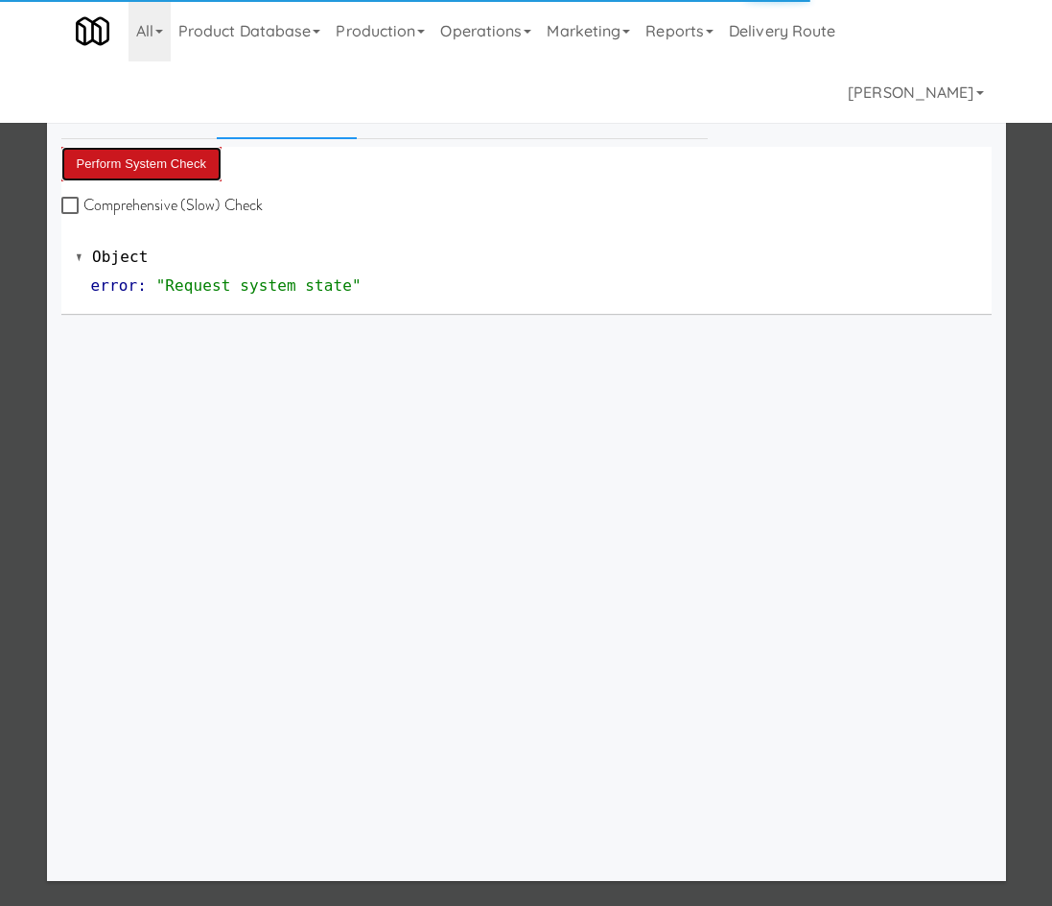
click at [142, 173] on button "Perform System Check" at bounding box center [141, 164] width 161 height 35
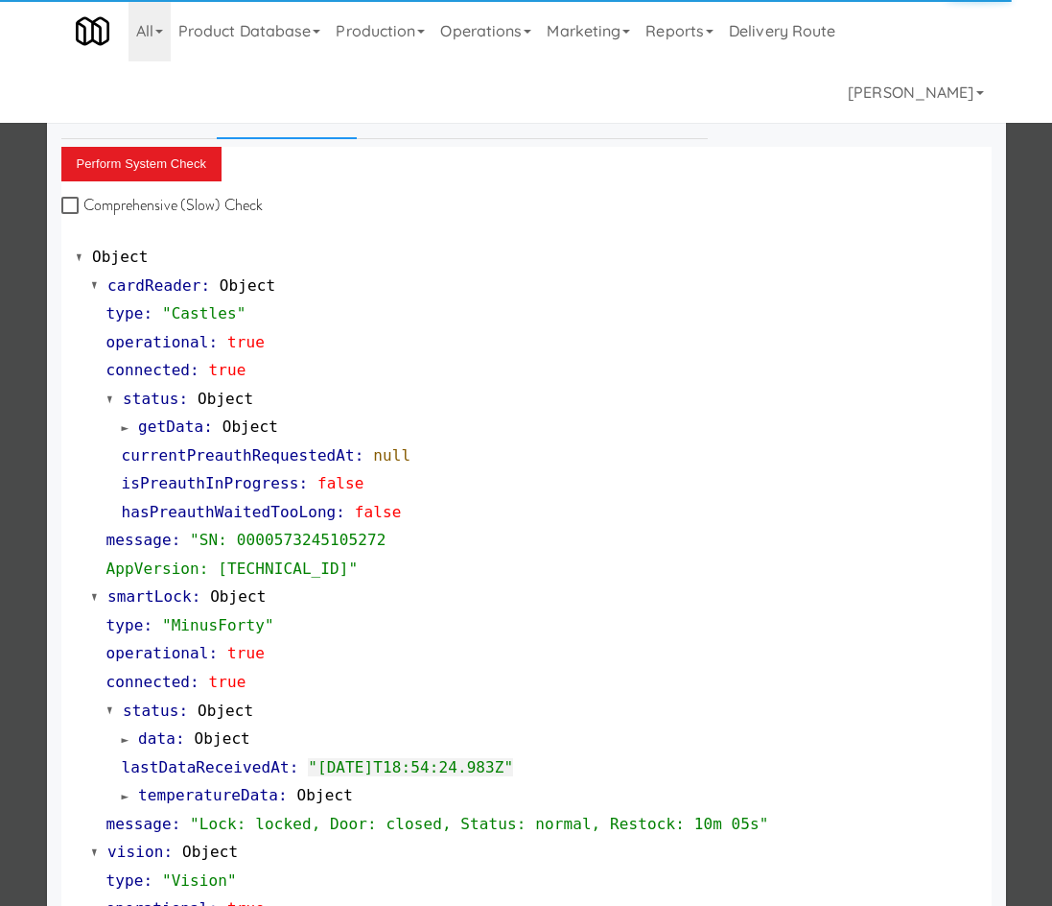
drag, startPoint x: 1020, startPoint y: 231, endPoint x: 995, endPoint y: 242, distance: 27.1
click at [1014, 235] on div at bounding box center [526, 453] width 1052 height 906
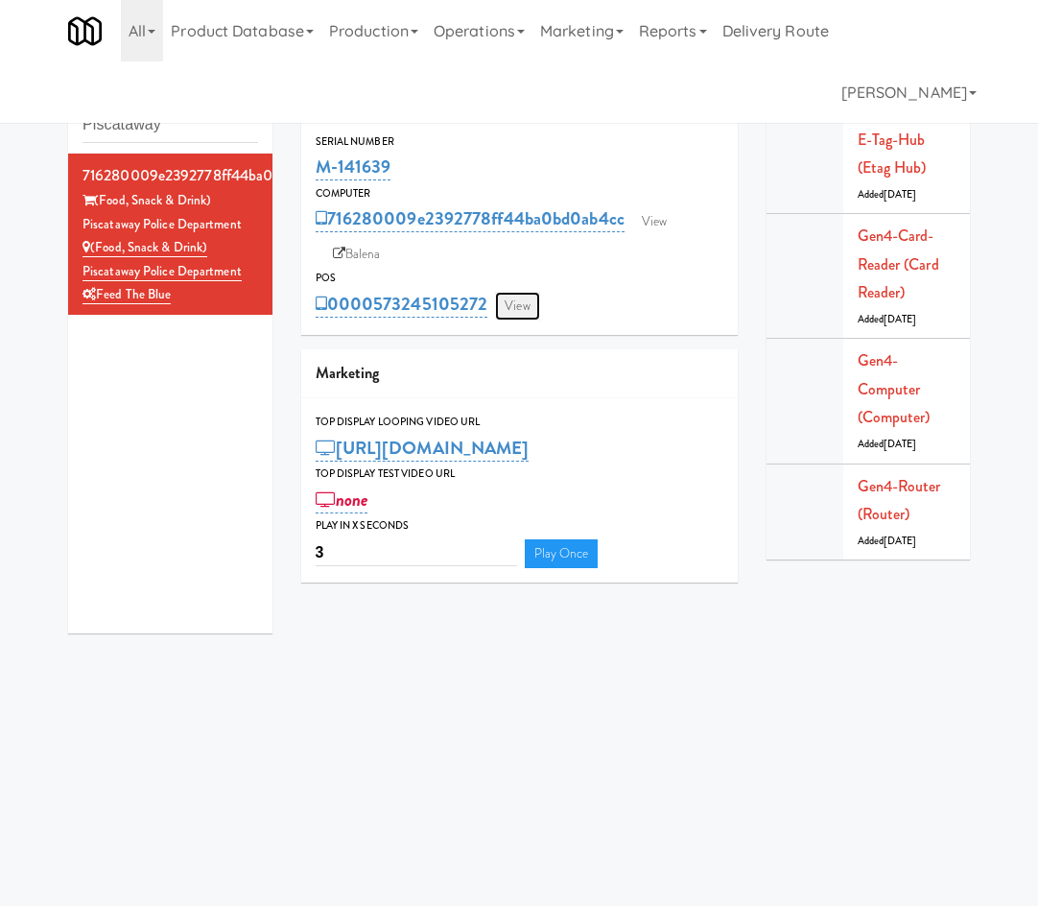
click at [518, 299] on link "View" at bounding box center [517, 306] width 44 height 29
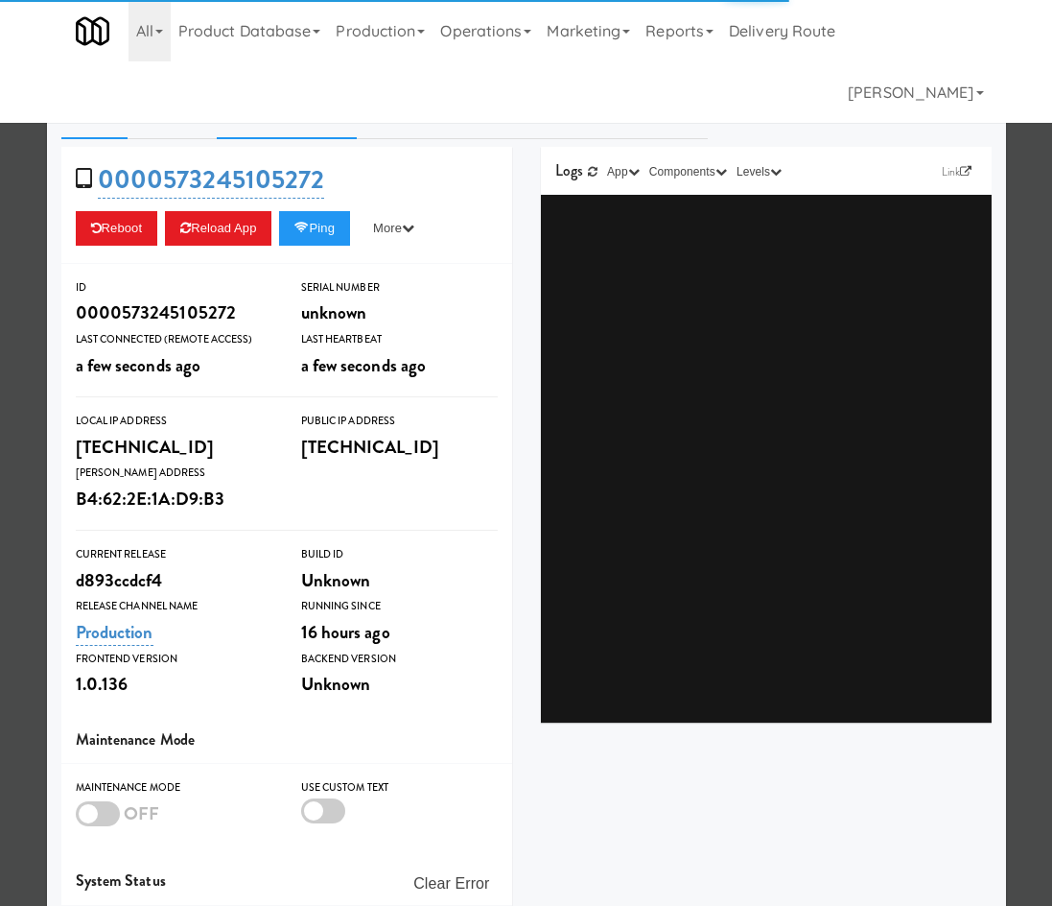
click at [317, 135] on link "System Check" at bounding box center [287, 115] width 140 height 48
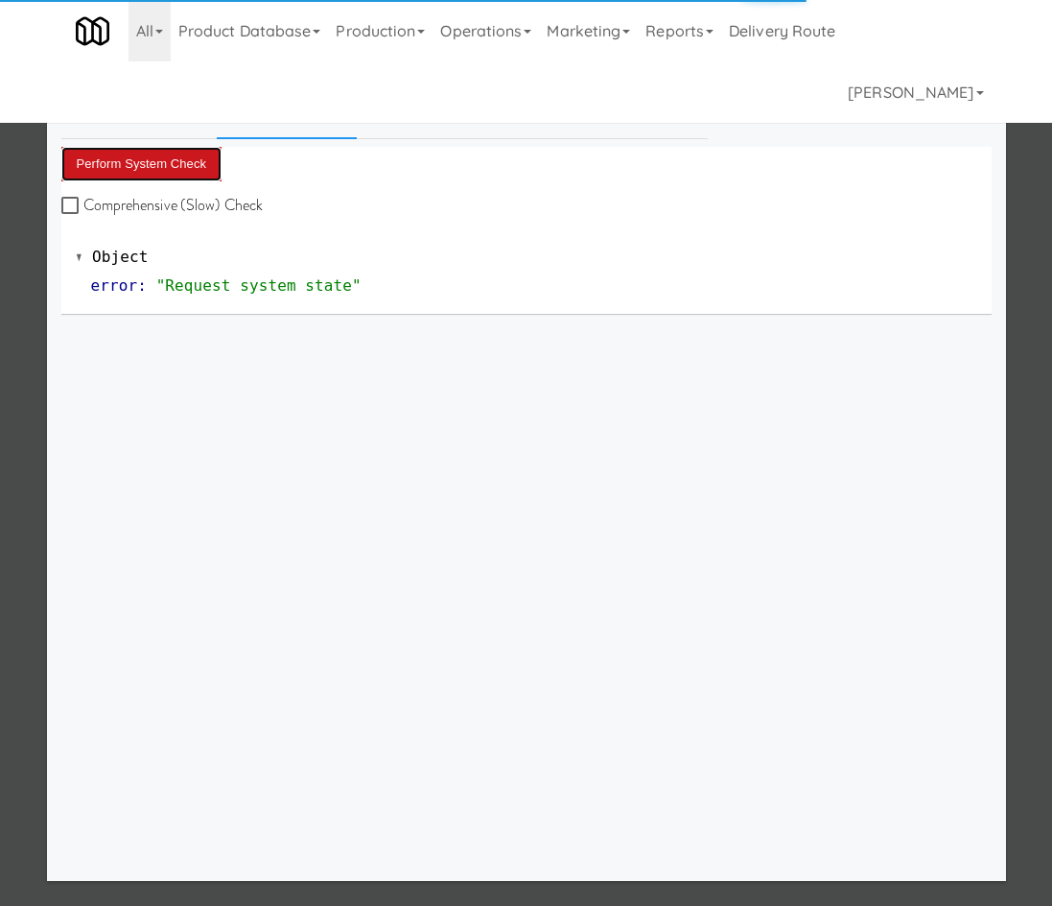
click at [187, 164] on button "Perform System Check" at bounding box center [141, 164] width 161 height 35
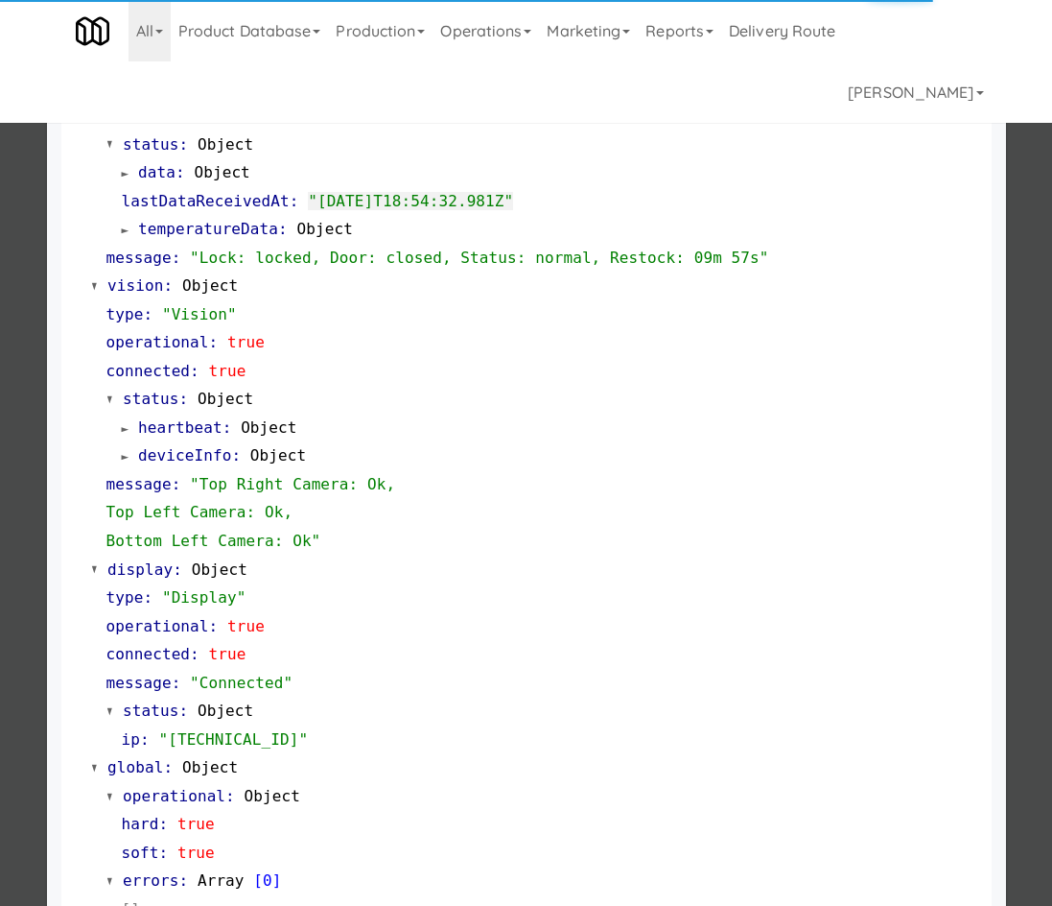
scroll to position [612, 0]
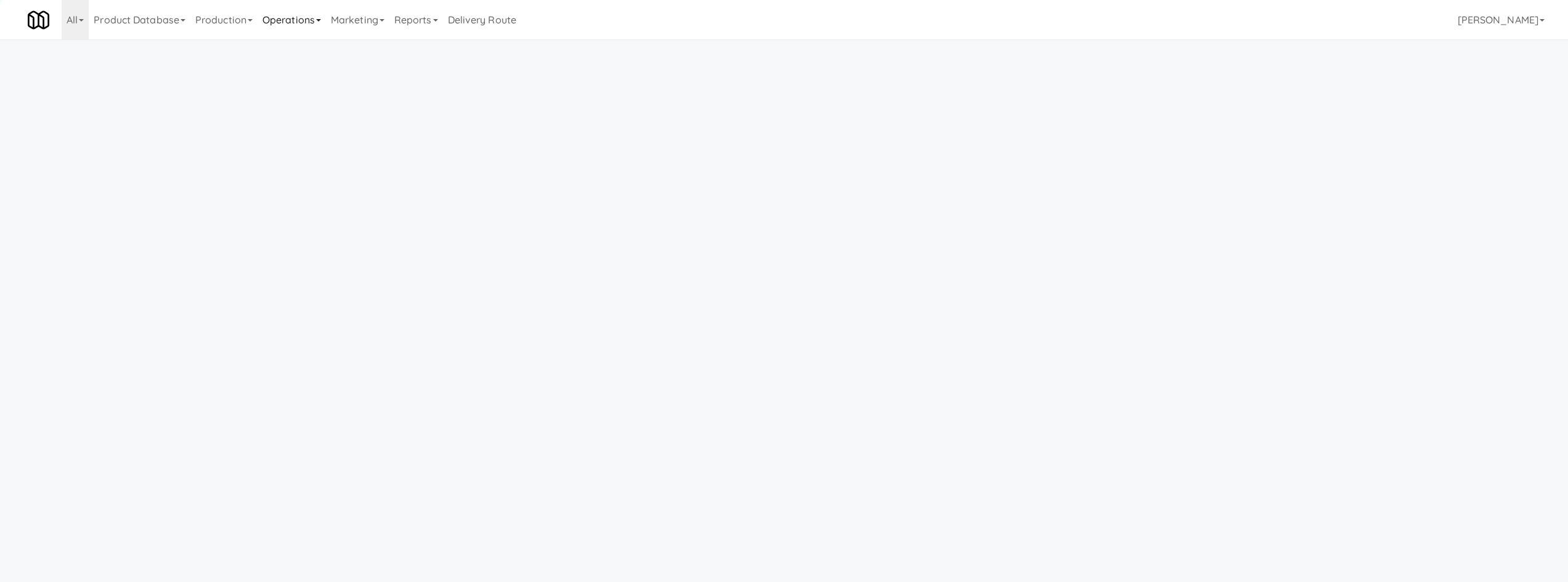
drag, startPoint x: 327, startPoint y: 30, endPoint x: 311, endPoint y: 30, distance: 16.0
click at [326, 30] on link "Operations" at bounding box center [292, 19] width 68 height 39
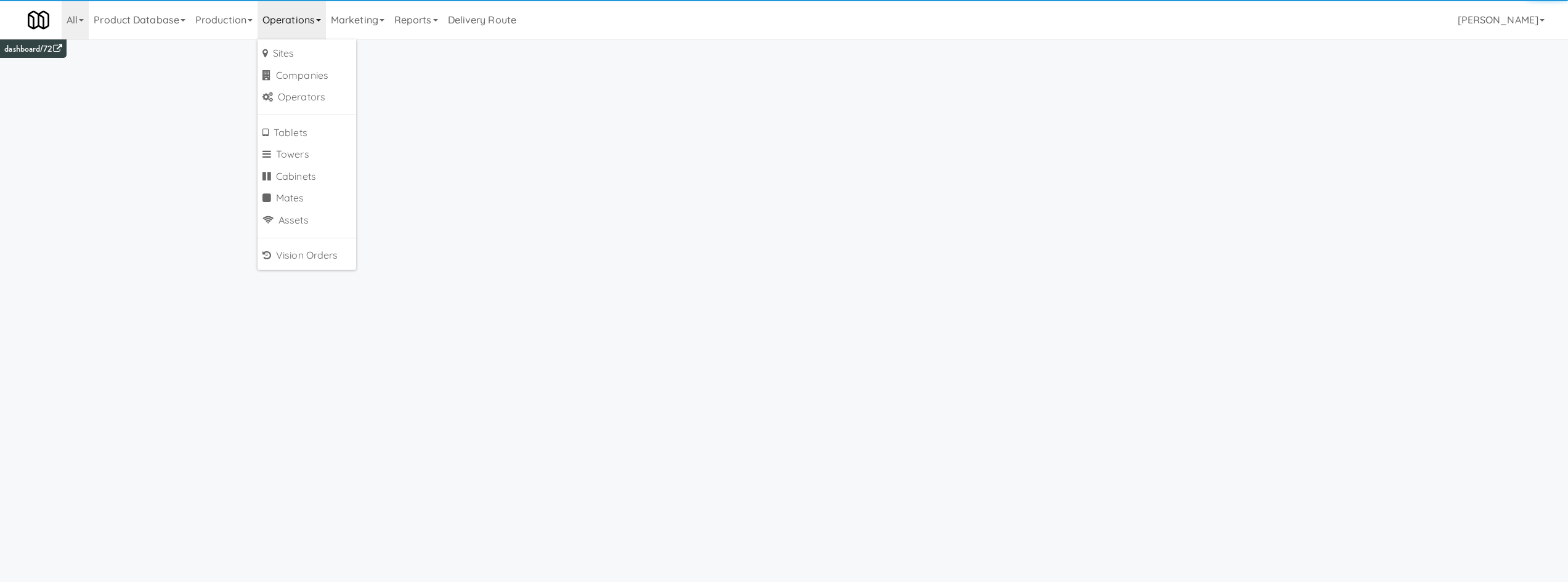
click at [304, 28] on link "Operations" at bounding box center [292, 19] width 68 height 39
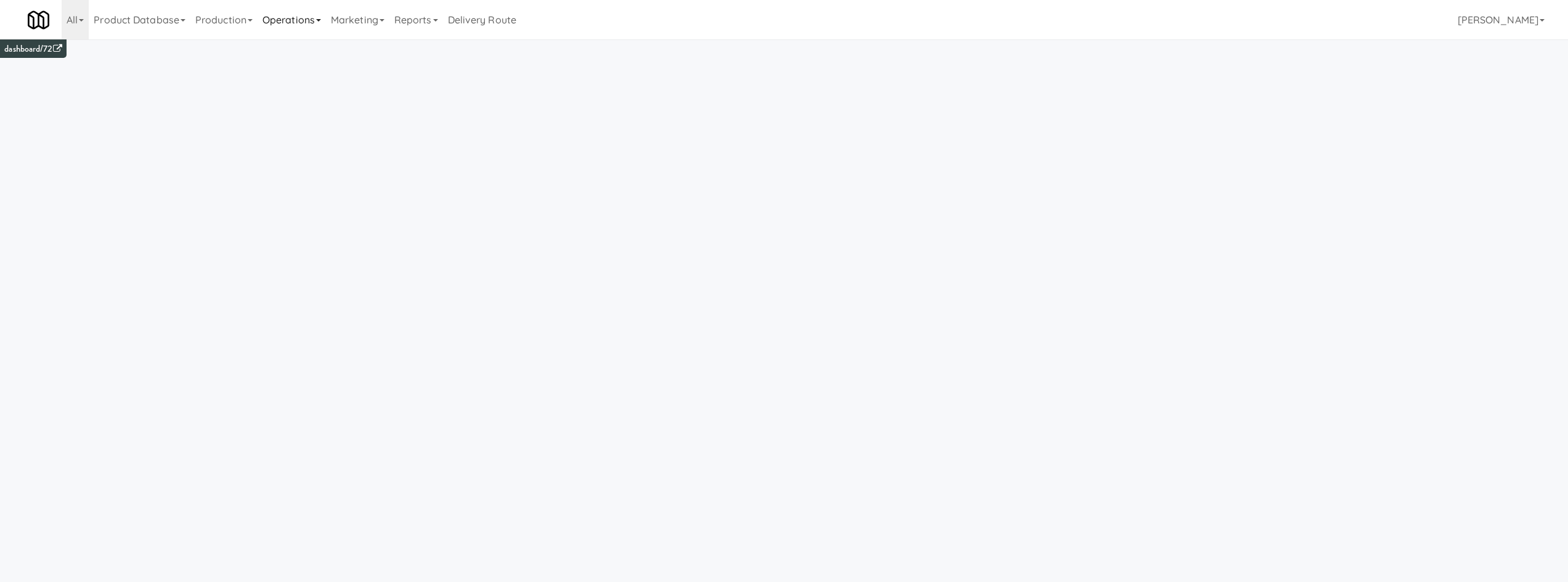
click at [304, 28] on link "Operations" at bounding box center [292, 19] width 68 height 39
click at [311, 55] on link "Sites" at bounding box center [306, 53] width 98 height 22
type input "50m"
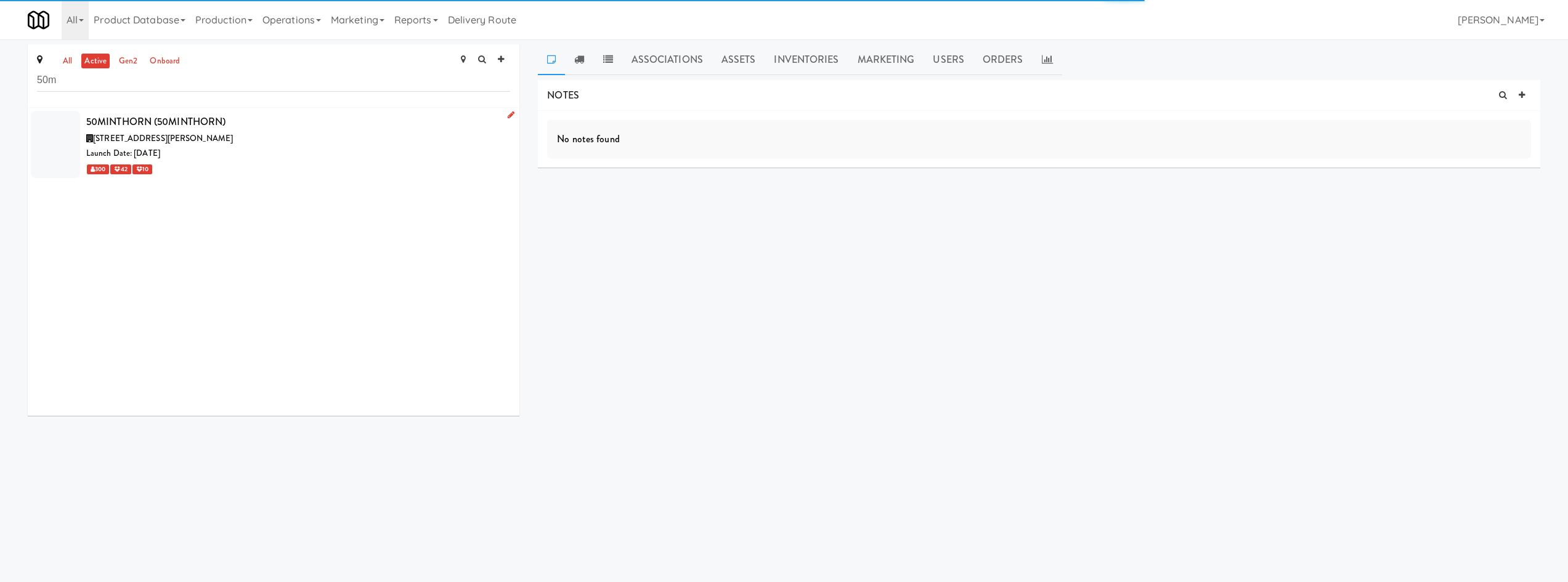
click at [265, 133] on div "[STREET_ADDRESS][PERSON_NAME]" at bounding box center [298, 139] width 424 height 15
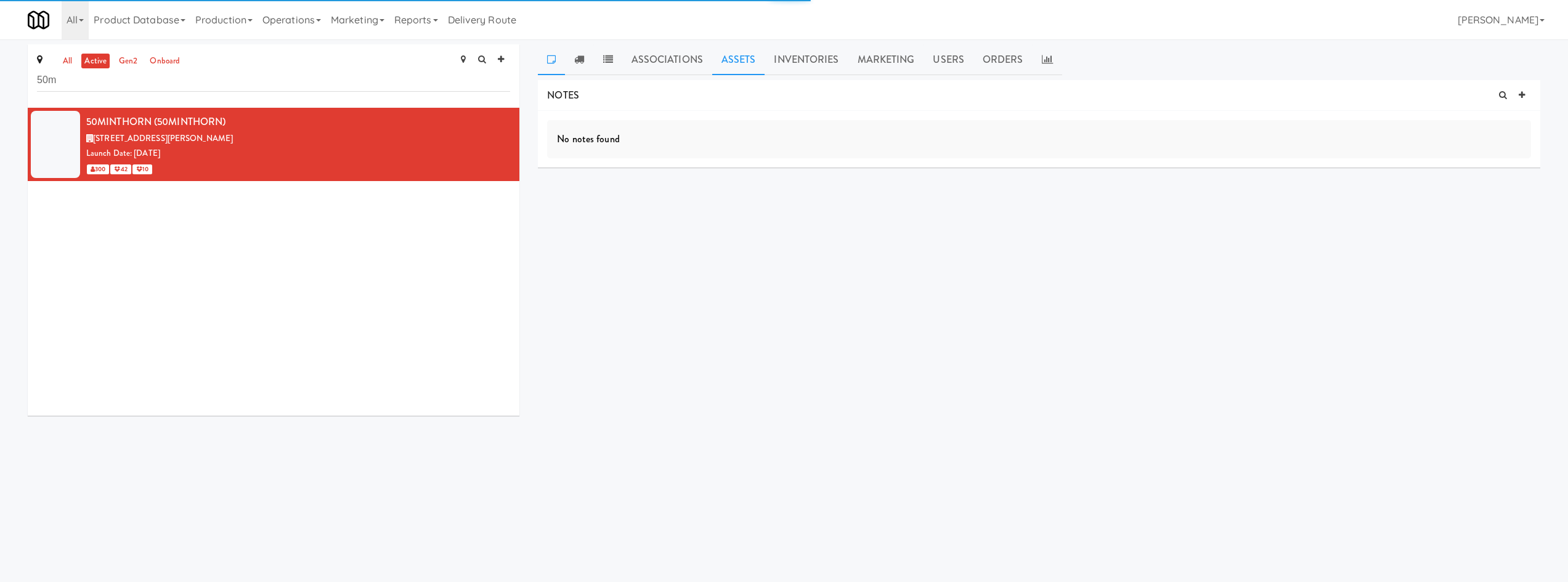
click at [743, 58] on link "Assets" at bounding box center [738, 60] width 53 height 31
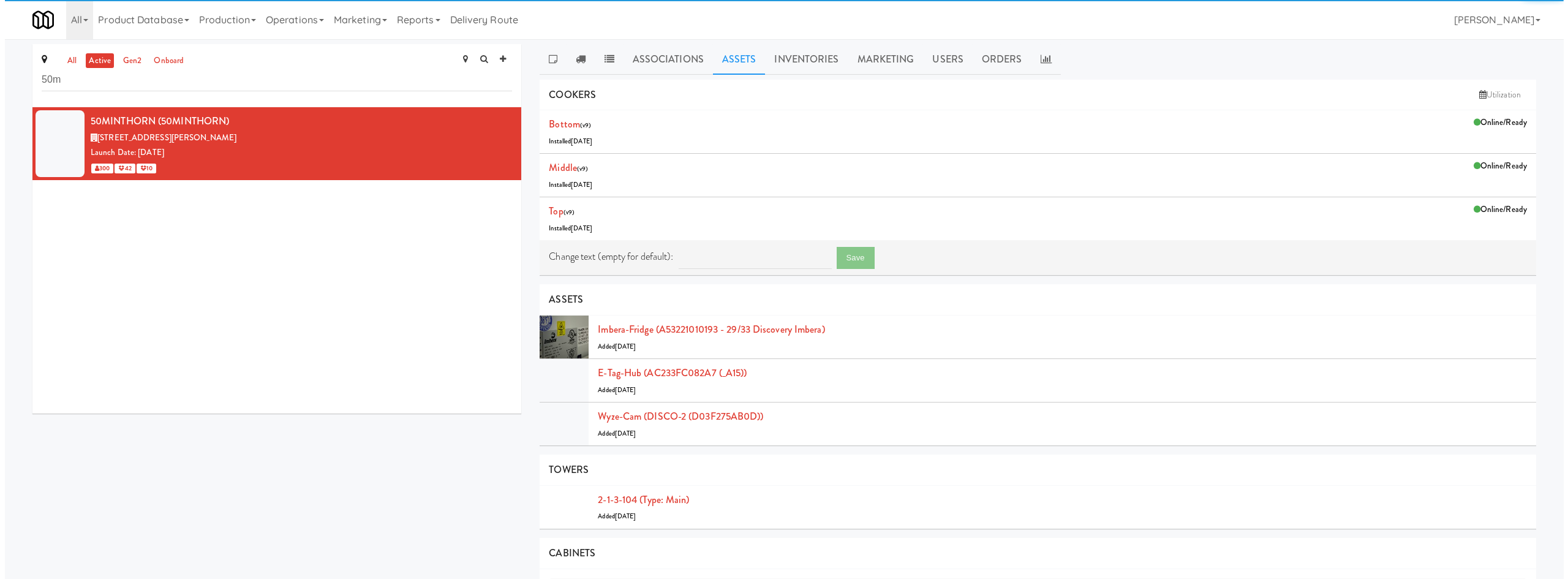
scroll to position [143, 0]
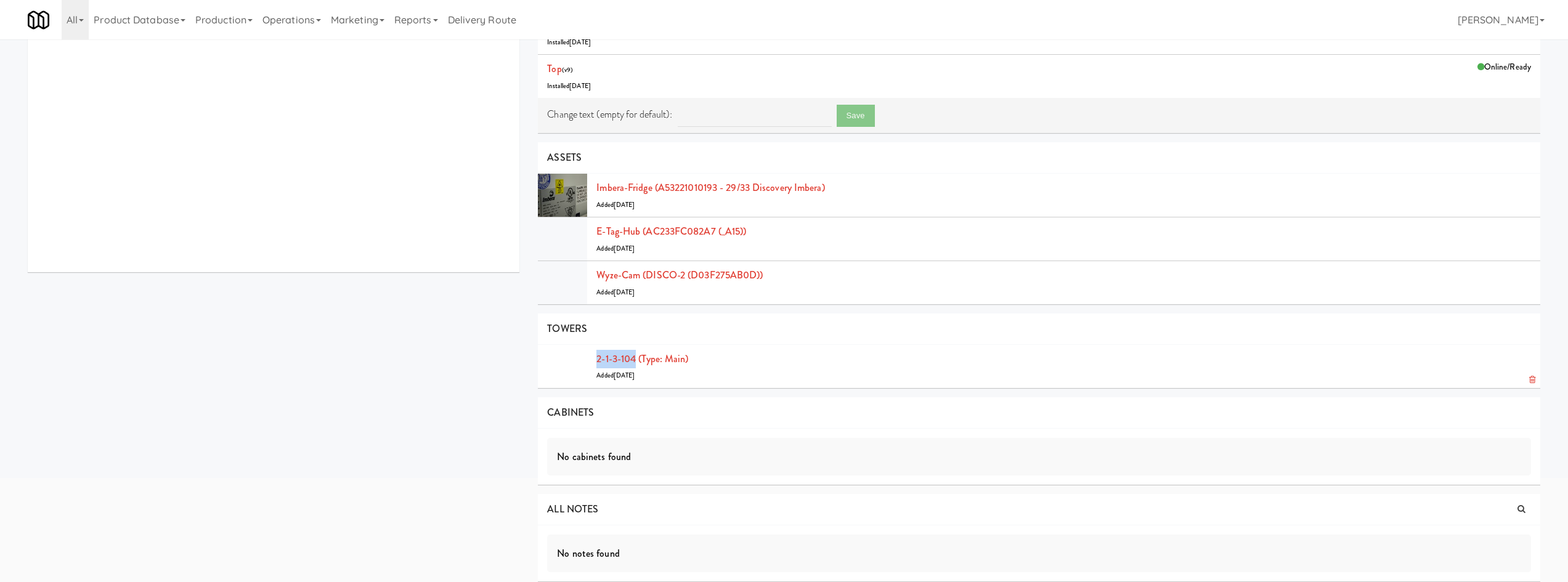
drag, startPoint x: 592, startPoint y: 358, endPoint x: 636, endPoint y: 358, distance: 44.0
click at [636, 358] on li "2-1-3-104 (type: main) Added [DATE]" at bounding box center [1039, 366] width 1002 height 43
copy link "2-1-3-104"
click at [769, 189] on link "Imbera-fridge (A53221010193 - 29/33 Discovery Imbera)" at bounding box center [710, 187] width 228 height 14
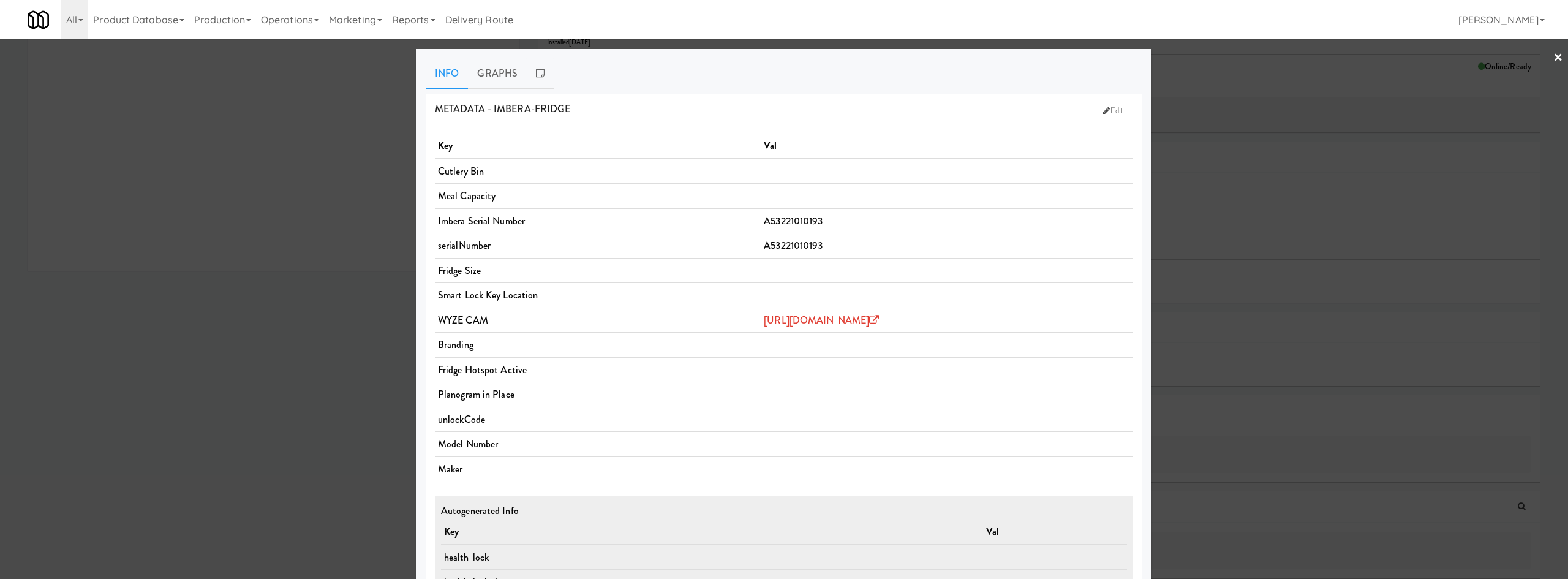
click at [764, 238] on span "A53221010193" at bounding box center [793, 245] width 59 height 14
copy span "A53221010193"
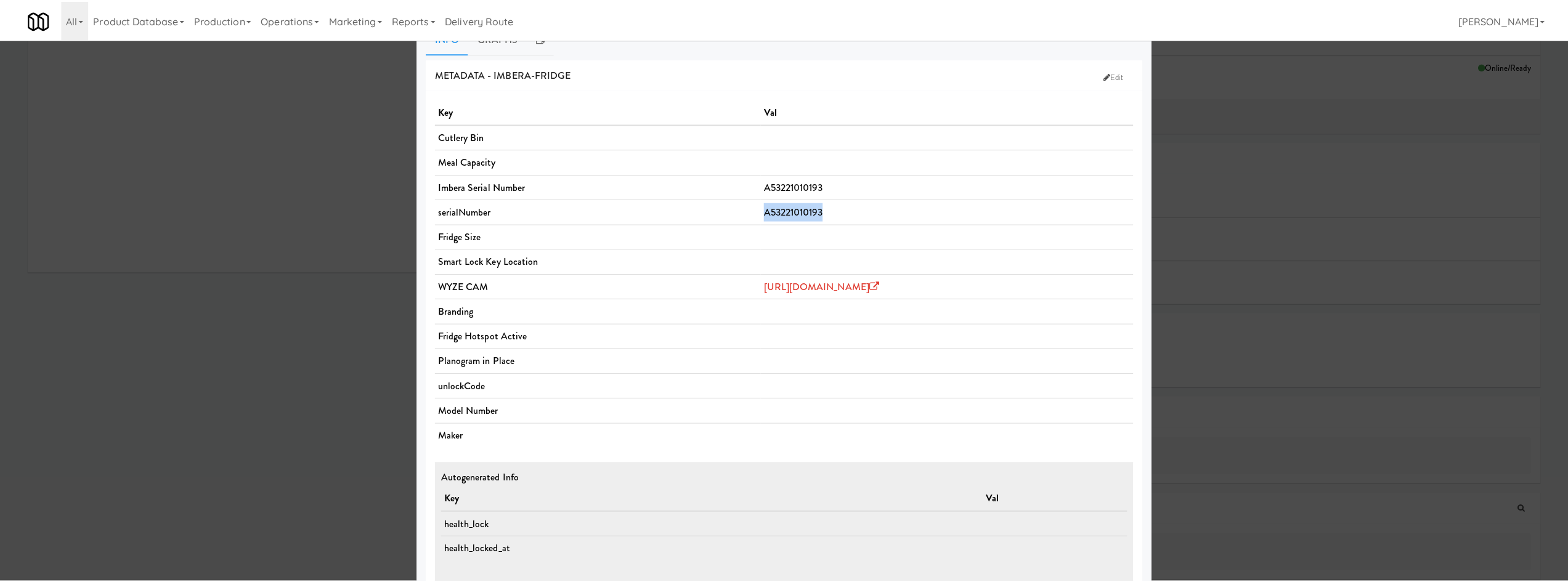
scroll to position [54, 0]
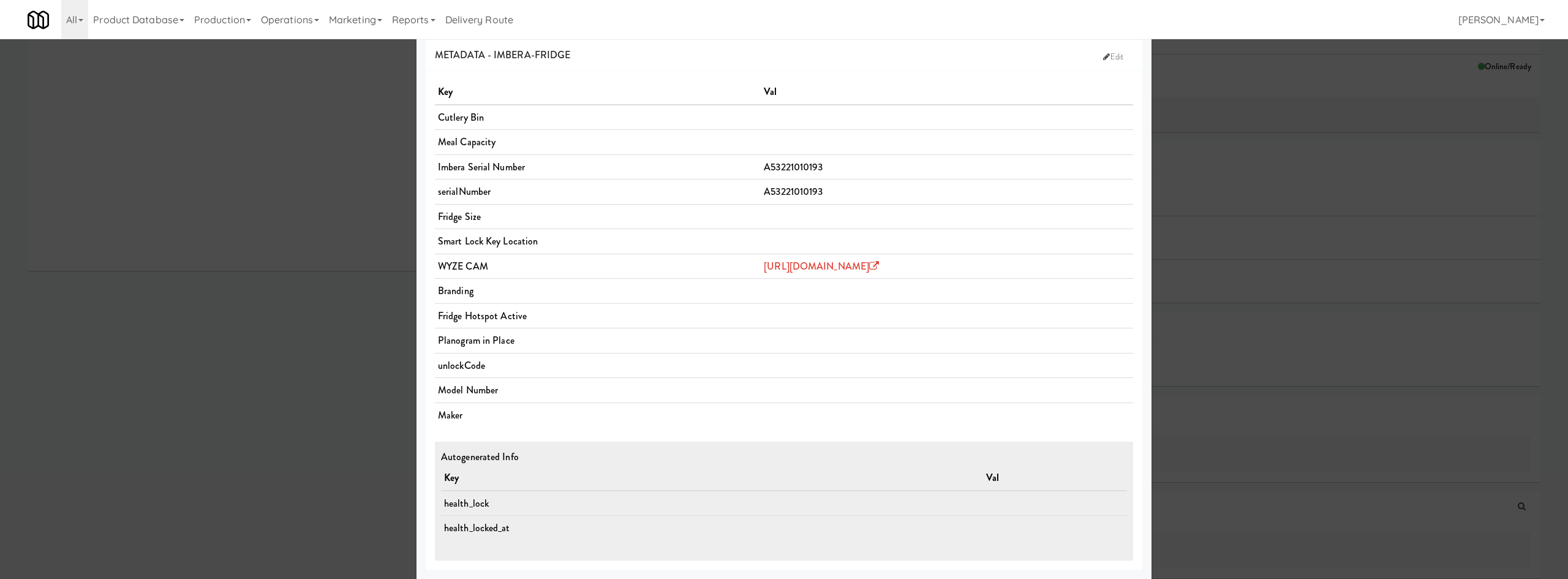
click at [276, 435] on div at bounding box center [784, 289] width 1568 height 579
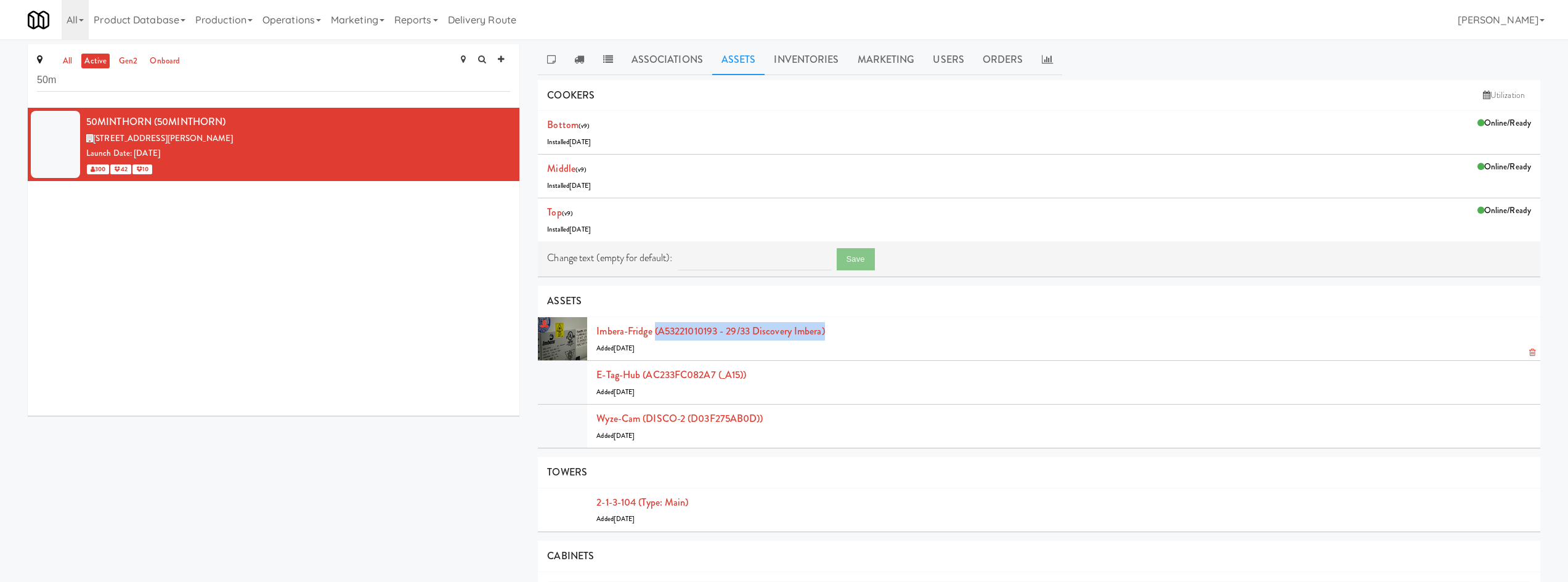
drag, startPoint x: 864, startPoint y: 329, endPoint x: 655, endPoint y: 339, distance: 209.2
click at [655, 339] on div "Imbera-fridge (A53221010193 - 29/33 Discovery Imbera) Added [DATE]" at bounding box center [1063, 339] width 934 height 33
copy link "(A53221010193 - 29/33 Discovery Imbera)"
click at [298, 26] on link "Operations" at bounding box center [292, 19] width 68 height 39
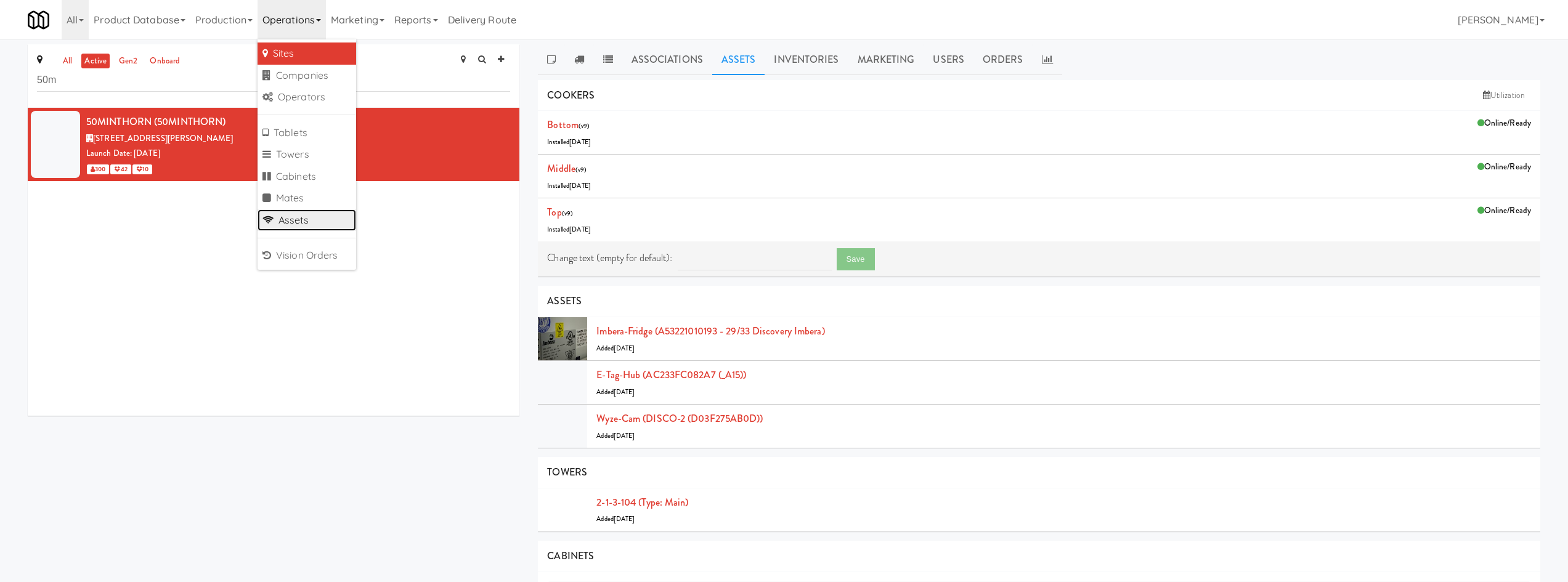
click at [317, 218] on link "Assets" at bounding box center [306, 220] width 98 height 22
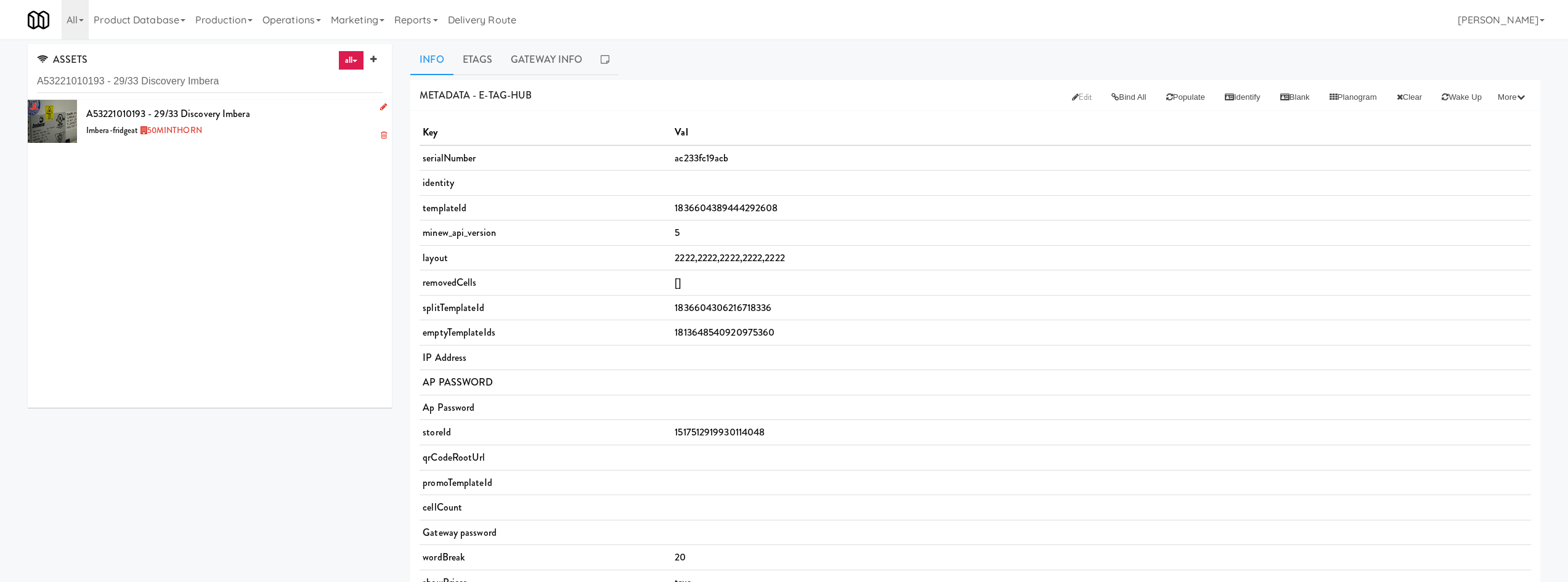
type input "A53221010193 - 29/33 Discovery Imbera"
click at [275, 117] on div "A53221010193 - 29/33 Discovery Imbera Imbera-fridge at 50MINTHORN" at bounding box center [234, 121] width 296 height 33
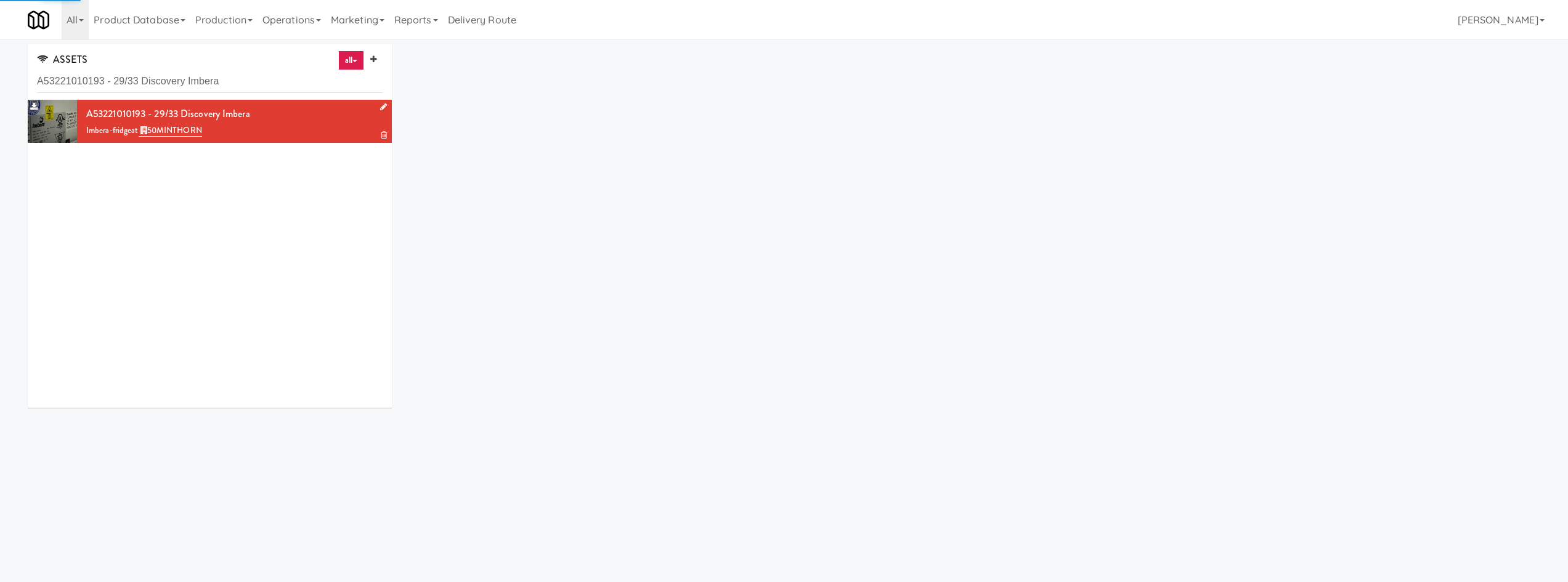
click at [380, 106] on icon at bounding box center [383, 107] width 7 height 8
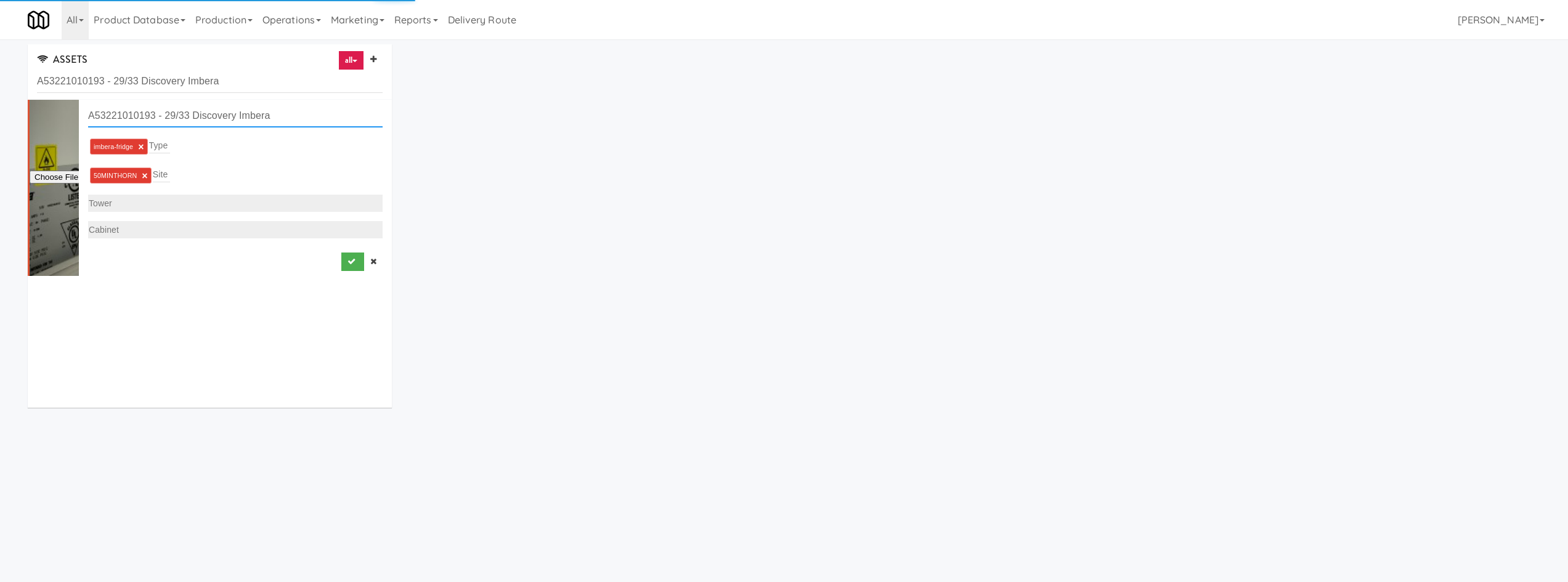
drag, startPoint x: 164, startPoint y: 114, endPoint x: 357, endPoint y: 114, distance: 193.0
click at [357, 114] on input "A53221010193 - 29/33 Discovery Imbera" at bounding box center [235, 116] width 295 height 22
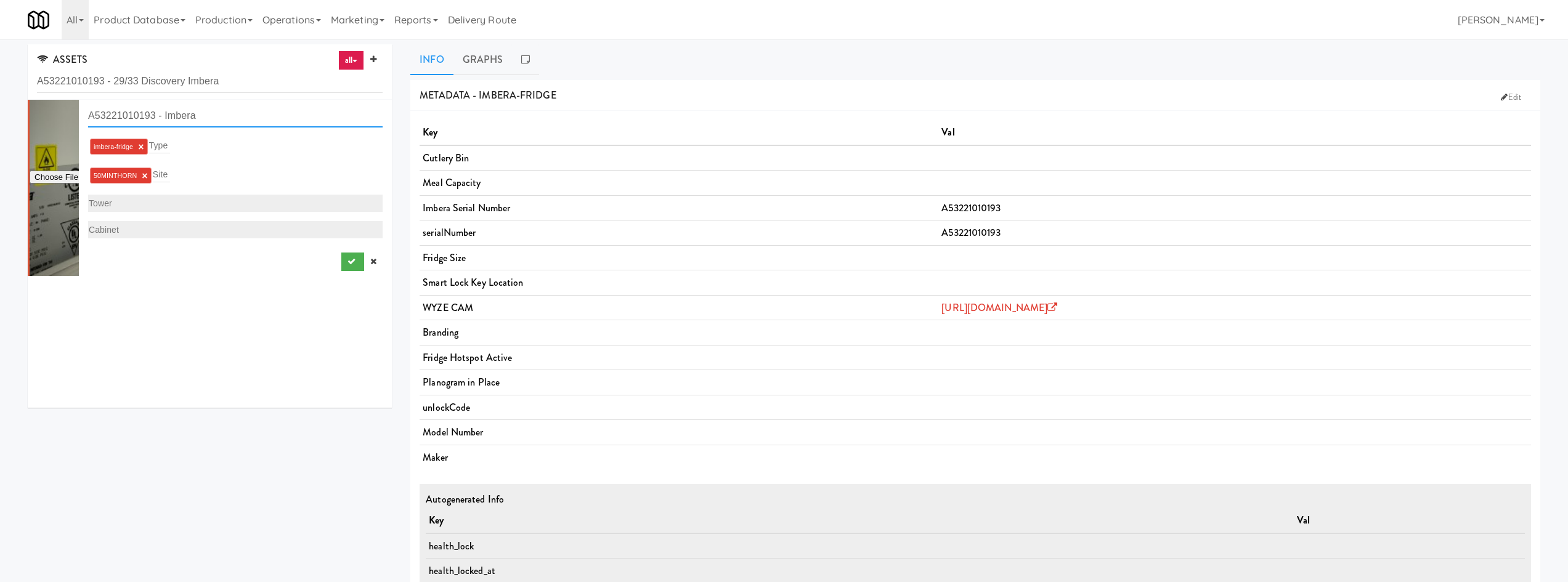
type input "A53221010193 - Imbera"
drag, startPoint x: 347, startPoint y: 262, endPoint x: 476, endPoint y: 167, distance: 160.2
click at [347, 262] on button "submit" at bounding box center [352, 261] width 22 height 19
